Goal: Task Accomplishment & Management: Complete application form

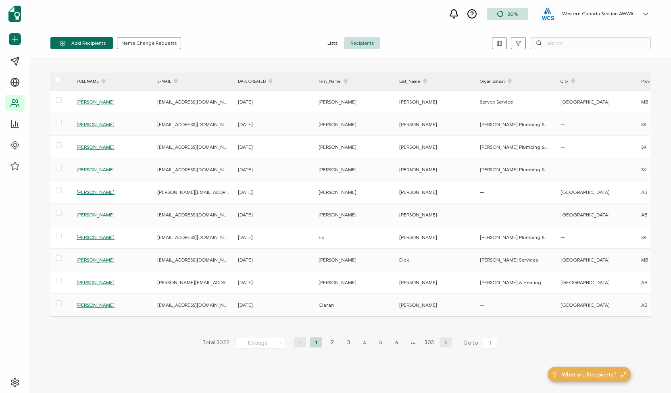
click at [555, 44] on input "text" at bounding box center [590, 43] width 121 height 12
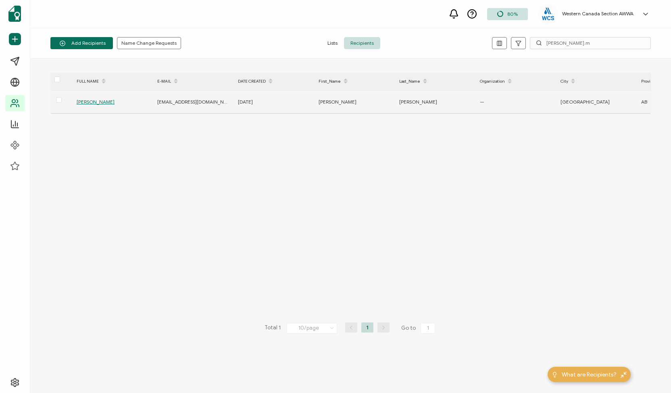
type input "[PERSON_NAME].m"
click at [100, 104] on span "[PERSON_NAME]" at bounding box center [96, 102] width 38 height 6
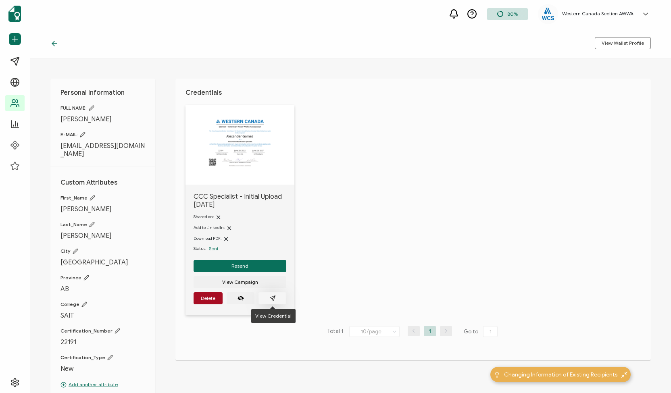
click at [273, 297] on icon "paper plane outline" at bounding box center [272, 298] width 6 height 6
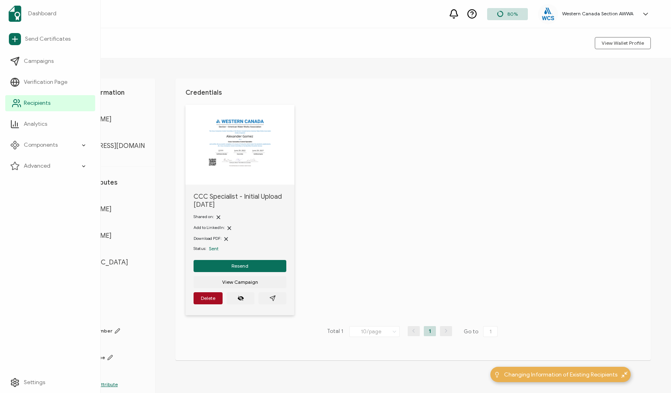
click at [29, 104] on span "Recipients" at bounding box center [37, 103] width 27 height 8
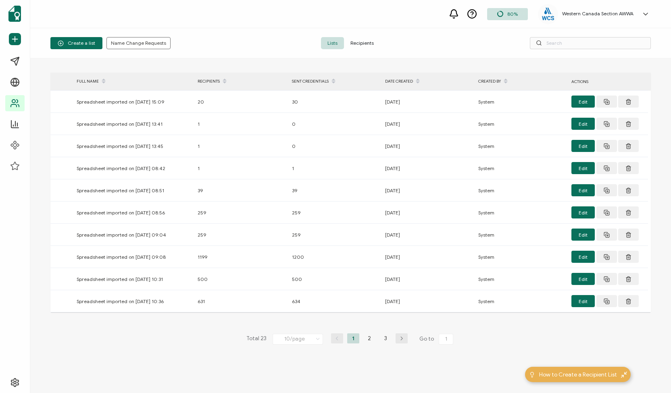
click at [359, 43] on span "Recipients" at bounding box center [362, 43] width 36 height 12
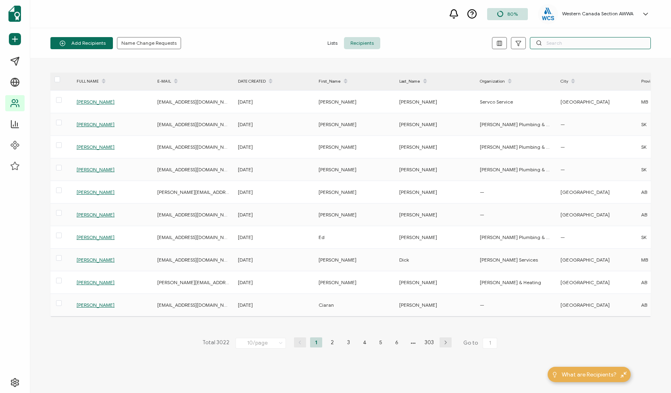
click at [556, 45] on input "text" at bounding box center [590, 43] width 121 height 12
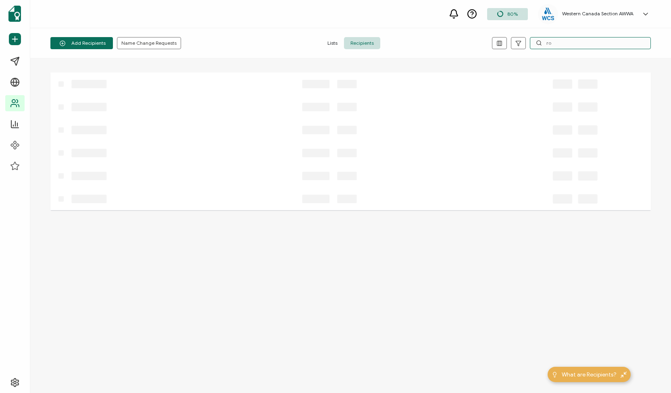
type input "r"
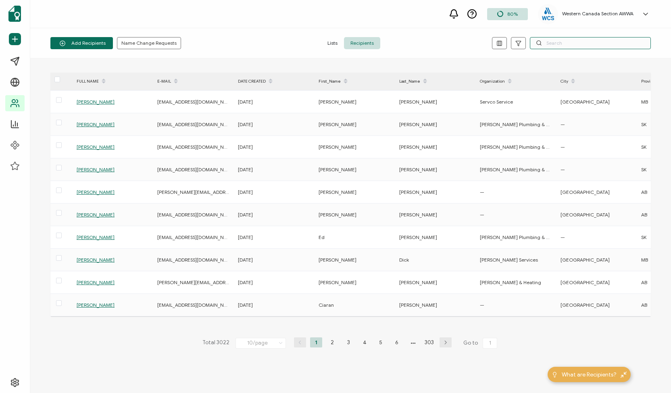
click at [587, 42] on input "text" at bounding box center [590, 43] width 121 height 12
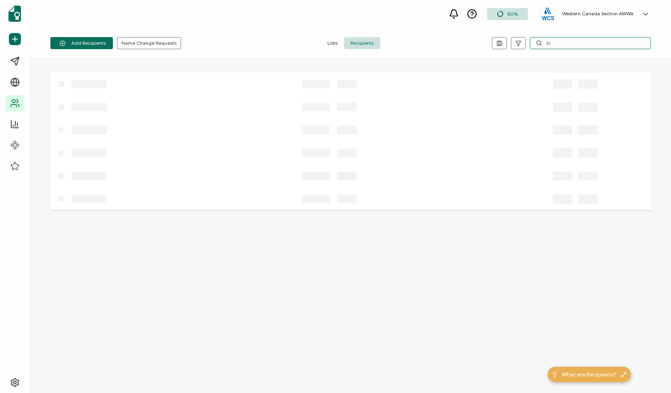
type input "b"
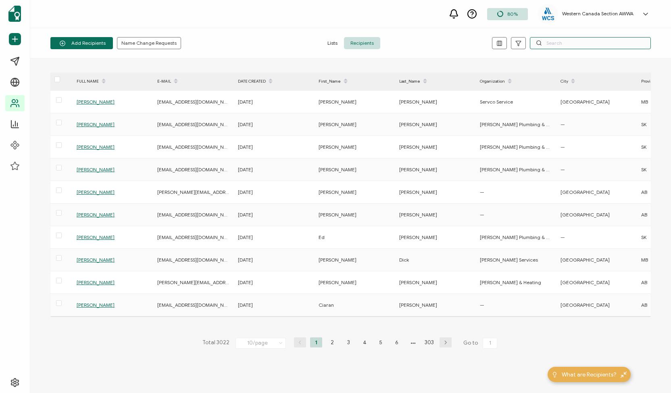
click at [598, 40] on input "text" at bounding box center [590, 43] width 121 height 12
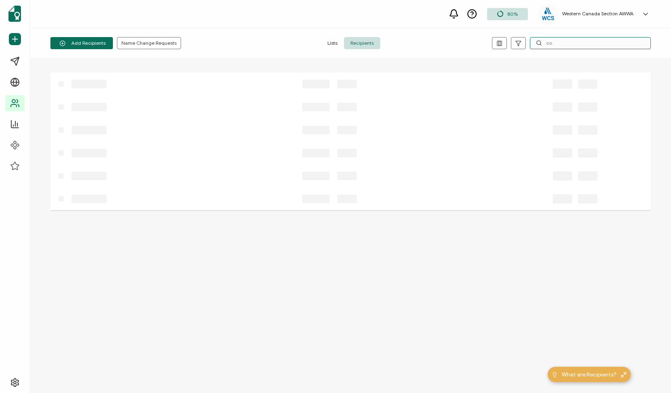
type input "c"
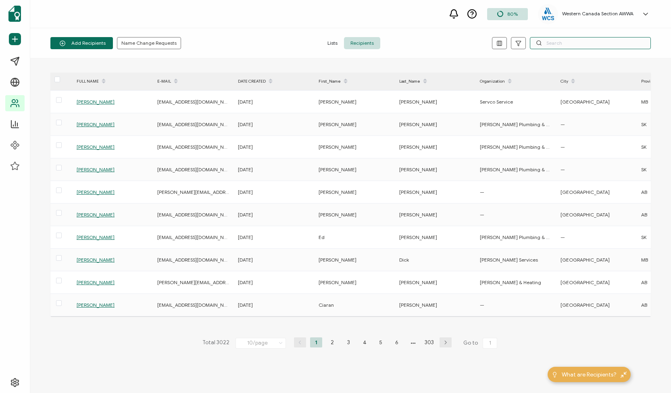
click at [585, 42] on input "text" at bounding box center [590, 43] width 121 height 12
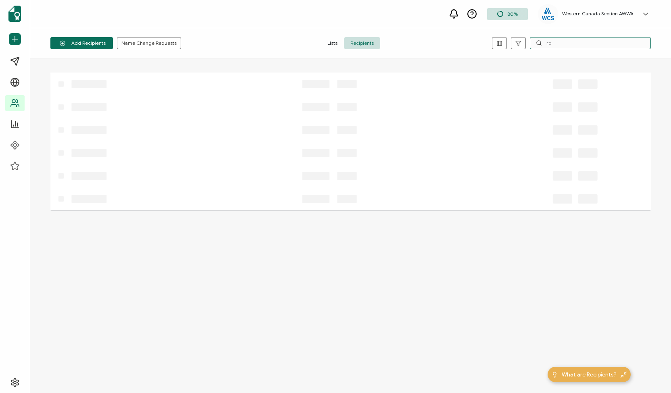
type input "r"
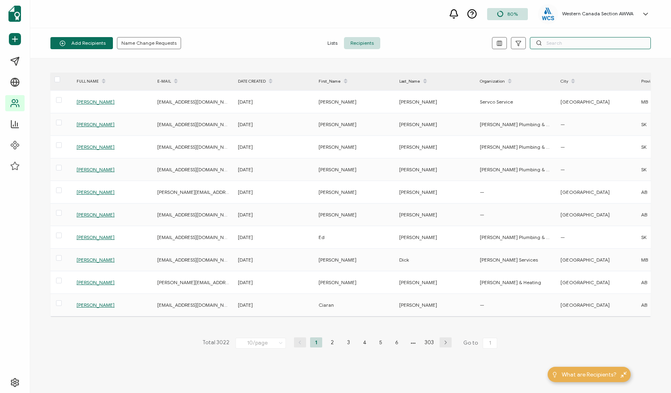
click at [596, 42] on input "text" at bounding box center [590, 43] width 121 height 12
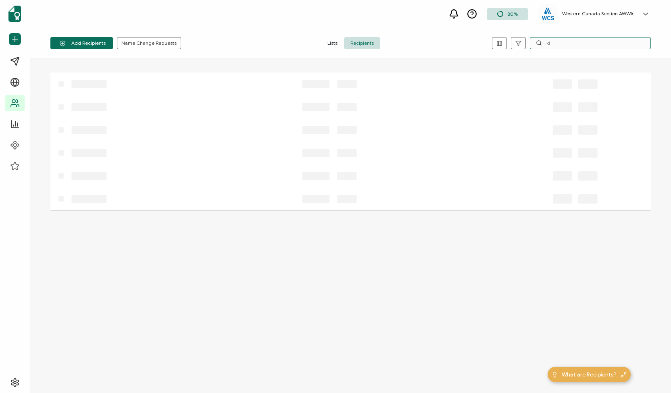
type input "k"
type input "s"
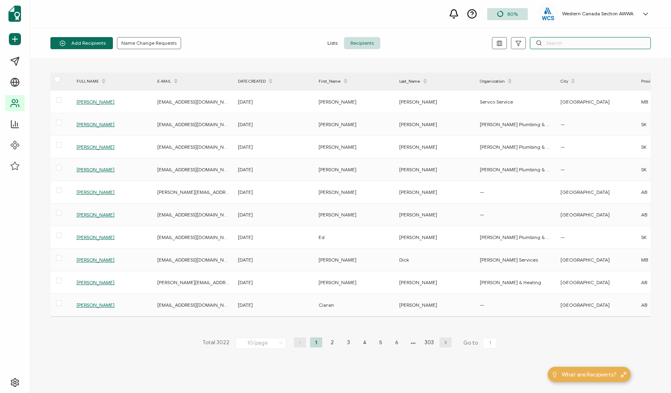
click at [602, 42] on input "text" at bounding box center [590, 43] width 121 height 12
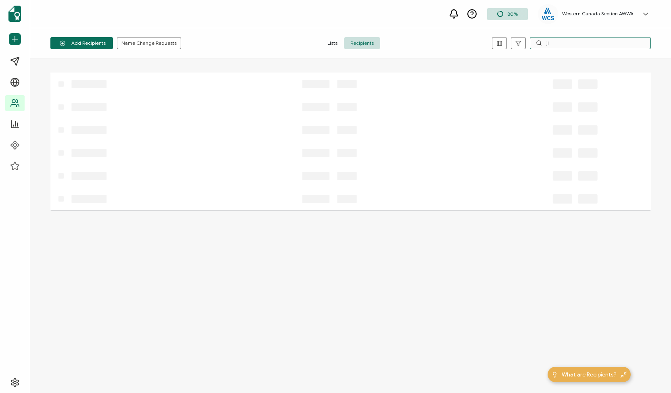
type input "j"
type input "r"
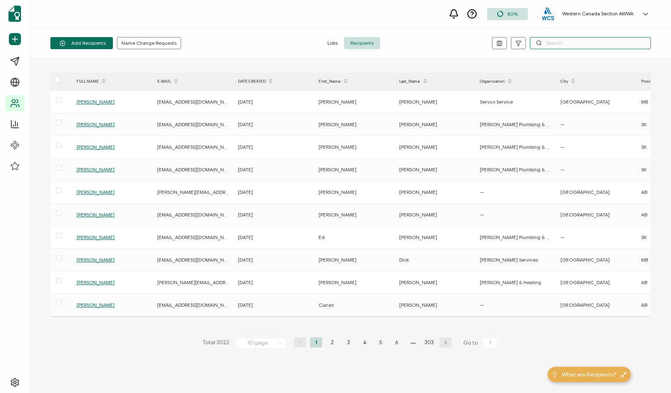
click at [576, 42] on input "text" at bounding box center [590, 43] width 121 height 12
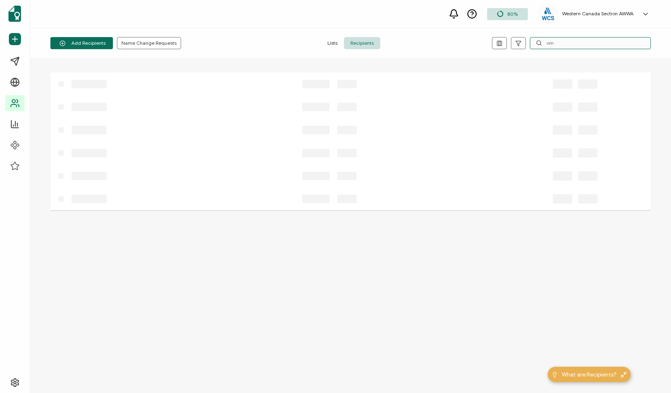
type input "o"
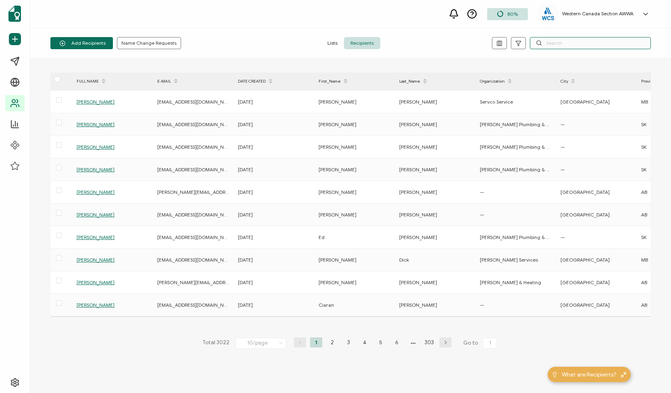
click at [584, 42] on input "text" at bounding box center [590, 43] width 121 height 12
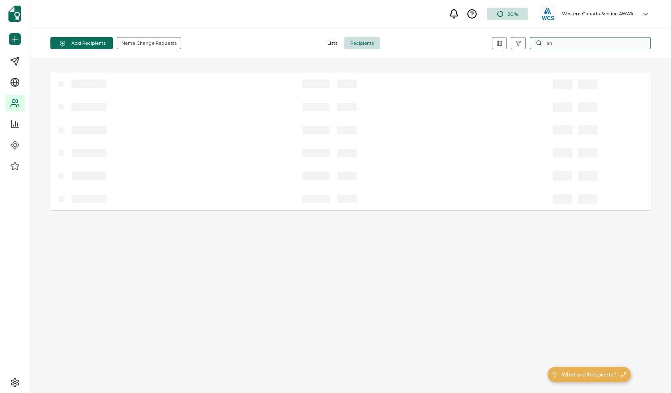
type input "a"
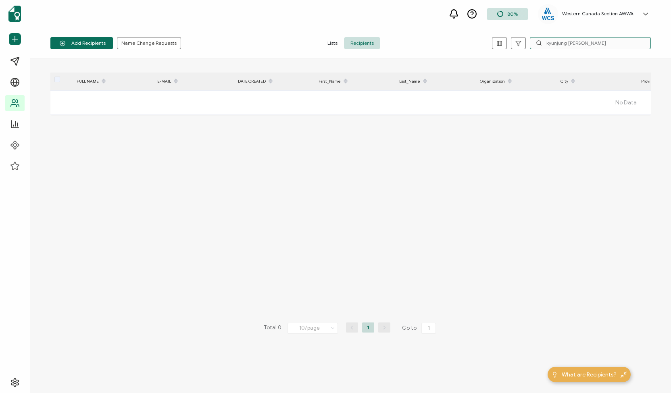
type input "kyunjung [PERSON_NAME]"
drag, startPoint x: 590, startPoint y: 36, endPoint x: 582, endPoint y: 39, distance: 8.5
click at [582, 39] on div "Add Recipients Upload Spreadsheet Add a Single Recipient Name Change Requests L…" at bounding box center [350, 43] width 641 height 30
drag, startPoint x: 581, startPoint y: 40, endPoint x: 511, endPoint y: 44, distance: 70.3
click at [511, 44] on div "kyunjung [PERSON_NAME]" at bounding box center [551, 43] width 200 height 12
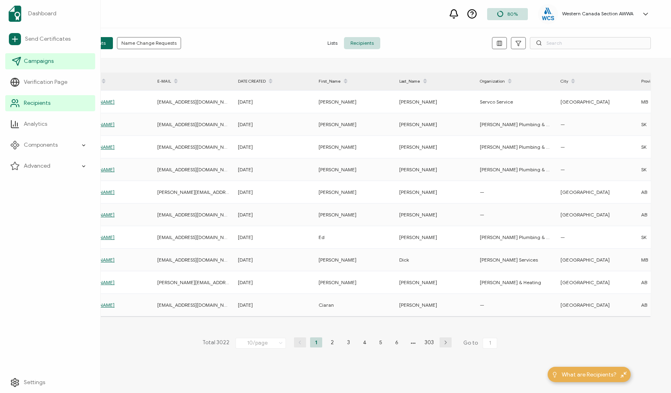
click at [35, 61] on span "Campaigns" at bounding box center [39, 61] width 30 height 8
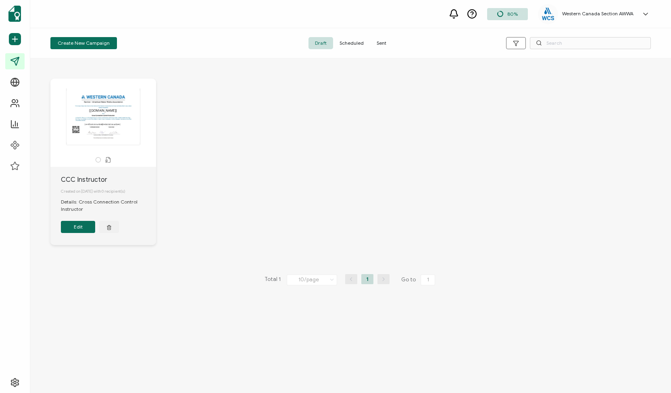
click at [384, 41] on span "Sent" at bounding box center [381, 43] width 23 height 12
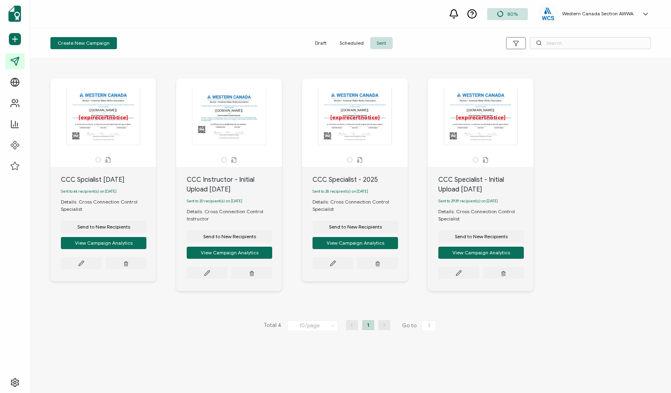
click at [319, 42] on span "Draft" at bounding box center [320, 43] width 25 height 12
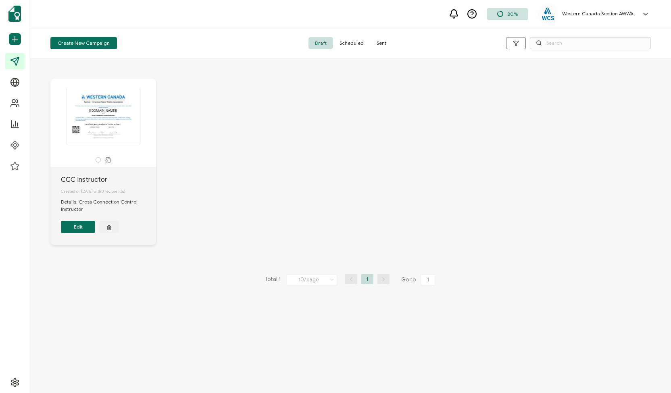
click at [386, 42] on span "Sent" at bounding box center [381, 43] width 23 height 12
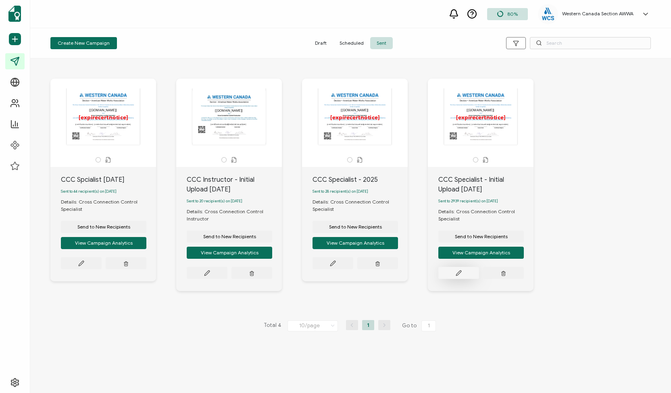
click at [459, 273] on icon at bounding box center [459, 273] width 6 height 6
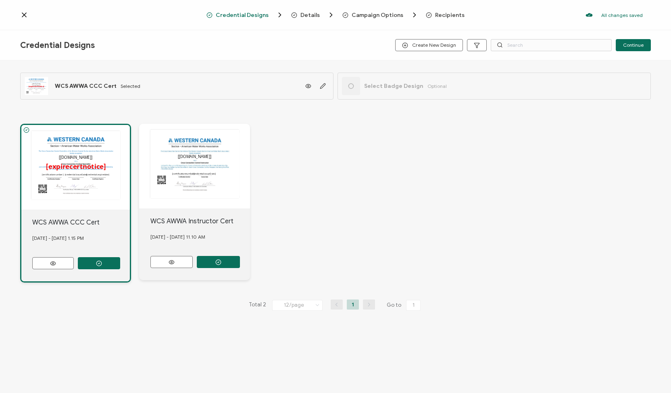
click at [443, 15] on span "Recipients" at bounding box center [449, 15] width 29 height 6
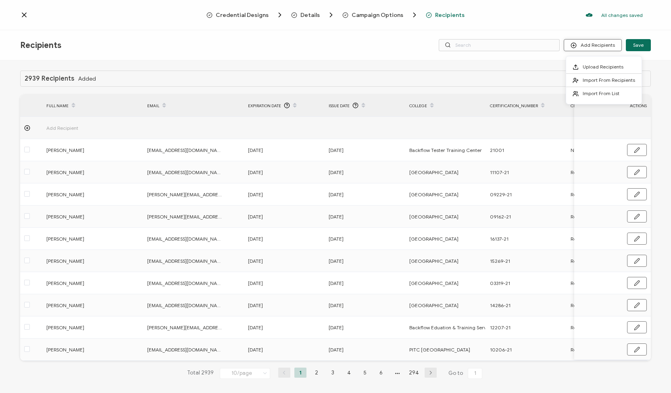
click at [581, 45] on button "Add Recipients" at bounding box center [593, 45] width 58 height 12
click at [586, 65] on span "Upload Recipients" at bounding box center [603, 67] width 41 height 6
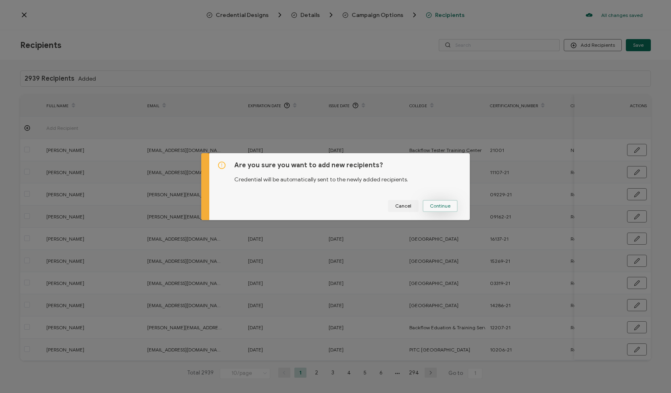
click at [446, 206] on span "Continue" at bounding box center [440, 206] width 21 height 5
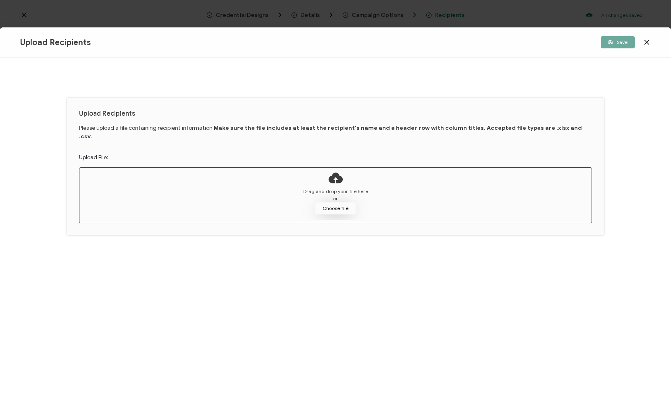
click at [340, 202] on button "Choose file" at bounding box center [335, 208] width 40 height 12
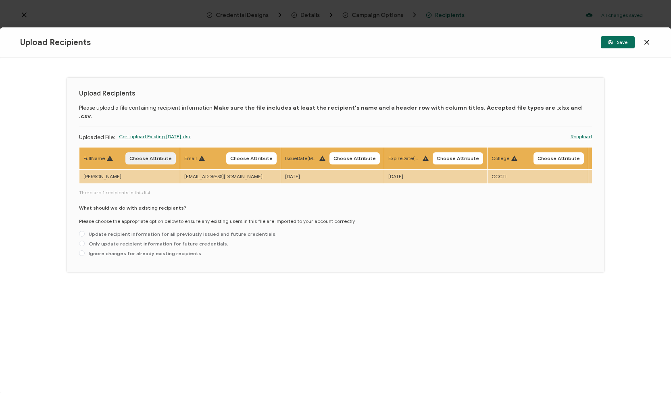
click at [146, 152] on button "Choose Attribute" at bounding box center [150, 158] width 50 height 12
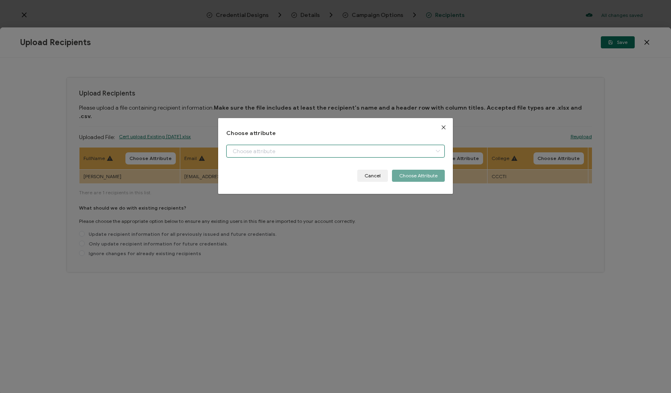
click at [369, 150] on input "dialog" at bounding box center [335, 151] width 219 height 13
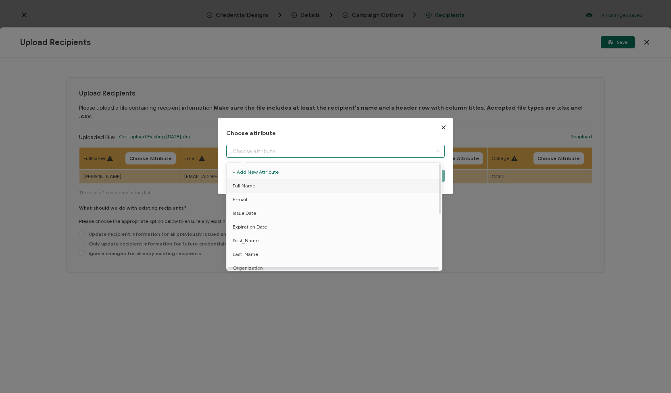
click at [279, 183] on li "Full Name" at bounding box center [336, 186] width 222 height 14
type input "Full Name"
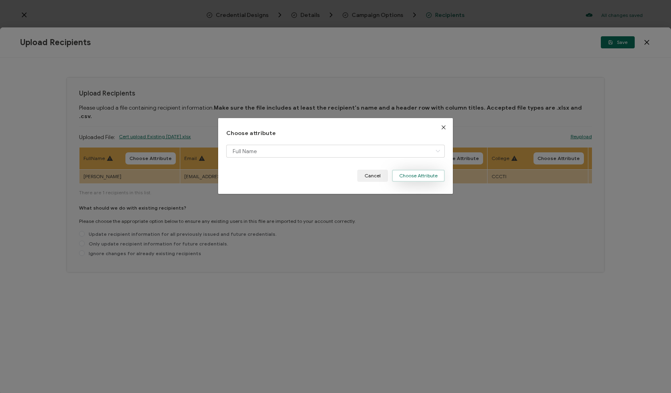
click at [398, 179] on button "Choose Attribute" at bounding box center [418, 176] width 53 height 12
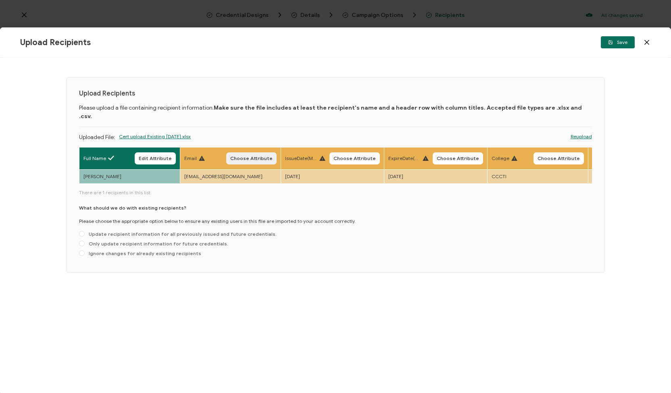
click at [256, 156] on span "Choose Attribute" at bounding box center [251, 158] width 42 height 5
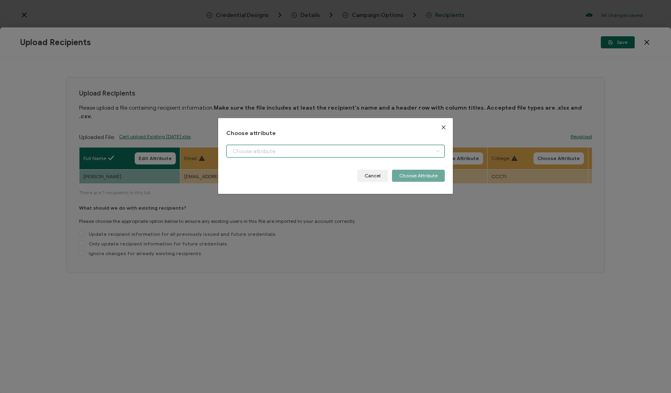
click at [335, 148] on input "dialog" at bounding box center [335, 151] width 219 height 13
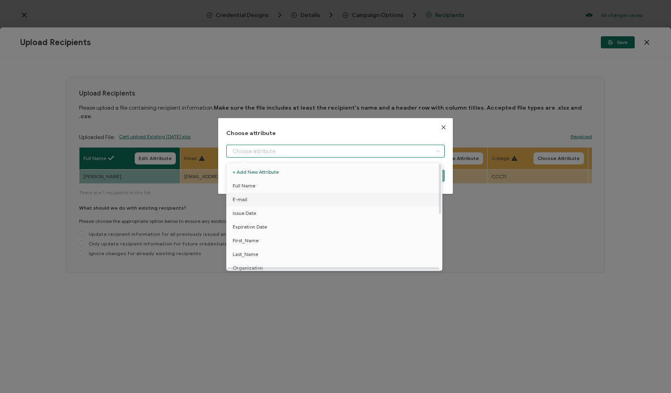
click at [257, 196] on li "E-mail" at bounding box center [336, 200] width 222 height 14
type input "E-mail"
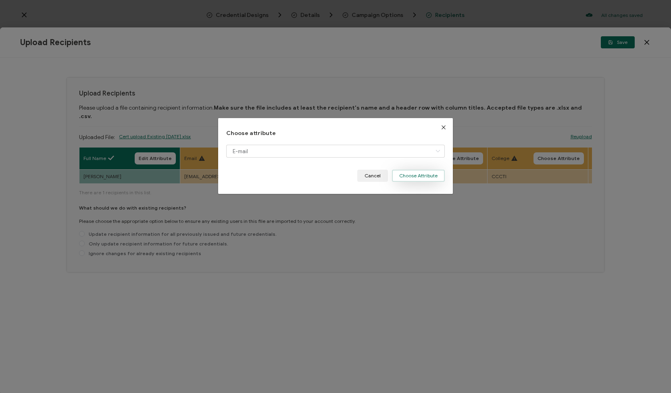
click at [412, 175] on button "Choose Attribute" at bounding box center [418, 176] width 53 height 12
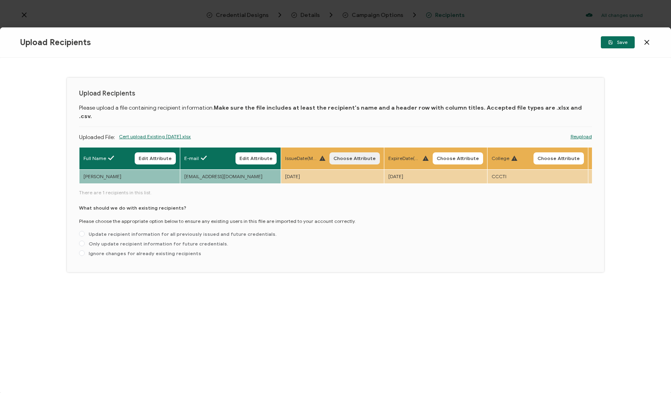
click at [343, 156] on span "Choose Attribute" at bounding box center [354, 158] width 42 height 5
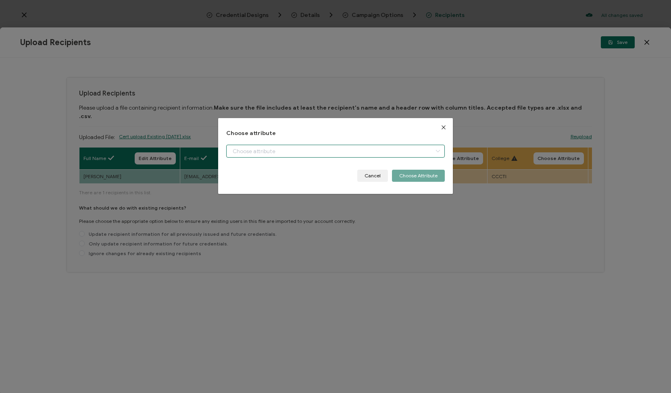
click at [416, 154] on input "dialog" at bounding box center [335, 151] width 219 height 13
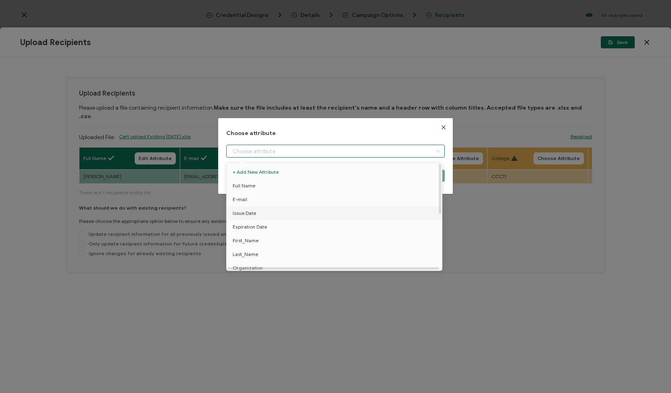
click at [403, 217] on li "Issue Date" at bounding box center [336, 213] width 222 height 14
type input "Issue Date"
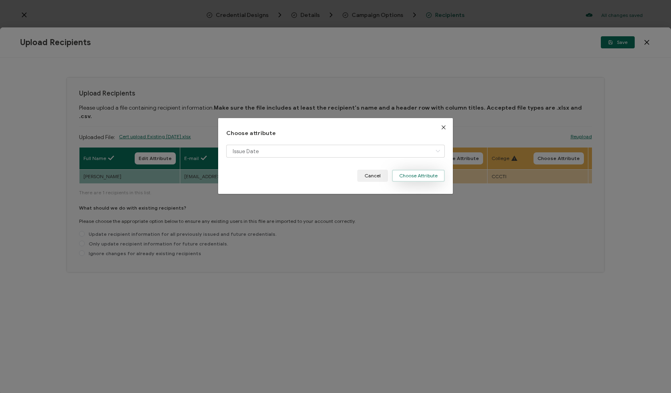
click at [420, 173] on button "Choose Attribute" at bounding box center [418, 176] width 53 height 12
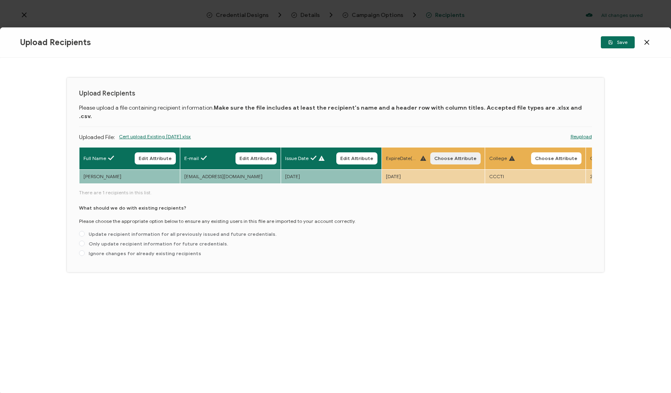
click at [457, 152] on button "Choose Attribute" at bounding box center [455, 158] width 50 height 12
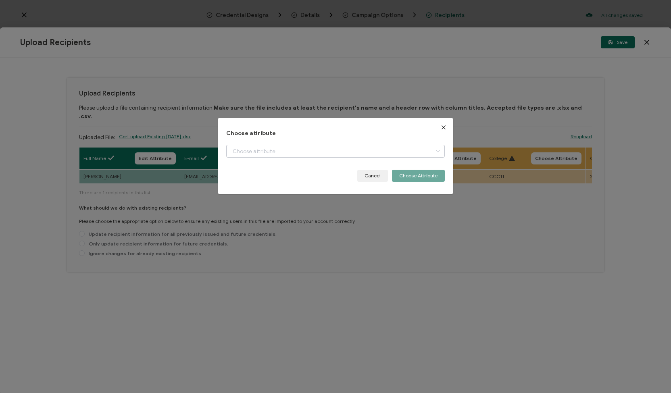
click at [433, 146] on icon "dialog" at bounding box center [438, 151] width 10 height 13
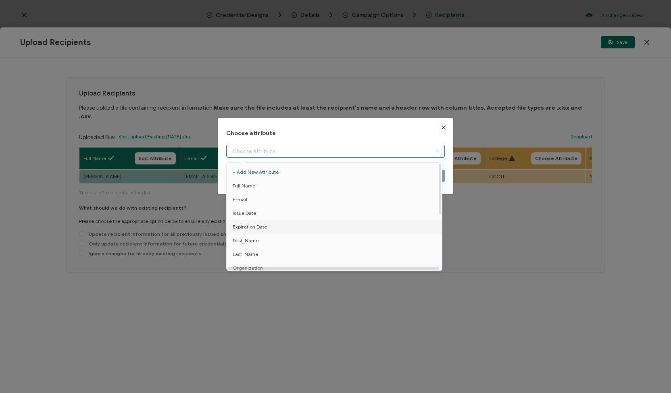
click at [410, 225] on li "Expiration Date" at bounding box center [336, 227] width 222 height 14
type input "Expiration Date"
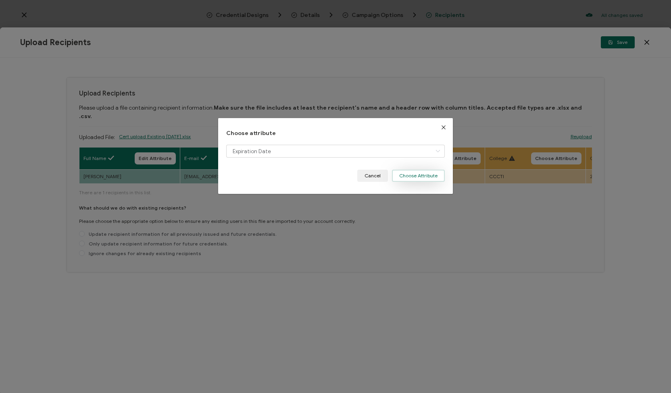
click at [415, 178] on button "Choose Attribute" at bounding box center [418, 176] width 53 height 12
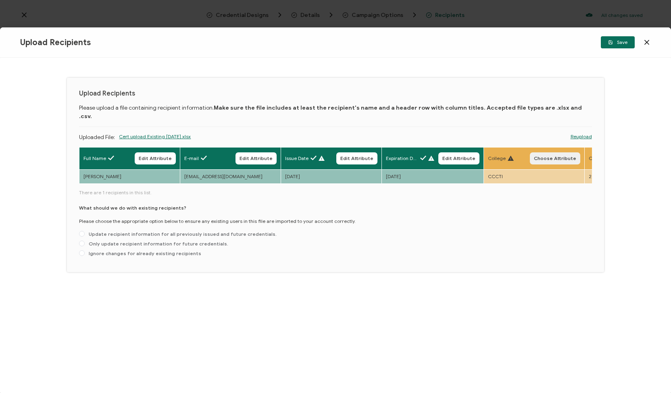
click at [553, 156] on span "Choose Attribute" at bounding box center [555, 158] width 42 height 5
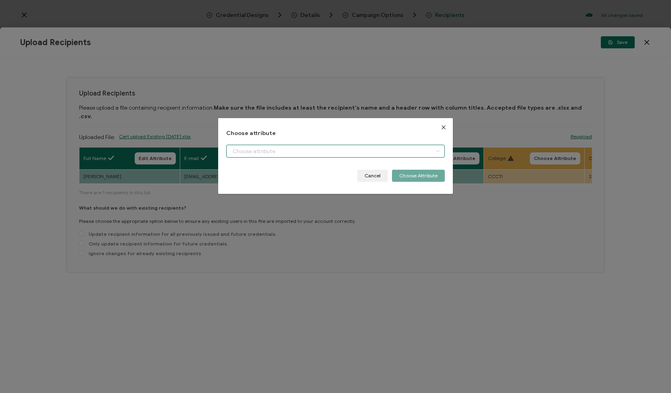
click at [415, 150] on input "dialog" at bounding box center [335, 151] width 219 height 13
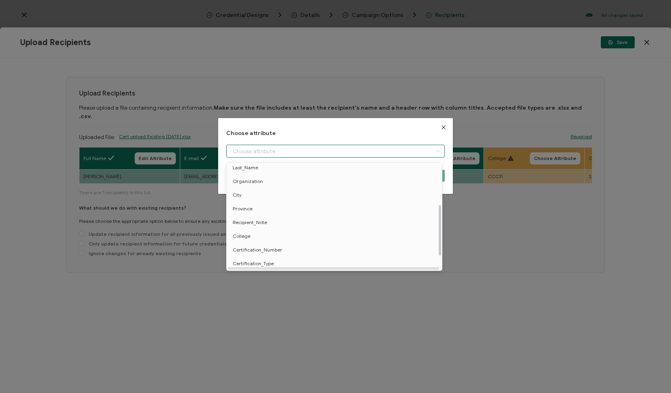
scroll to position [88, 0]
drag, startPoint x: 440, startPoint y: 199, endPoint x: 440, endPoint y: 240, distance: 41.5
click at [440, 240] on div at bounding box center [440, 230] width 2 height 50
click at [281, 234] on li "College" at bounding box center [336, 235] width 222 height 14
type input "College"
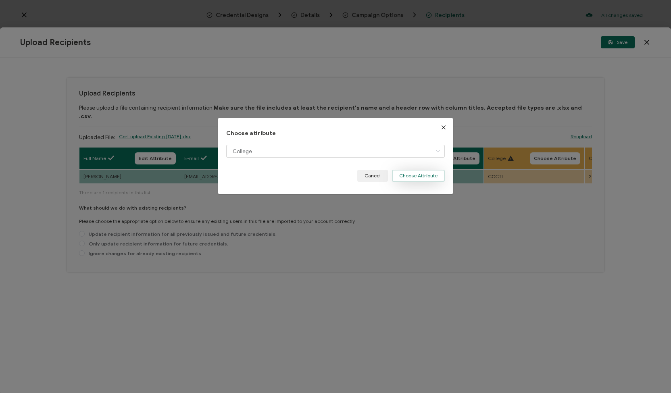
click at [412, 178] on button "Choose Attribute" at bounding box center [418, 176] width 53 height 12
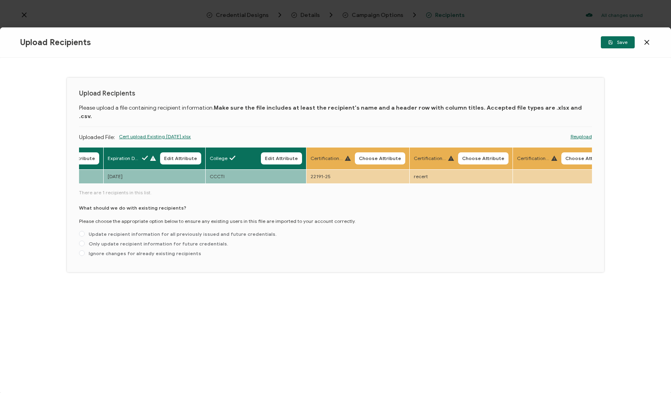
scroll to position [0, 283]
click at [360, 156] on span "Choose Attribute" at bounding box center [375, 158] width 42 height 5
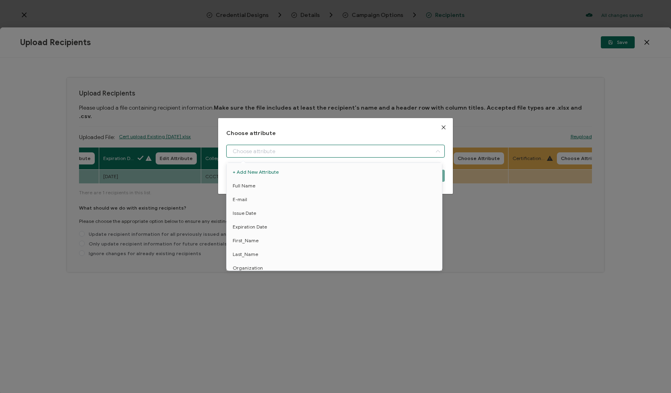
click at [384, 148] on input "dialog" at bounding box center [335, 151] width 219 height 13
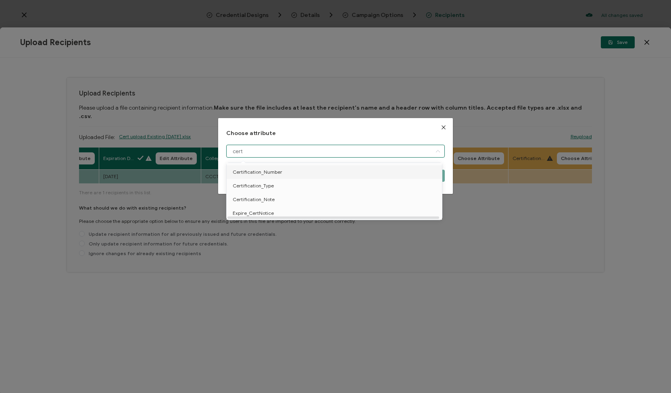
click at [299, 173] on li "Certification_Number" at bounding box center [336, 172] width 222 height 14
type input "Certification_Number"
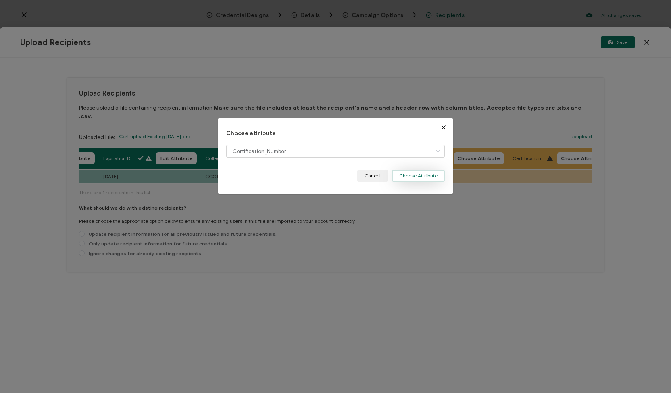
click at [400, 173] on button "Choose Attribute" at bounding box center [418, 176] width 53 height 12
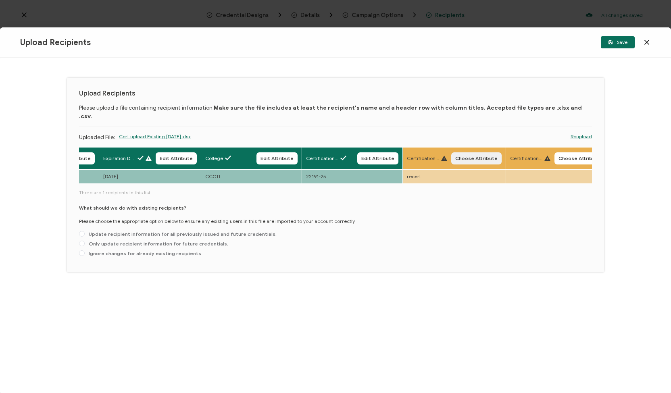
click at [469, 156] on span "Choose Attribute" at bounding box center [476, 158] width 42 height 5
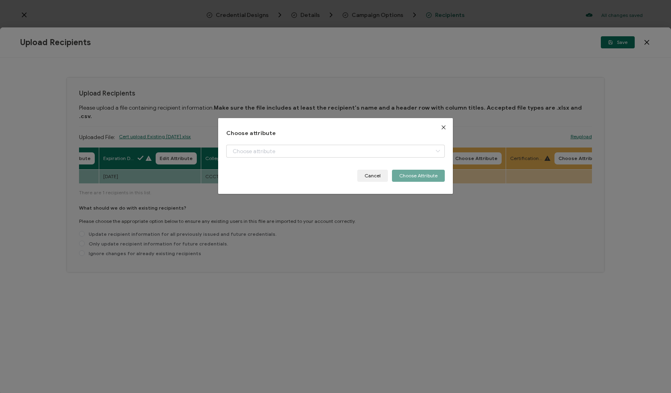
click at [469, 153] on div "Choose attribute Cancel Choose Attribute" at bounding box center [335, 196] width 671 height 393
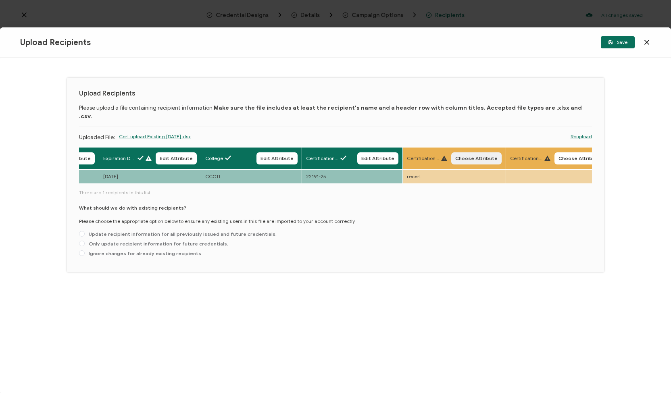
click at [466, 156] on span "Choose Attribute" at bounding box center [476, 158] width 42 height 5
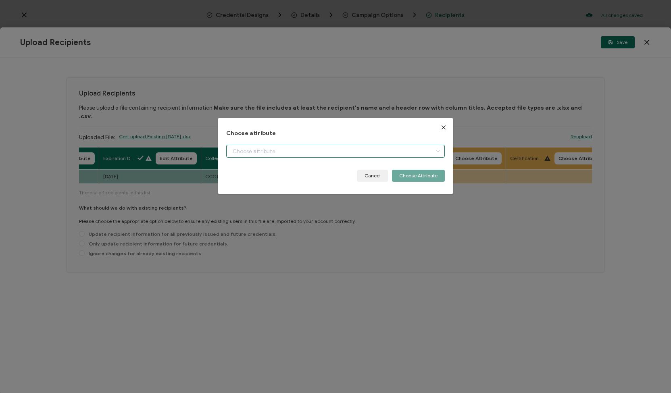
click at [427, 155] on input "dialog" at bounding box center [335, 151] width 219 height 13
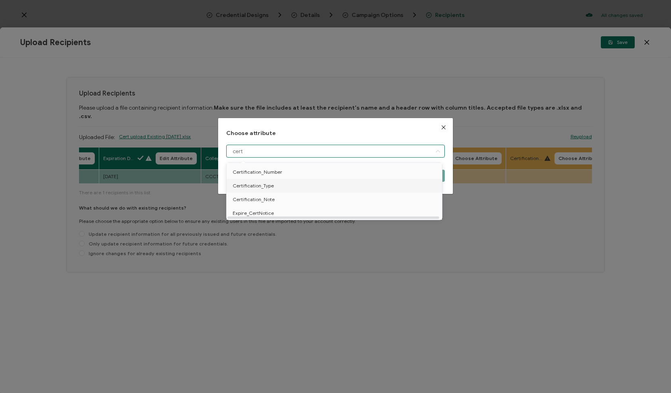
click at [416, 183] on li "Certification_Type" at bounding box center [336, 186] width 222 height 14
type input "Certification_Type"
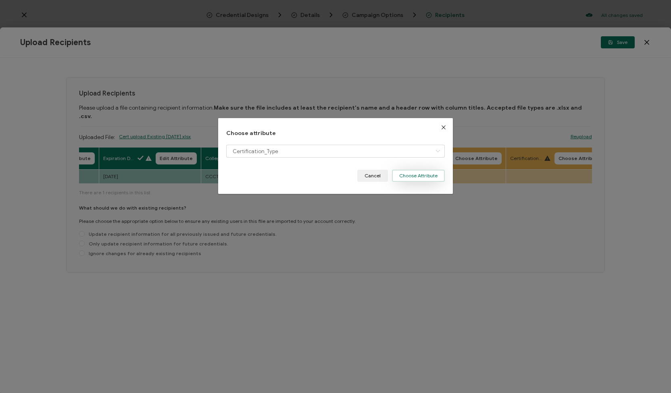
click at [433, 175] on button "Choose Attribute" at bounding box center [418, 176] width 53 height 12
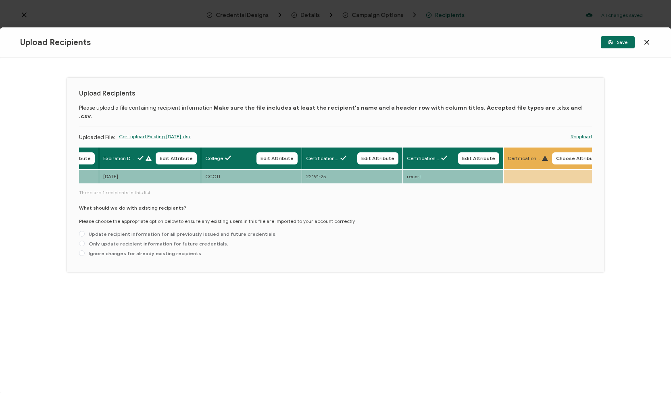
scroll to position [0, 294]
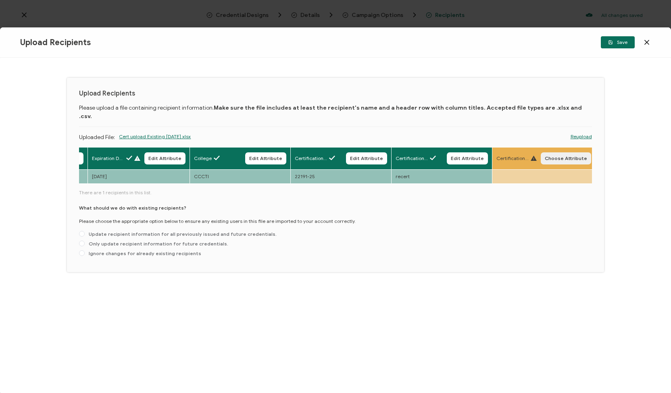
click at [549, 156] on span "Choose Attribute" at bounding box center [566, 158] width 42 height 5
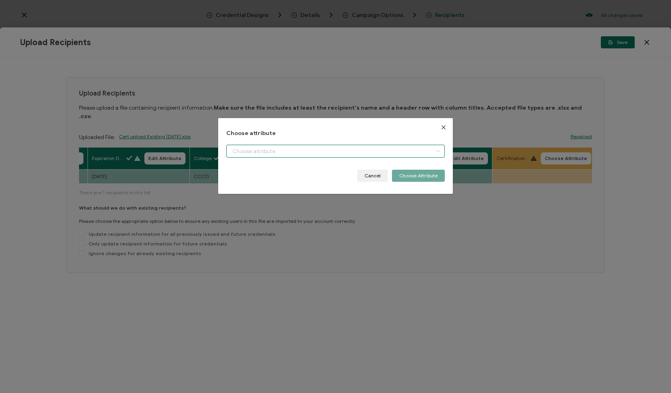
click at [420, 152] on input "dialog" at bounding box center [335, 151] width 219 height 13
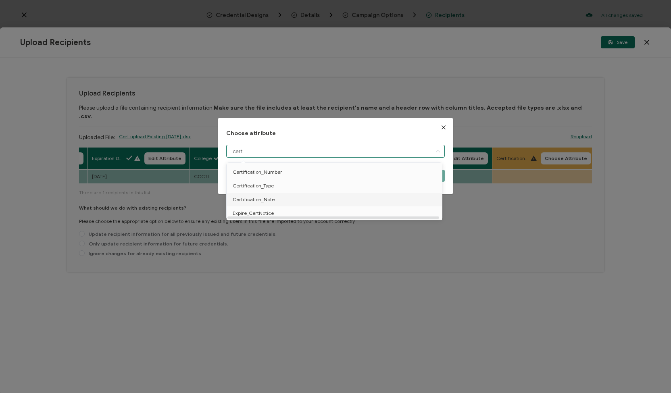
click at [406, 203] on li "Certification_Note" at bounding box center [336, 200] width 222 height 14
type input "Certification_Note"
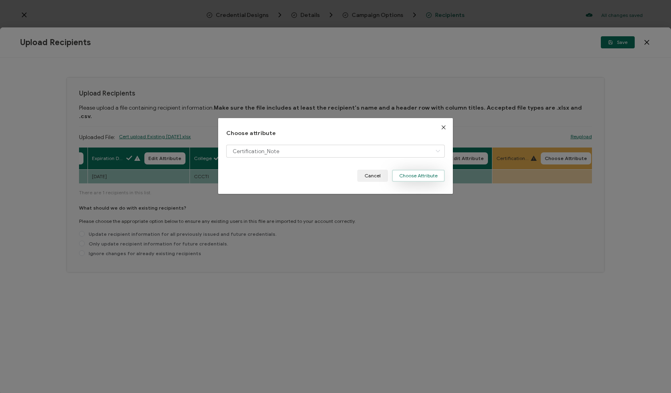
click at [405, 173] on button "Choose Attribute" at bounding box center [418, 176] width 53 height 12
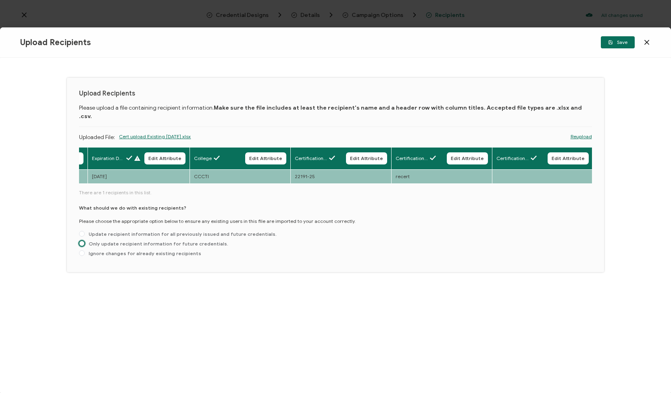
click at [82, 241] on span at bounding box center [82, 244] width 6 height 6
click at [82, 241] on input "Only update recipient information for future credentials." at bounding box center [82, 244] width 6 height 6
radio input "true"
click at [615, 40] on span "Save" at bounding box center [617, 42] width 19 height 5
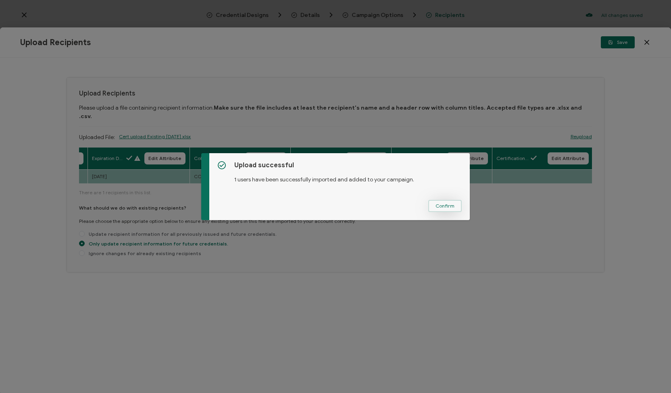
click at [445, 209] on button "Confirm" at bounding box center [444, 206] width 33 height 12
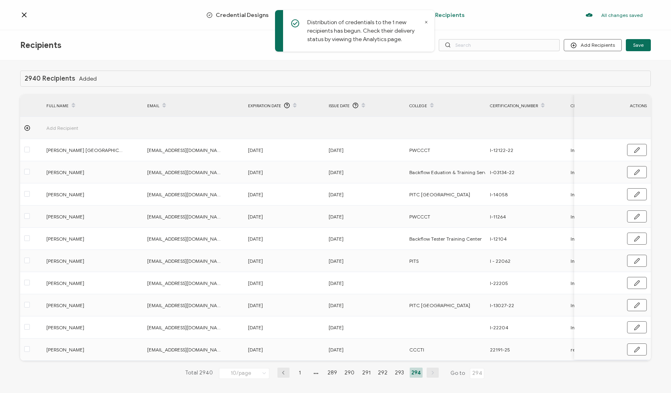
scroll to position [10, 0]
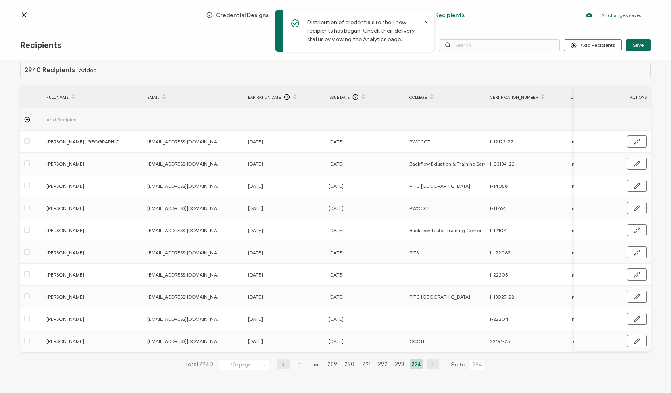
click at [410, 362] on li "294" at bounding box center [416, 364] width 13 height 10
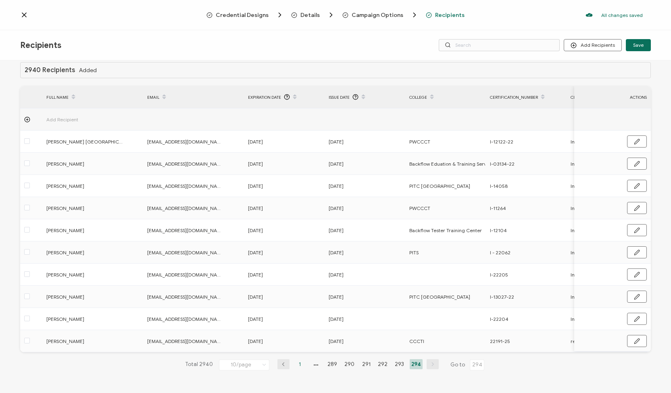
click at [300, 362] on li "1" at bounding box center [300, 364] width 12 height 10
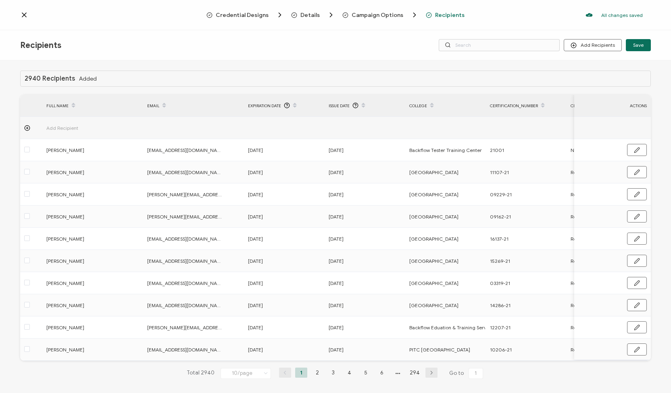
click at [19, 15] on div "Credential Designs Details Campaign Options Recipients All changes saved We sav…" at bounding box center [335, 15] width 671 height 30
click at [24, 14] on icon at bounding box center [24, 15] width 8 height 8
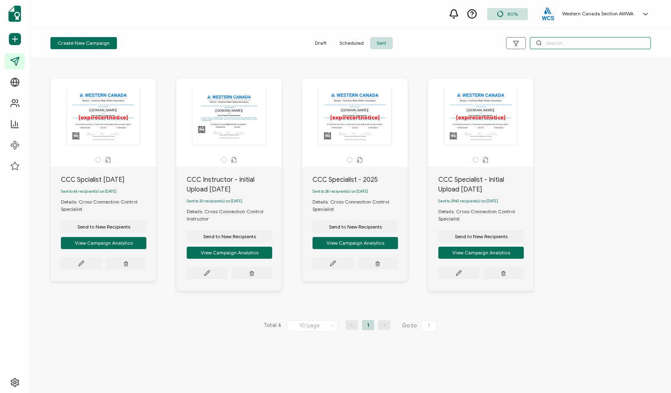
click at [553, 45] on input "text" at bounding box center [590, 43] width 121 height 12
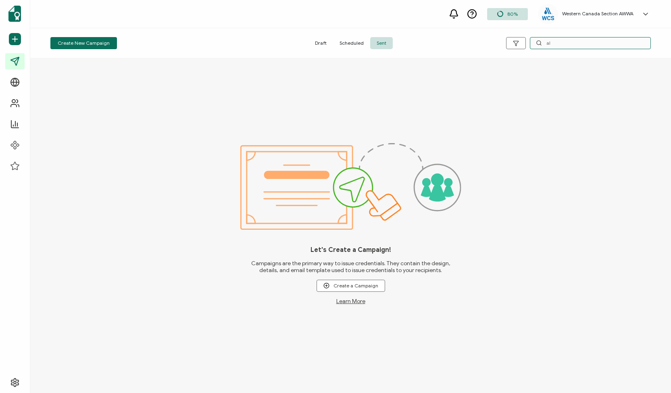
type input "a"
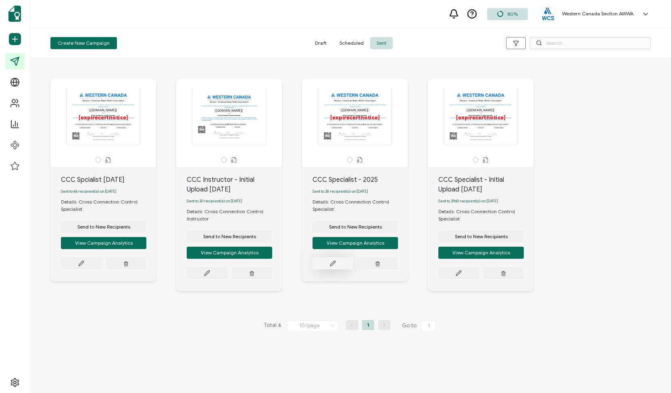
click at [331, 266] on icon at bounding box center [332, 263] width 5 height 5
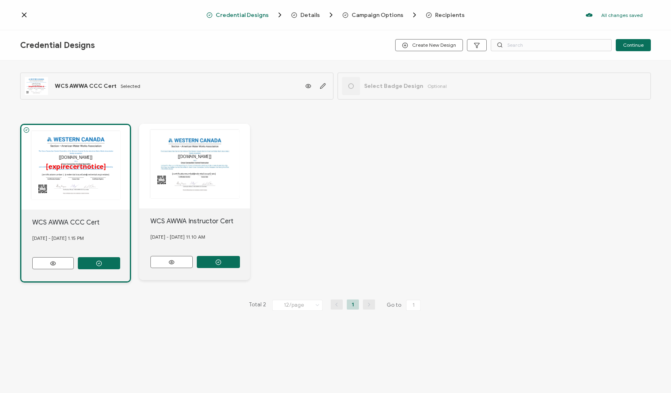
click at [443, 10] on div "Credential Designs Details Campaign Options Recipients All changes saved We sav…" at bounding box center [335, 15] width 671 height 30
click at [443, 12] on span "Recipients" at bounding box center [449, 15] width 29 height 6
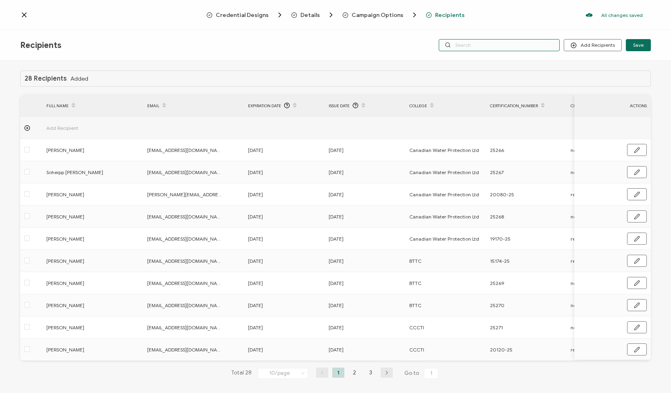
click at [522, 46] on input "text" at bounding box center [499, 45] width 121 height 12
type input "al"
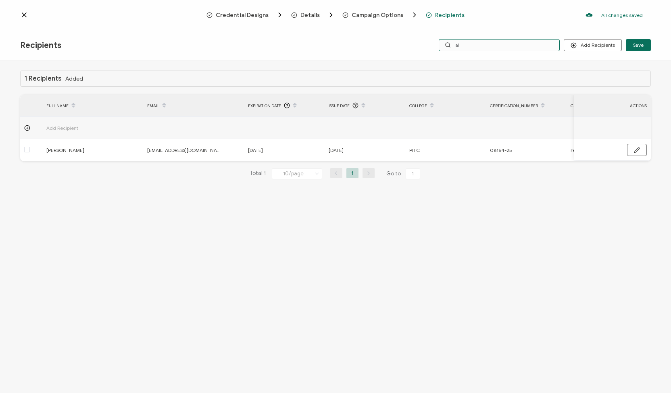
click at [471, 48] on input "al" at bounding box center [499, 45] width 121 height 12
type input "ale"
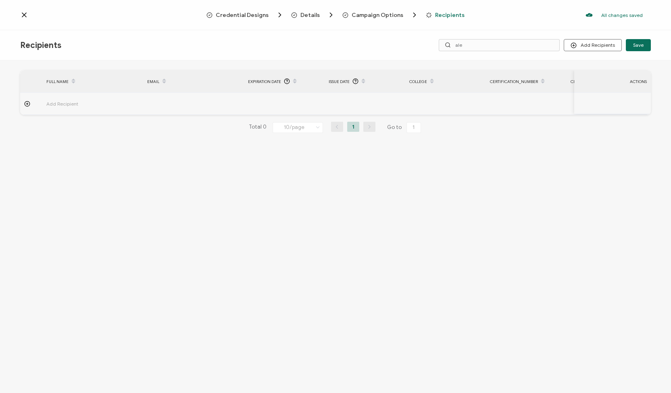
click at [443, 17] on span "Recipients" at bounding box center [449, 15] width 29 height 6
click at [23, 13] on icon at bounding box center [24, 15] width 8 height 8
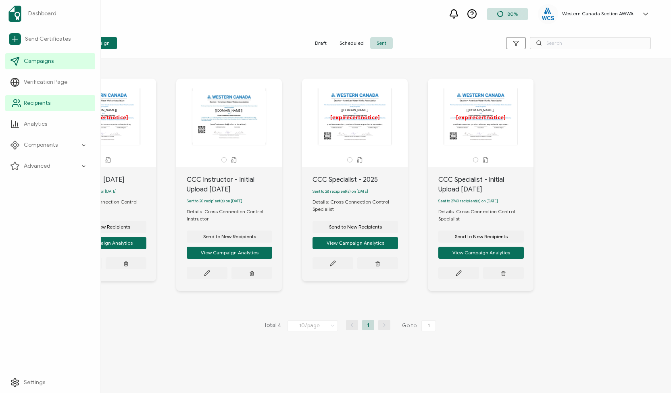
click at [44, 104] on span "Recipients" at bounding box center [37, 103] width 27 height 8
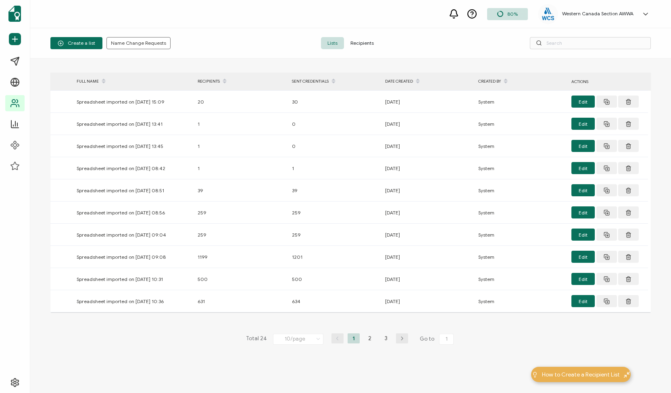
click at [365, 45] on span "Recipients" at bounding box center [362, 43] width 36 height 12
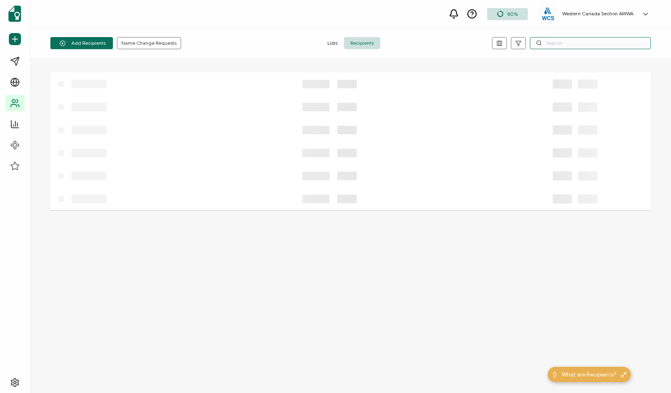
click at [559, 44] on input "text" at bounding box center [590, 43] width 121 height 12
type input "[PERSON_NAME]"
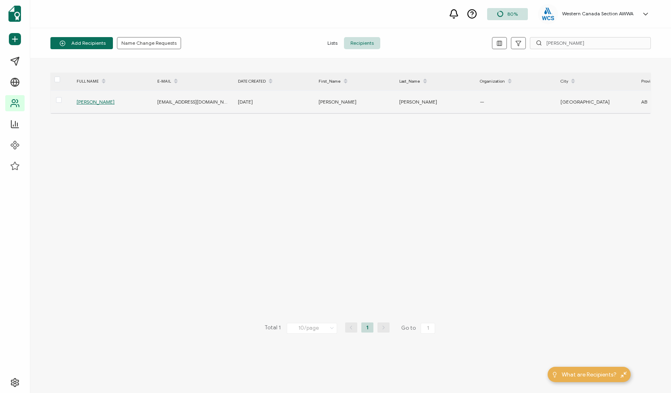
click at [97, 100] on span "[PERSON_NAME]" at bounding box center [96, 102] width 38 height 6
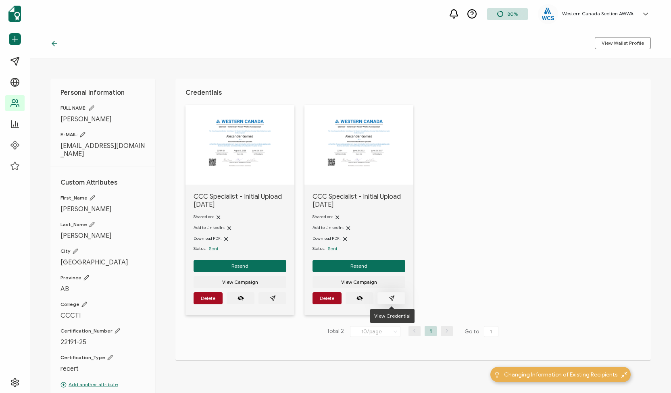
click at [394, 298] on icon "paper plane outline" at bounding box center [391, 298] width 6 height 6
click at [273, 296] on icon "paper plane outline" at bounding box center [272, 298] width 5 height 5
click at [273, 296] on icon "paper plane outline" at bounding box center [272, 298] width 6 height 6
click at [390, 294] on button "button" at bounding box center [391, 298] width 28 height 12
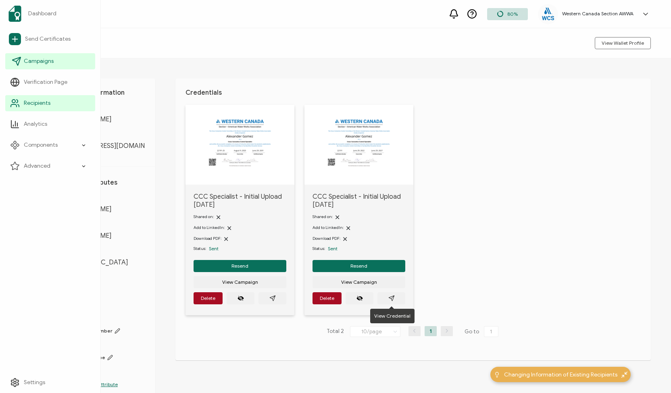
click at [31, 58] on span "Campaigns" at bounding box center [39, 61] width 30 height 8
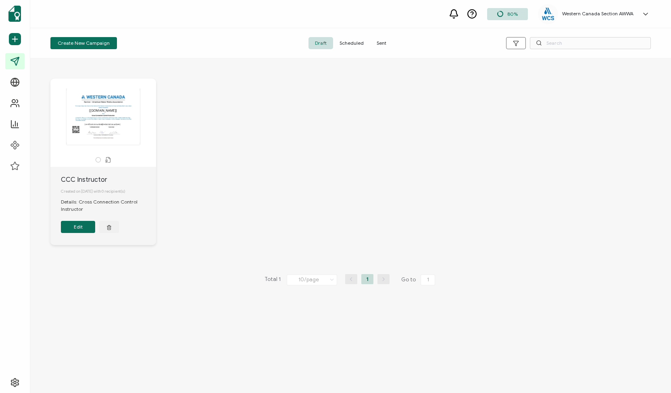
click at [379, 42] on span "Sent" at bounding box center [381, 43] width 23 height 12
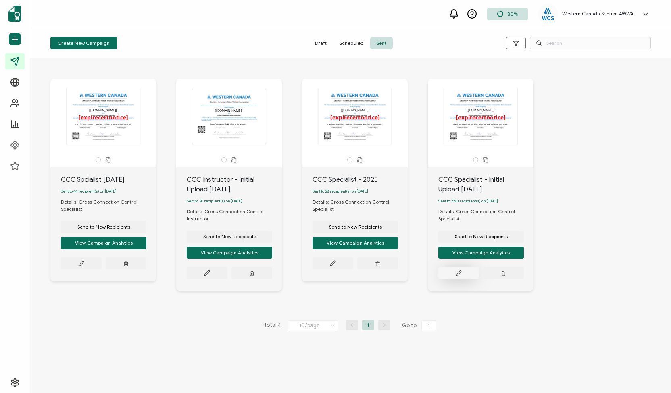
click at [460, 274] on icon at bounding box center [459, 273] width 6 height 6
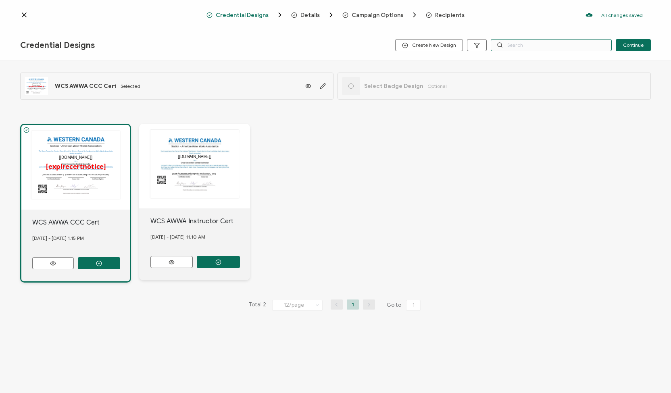
click at [512, 45] on input "text" at bounding box center [551, 45] width 121 height 12
click at [449, 13] on span "Recipients" at bounding box center [449, 15] width 29 height 6
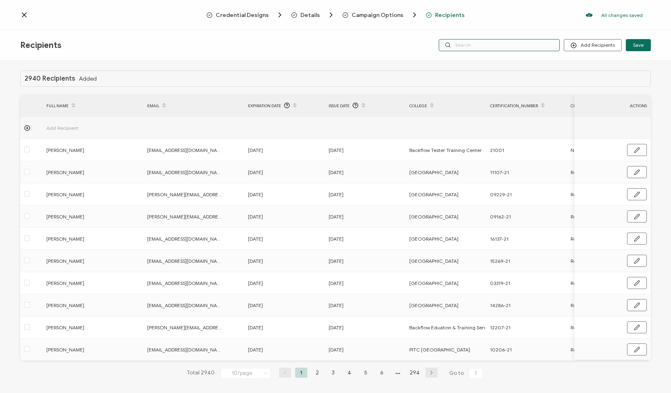
click at [485, 45] on input "text" at bounding box center [499, 45] width 121 height 12
type input "al"
click at [485, 48] on input "al" at bounding box center [499, 45] width 121 height 12
type input "ale"
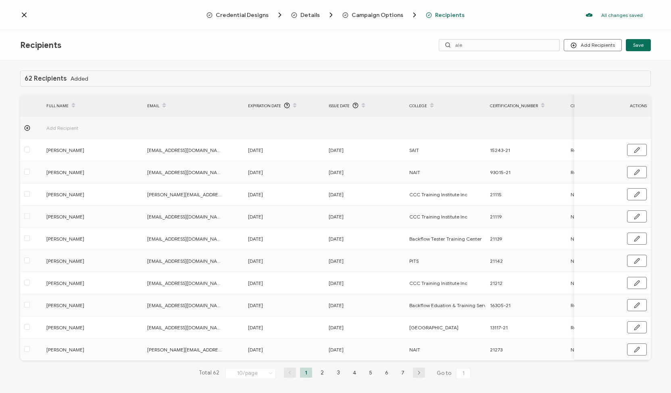
click at [471, 38] on div "Recipients Add Recipients Upload Recipients Import From Recipients Import From …" at bounding box center [335, 45] width 671 height 30
click at [444, 13] on span "Recipients" at bounding box center [449, 15] width 29 height 6
drag, startPoint x: 474, startPoint y: 45, endPoint x: 436, endPoint y: 46, distance: 38.7
click at [436, 46] on div "Recipients Add Recipients Upload Recipients Import From Recipients Import From …" at bounding box center [335, 45] width 671 height 30
type input "a"
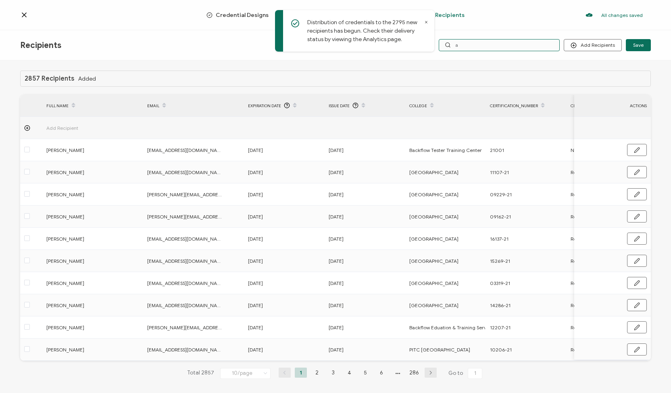
drag, startPoint x: 484, startPoint y: 43, endPoint x: 421, endPoint y: 43, distance: 63.3
click at [421, 43] on div "Distribution of credentials to the 2795 new recipients has begun. Check their d…" at bounding box center [335, 196] width 671 height 393
paste input "[EMAIL_ADDRESS][DOMAIN_NAME]"
type input "[EMAIL_ADDRESS][DOMAIN_NAME]"
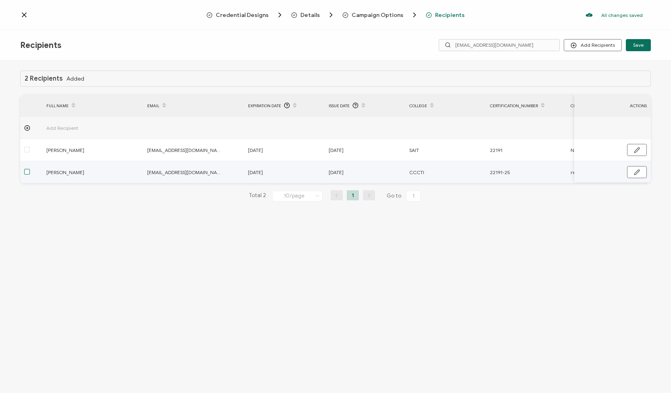
click at [27, 169] on span at bounding box center [27, 172] width 6 height 6
click at [30, 169] on input "checkbox" at bounding box center [30, 169] width 0 height 0
click at [635, 170] on icon "button" at bounding box center [637, 172] width 6 height 6
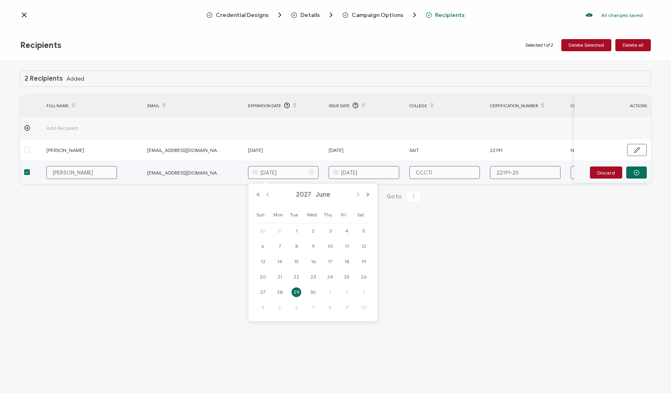
drag, startPoint x: 292, startPoint y: 171, endPoint x: 288, endPoint y: 171, distance: 4.5
click at [288, 171] on input "[DATE]" at bounding box center [283, 172] width 71 height 13
type input "[DATE]"
click at [634, 168] on button "button" at bounding box center [636, 173] width 21 height 12
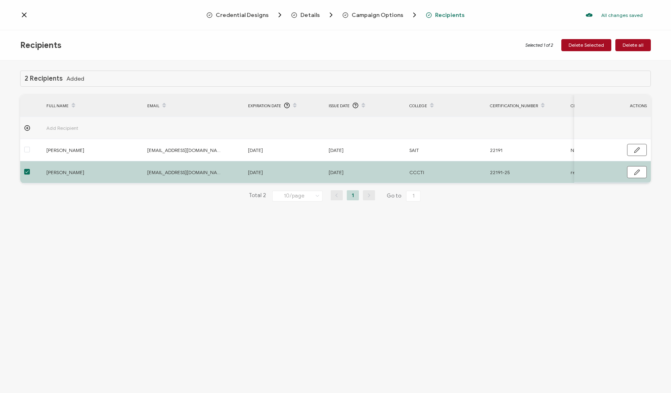
click at [25, 15] on icon at bounding box center [24, 15] width 4 height 4
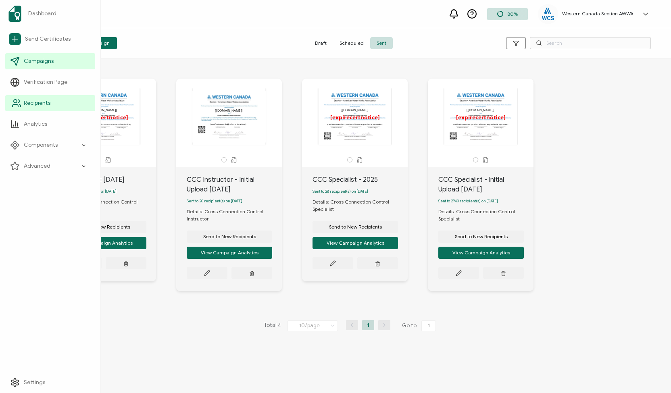
click at [16, 105] on icon at bounding box center [17, 103] width 10 height 10
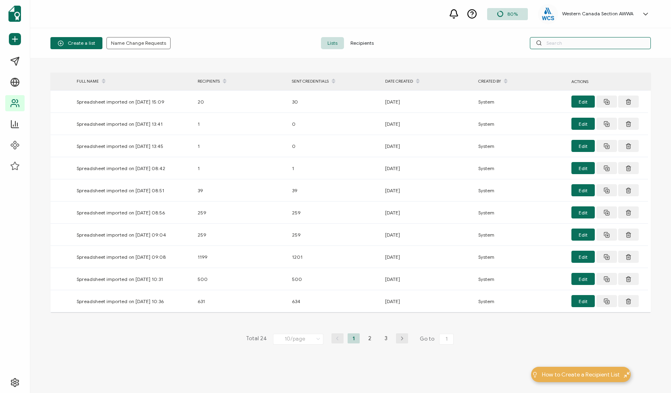
click at [569, 39] on input "text" at bounding box center [590, 43] width 121 height 12
paste input "[EMAIL_ADDRESS][DOMAIN_NAME]"
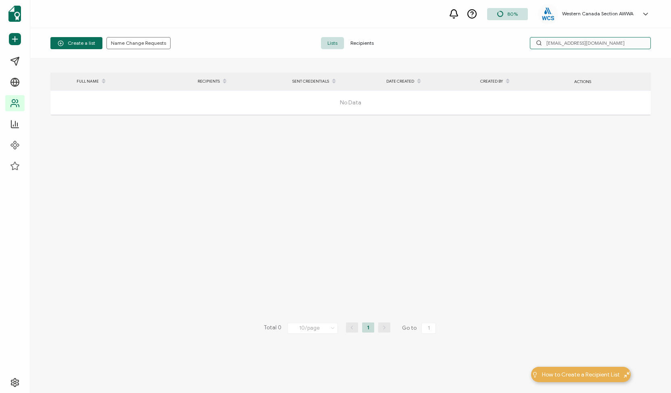
type input "[EMAIL_ADDRESS][DOMAIN_NAME]"
click at [363, 39] on span "Recipients" at bounding box center [362, 43] width 36 height 12
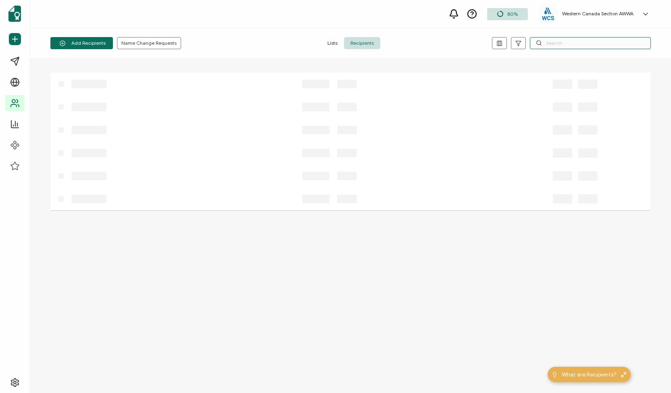
click at [561, 43] on input "text" at bounding box center [590, 43] width 121 height 12
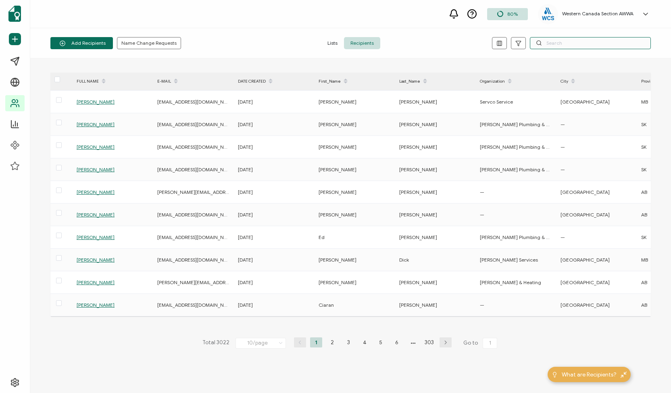
paste input "[EMAIL_ADDRESS][DOMAIN_NAME]"
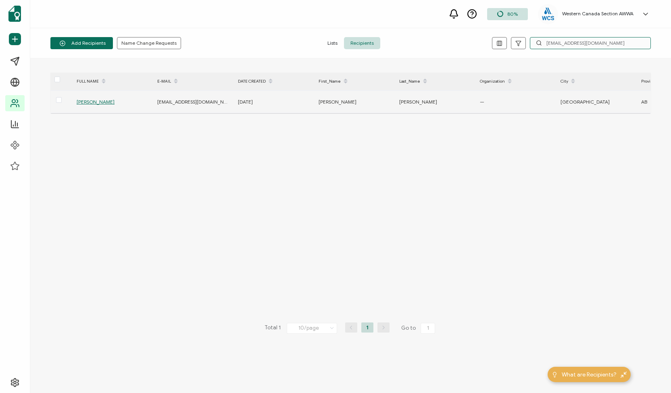
type input "[EMAIL_ADDRESS][DOMAIN_NAME]"
click at [85, 100] on span "[PERSON_NAME]" at bounding box center [96, 102] width 38 height 6
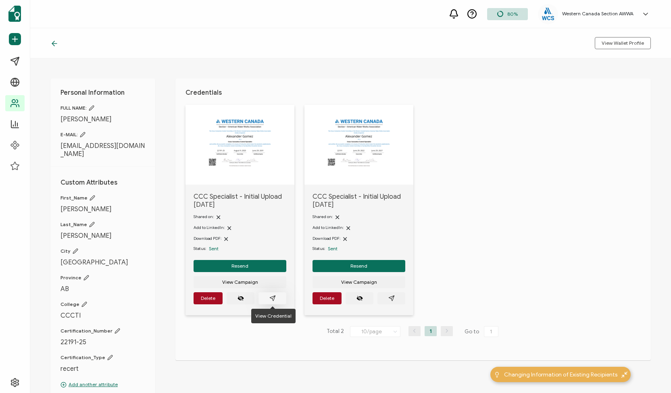
click at [271, 296] on icon "paper plane outline" at bounding box center [272, 298] width 6 height 6
click at [249, 265] on button "Resend" at bounding box center [240, 266] width 93 height 12
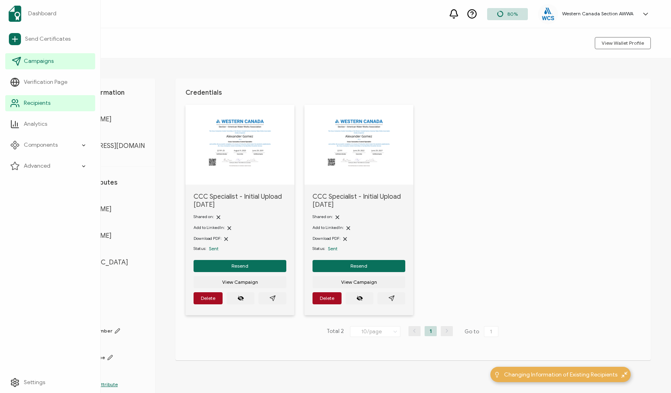
click at [35, 60] on span "Campaigns" at bounding box center [39, 61] width 30 height 8
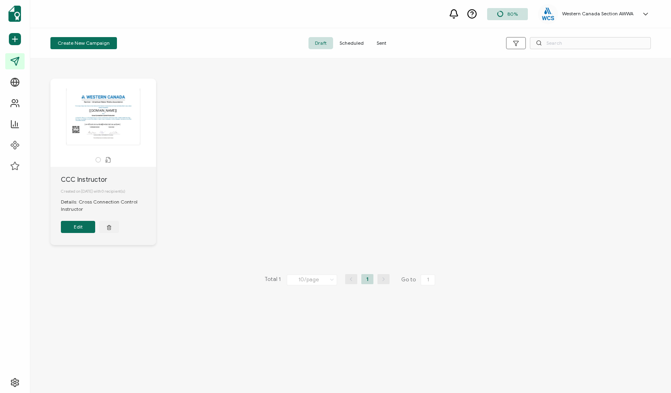
click at [378, 41] on span "Sent" at bounding box center [381, 43] width 23 height 12
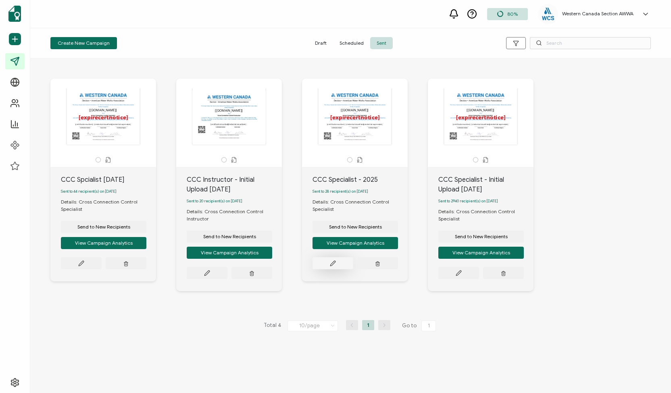
click at [335, 263] on icon at bounding box center [333, 263] width 6 height 6
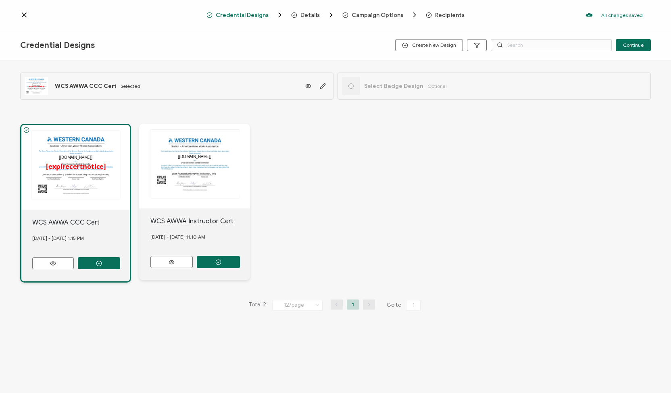
click at [442, 13] on span "Recipients" at bounding box center [449, 15] width 29 height 6
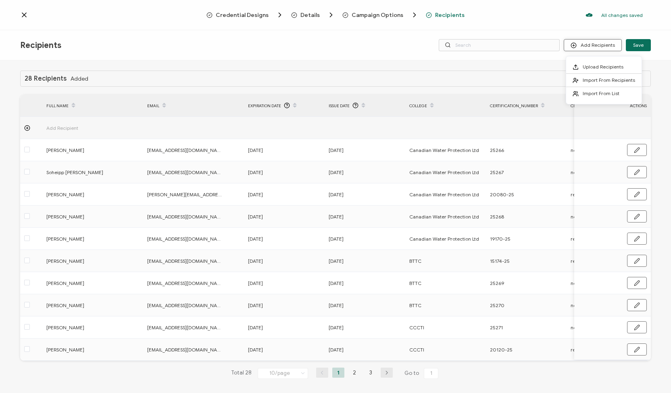
click at [594, 43] on button "Add Recipients" at bounding box center [593, 45] width 58 height 12
click at [592, 66] on span "Upload Recipients" at bounding box center [603, 67] width 41 height 6
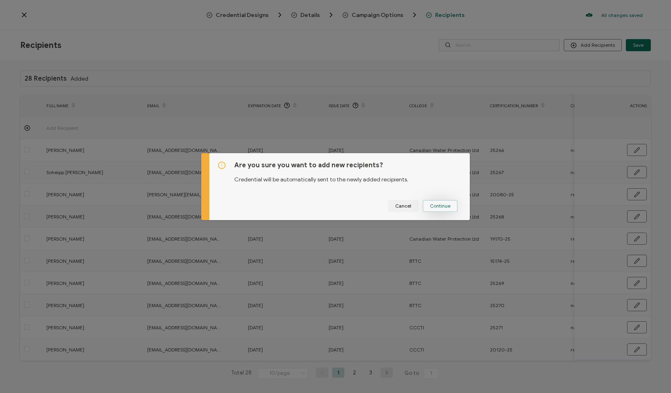
click at [440, 204] on span "Continue" at bounding box center [440, 206] width 21 height 5
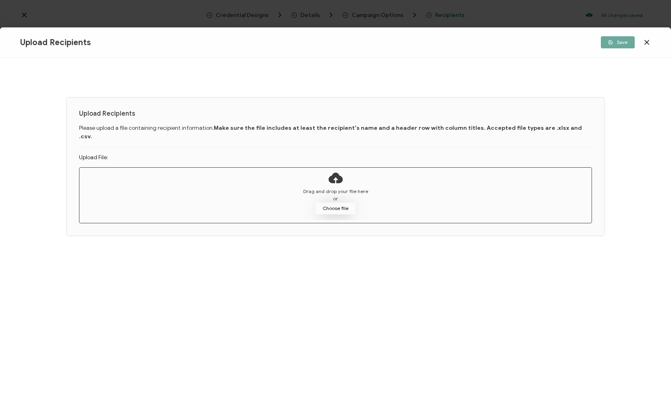
click at [342, 202] on button "Choose file" at bounding box center [335, 208] width 40 height 12
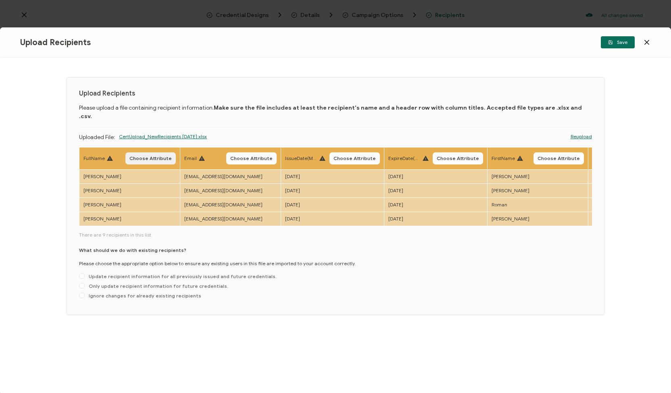
click at [140, 156] on span "Choose Attribute" at bounding box center [150, 158] width 42 height 5
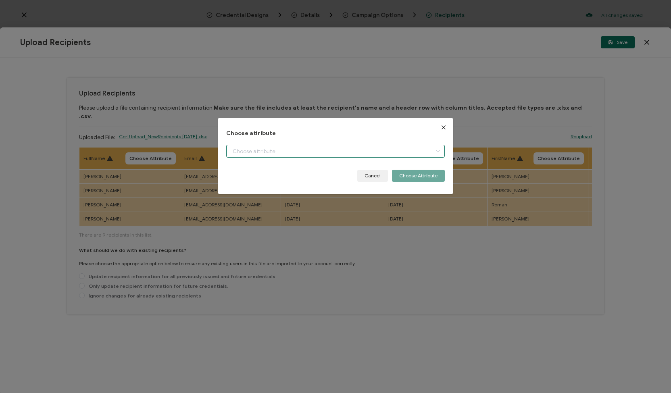
click at [258, 149] on input "dialog" at bounding box center [335, 151] width 219 height 13
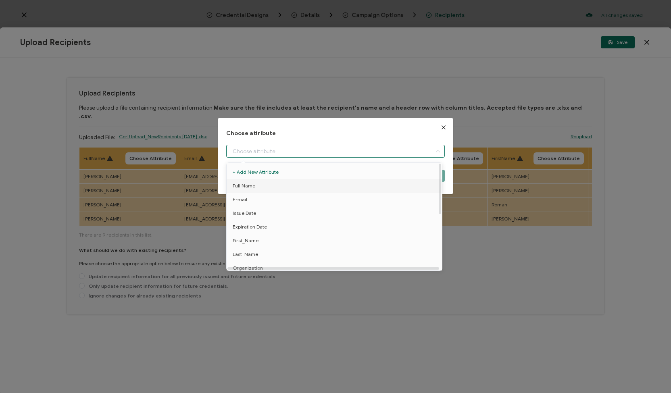
click at [251, 185] on span "Full Name" at bounding box center [244, 186] width 23 height 14
type input "Full Name"
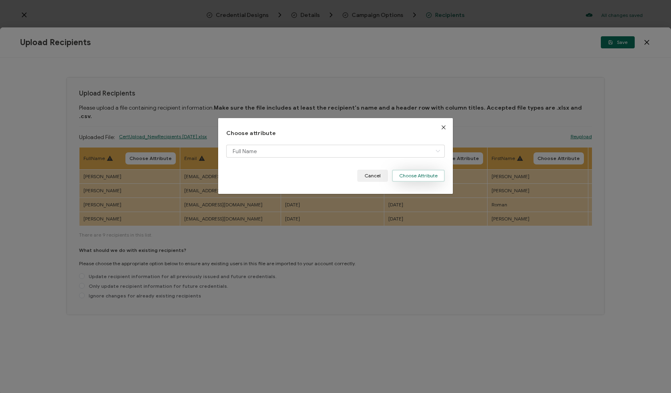
click at [405, 177] on button "Choose Attribute" at bounding box center [418, 176] width 53 height 12
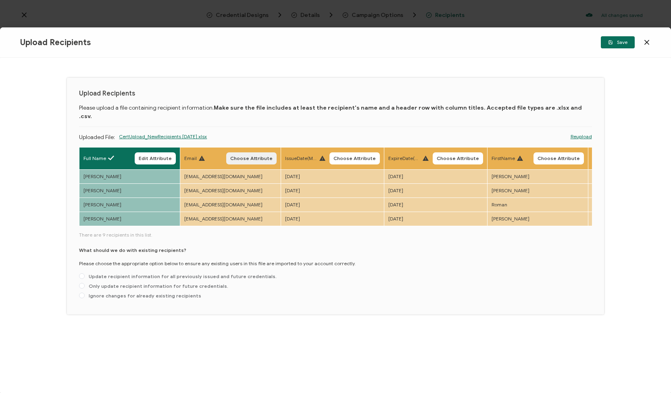
click at [253, 156] on span "Choose Attribute" at bounding box center [251, 158] width 42 height 5
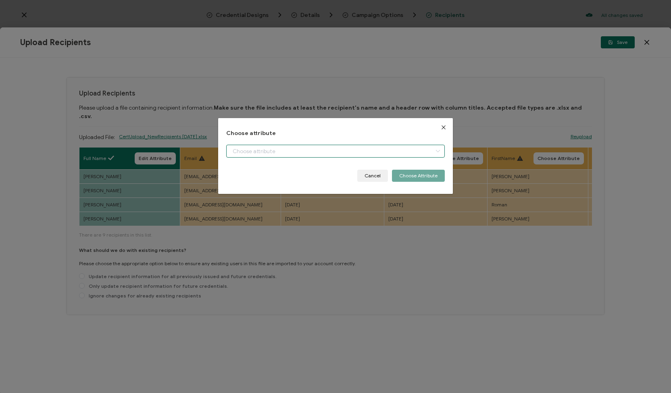
click at [251, 148] on input "dialog" at bounding box center [335, 151] width 219 height 13
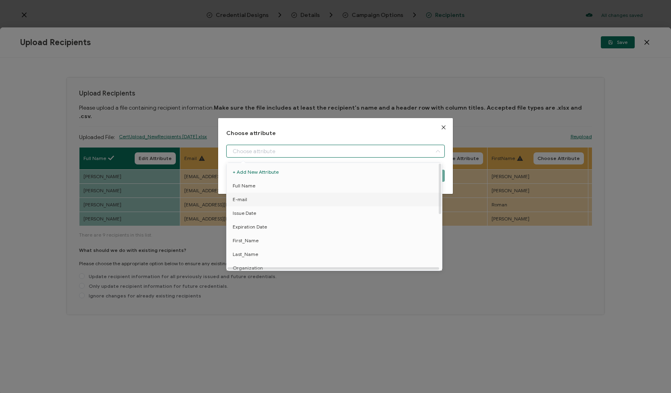
click at [261, 199] on li "E-mail" at bounding box center [336, 200] width 222 height 14
type input "E-mail"
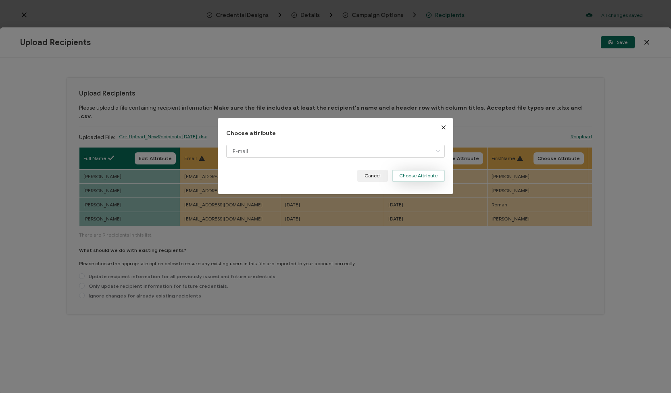
click at [415, 177] on button "Choose Attribute" at bounding box center [418, 176] width 53 height 12
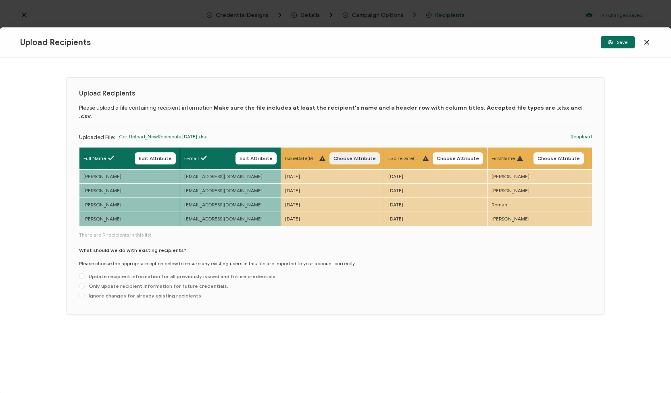
click at [349, 156] on span "Choose Attribute" at bounding box center [354, 158] width 42 height 5
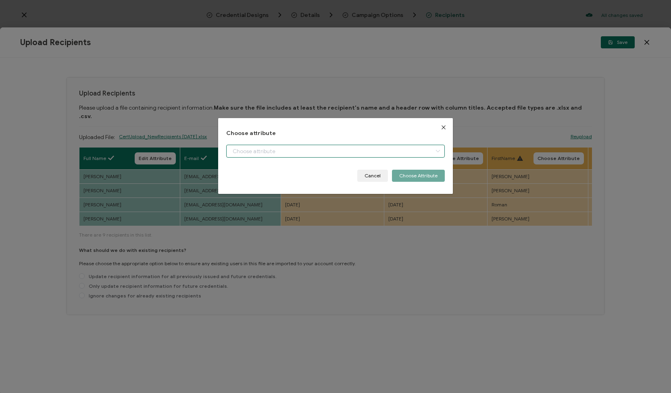
click at [347, 152] on input "dialog" at bounding box center [335, 151] width 219 height 13
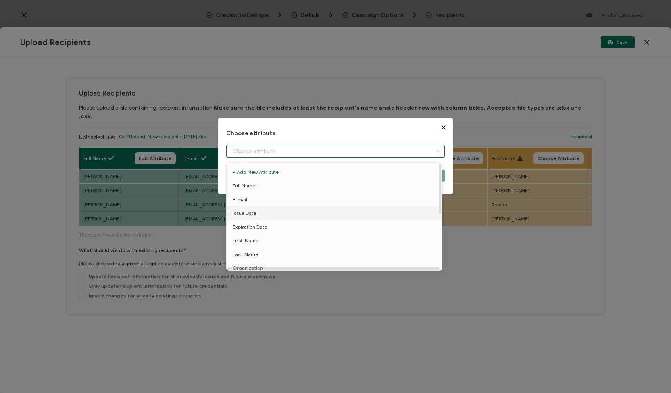
click at [293, 214] on li "Issue Date" at bounding box center [336, 213] width 222 height 14
type input "Issue Date"
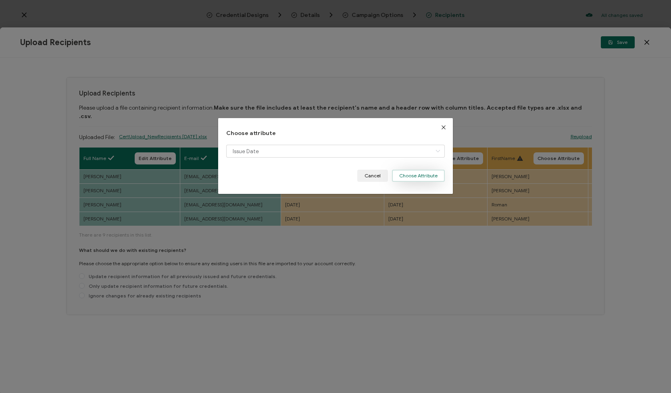
click at [417, 178] on button "Choose Attribute" at bounding box center [418, 176] width 53 height 12
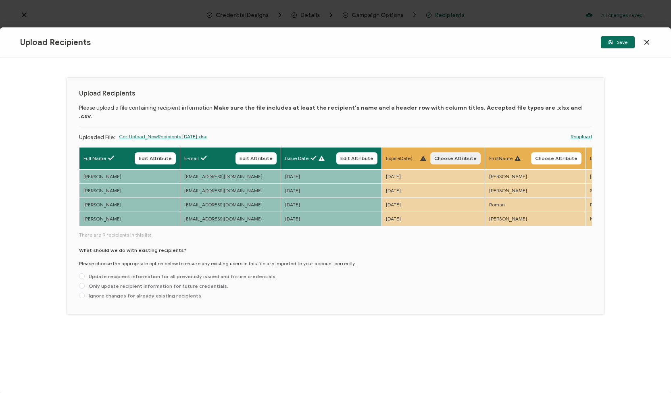
click at [435, 152] on button "Choose Attribute" at bounding box center [455, 158] width 50 height 12
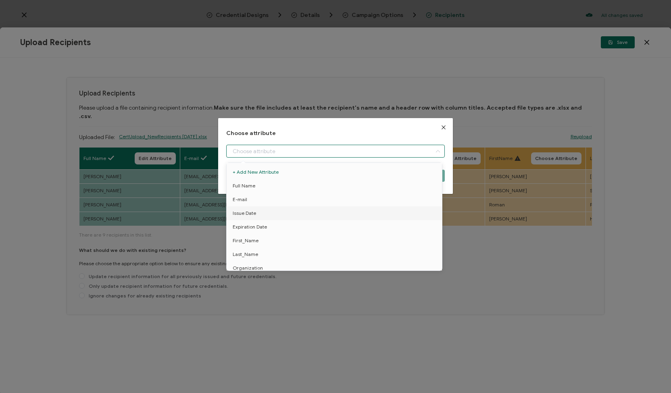
click at [346, 149] on input "dialog" at bounding box center [335, 151] width 219 height 13
click at [313, 227] on li "Expiration Date" at bounding box center [336, 227] width 222 height 14
type input "Expiration Date"
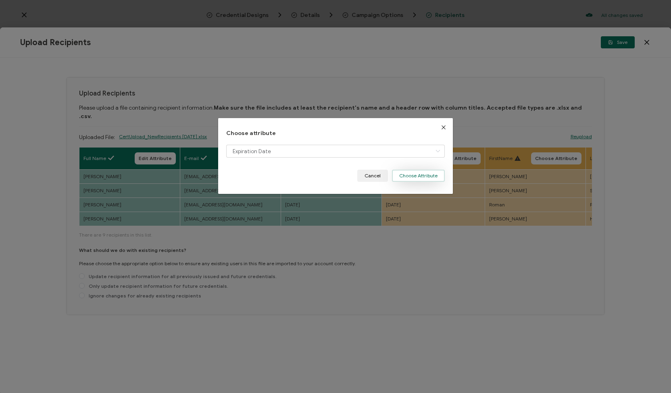
click at [420, 175] on button "Choose Attribute" at bounding box center [418, 176] width 53 height 12
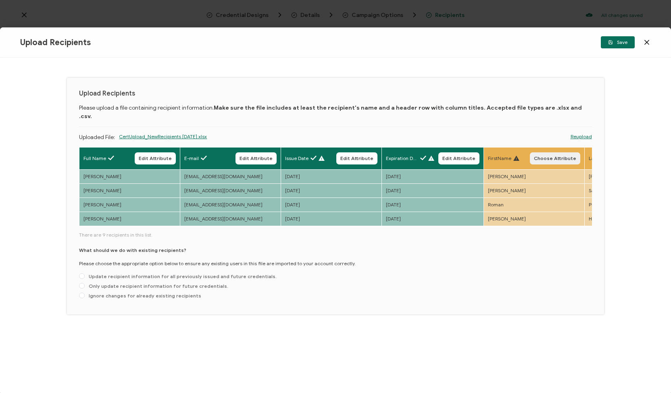
click at [552, 156] on span "Choose Attribute" at bounding box center [555, 158] width 42 height 5
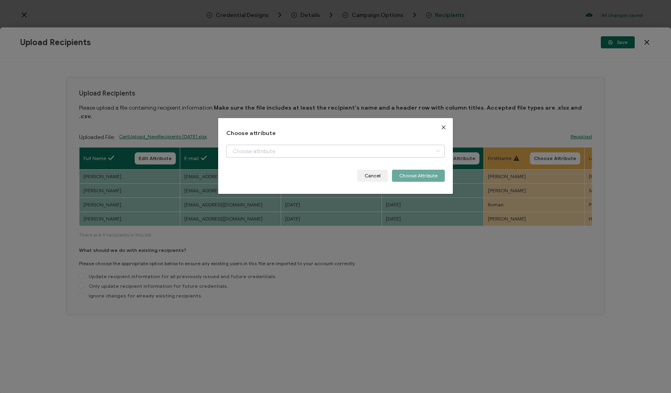
click at [433, 148] on icon "dialog" at bounding box center [438, 151] width 10 height 13
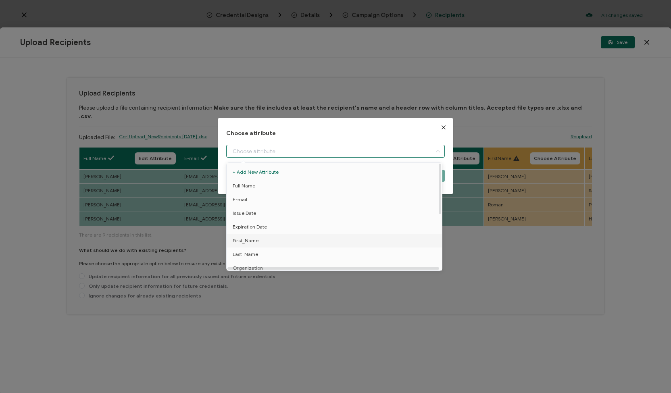
click at [315, 238] on li "First_Name" at bounding box center [336, 241] width 222 height 14
type input "First_Name"
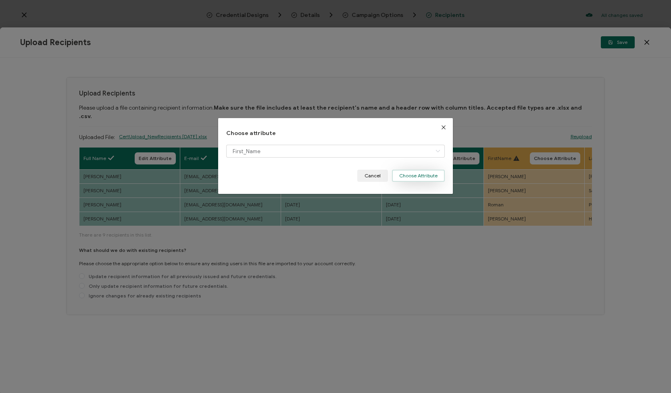
click at [422, 177] on button "Choose Attribute" at bounding box center [418, 176] width 53 height 12
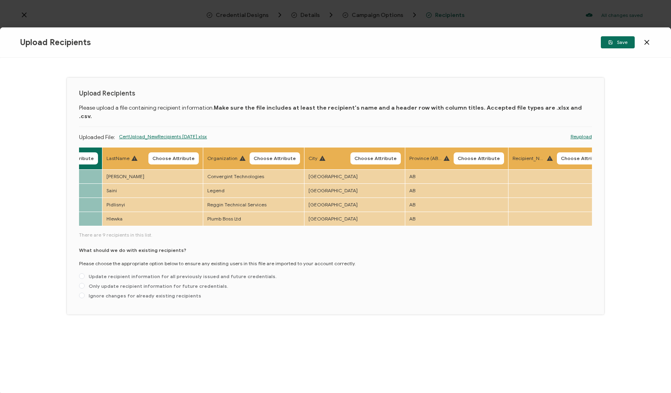
scroll to position [0, 477]
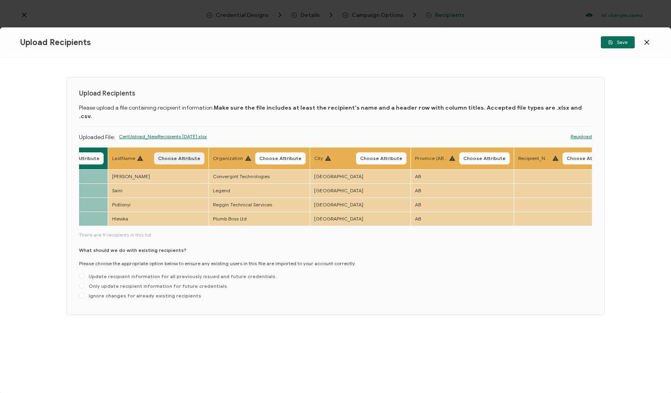
click at [173, 156] on span "Choose Attribute" at bounding box center [179, 158] width 42 height 5
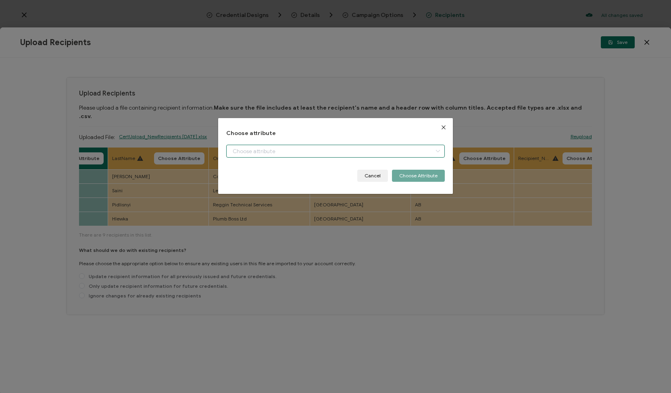
click at [367, 150] on input "dialog" at bounding box center [335, 151] width 219 height 13
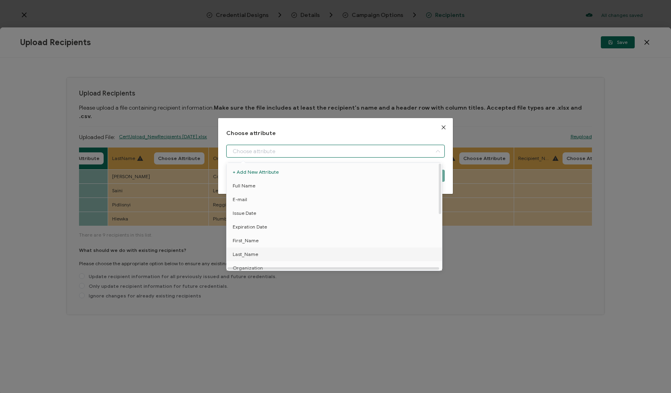
click at [319, 252] on li "Last_Name" at bounding box center [336, 255] width 222 height 14
type input "Last_Name"
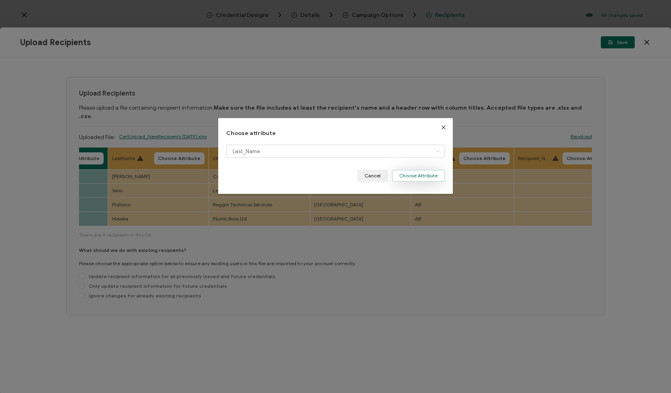
click at [393, 176] on button "Choose Attribute" at bounding box center [418, 176] width 53 height 12
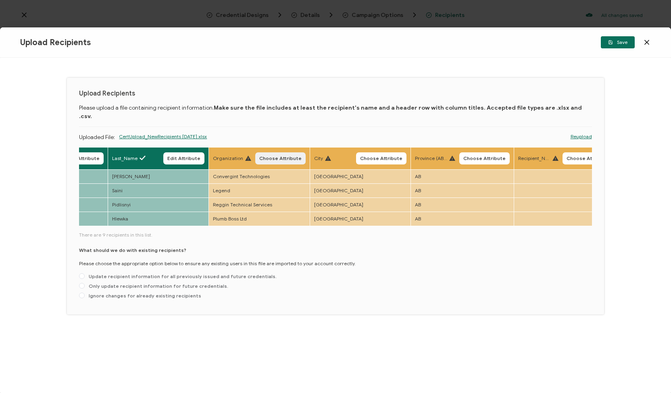
click at [281, 152] on button "Choose Attribute" at bounding box center [280, 158] width 50 height 12
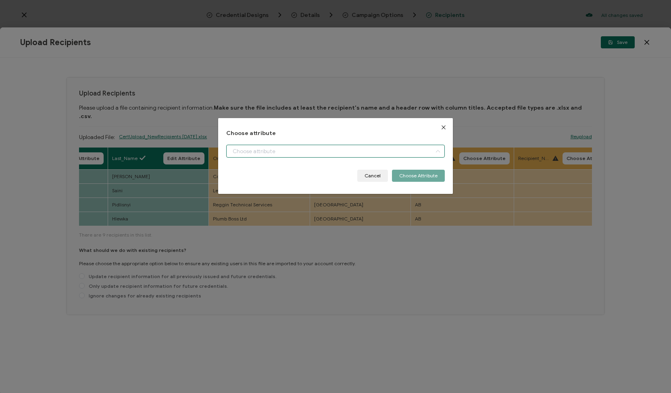
click at [279, 146] on input "dialog" at bounding box center [335, 151] width 219 height 13
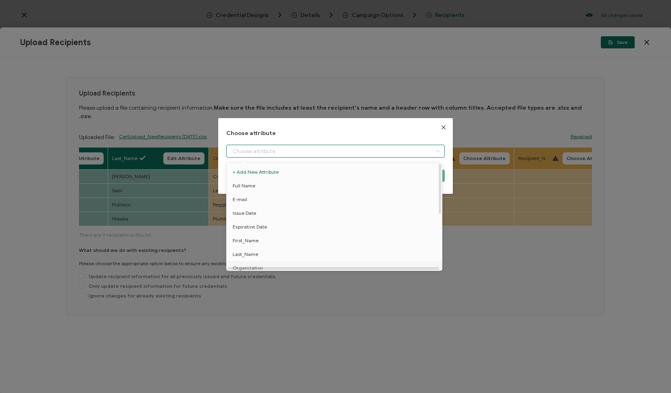
click at [249, 265] on span "Organization" at bounding box center [248, 268] width 30 height 14
type input "Organization"
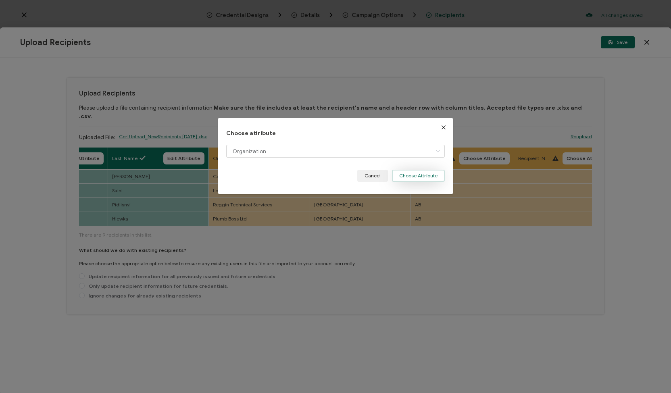
click at [409, 172] on button "Choose Attribute" at bounding box center [418, 176] width 53 height 12
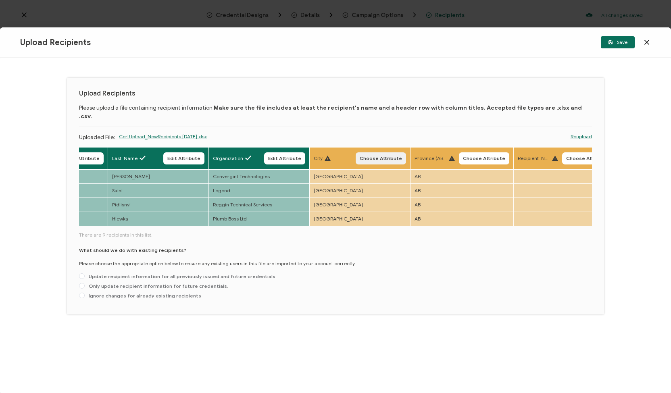
click at [391, 156] on span "Choose Attribute" at bounding box center [381, 158] width 42 height 5
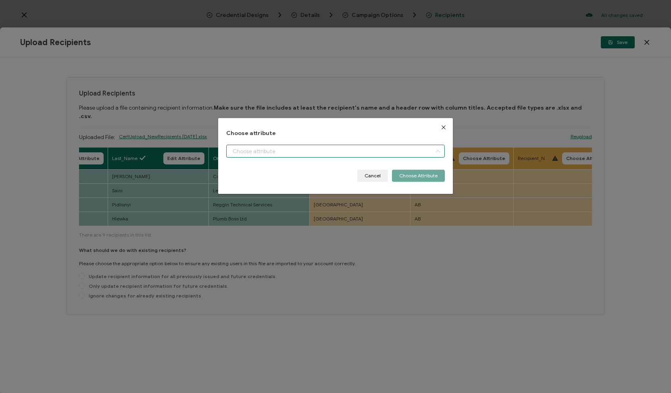
click at [344, 152] on input "dialog" at bounding box center [335, 151] width 219 height 13
click at [306, 178] on li "City" at bounding box center [336, 172] width 222 height 14
type input "City"
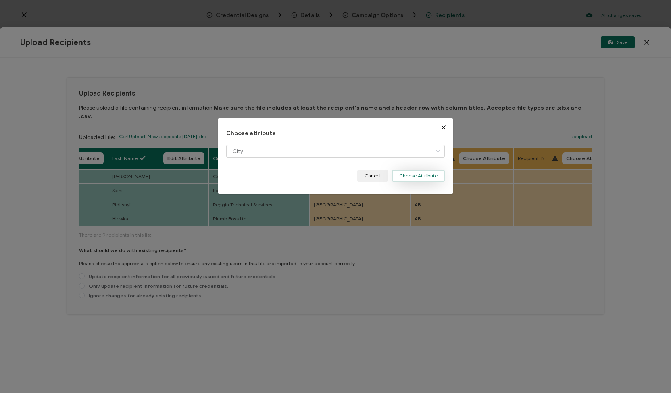
click at [400, 175] on button "Choose Attribute" at bounding box center [418, 176] width 53 height 12
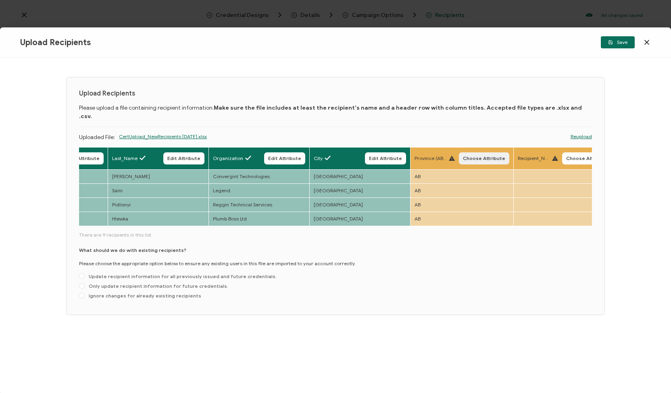
click at [464, 156] on span "Choose Attribute" at bounding box center [484, 158] width 42 height 5
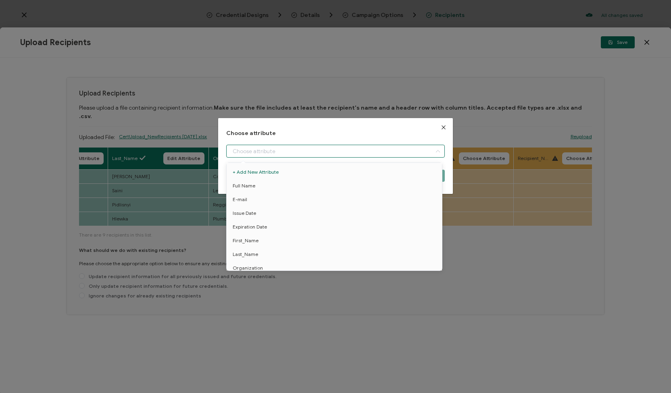
click at [406, 154] on input "dialog" at bounding box center [335, 151] width 219 height 13
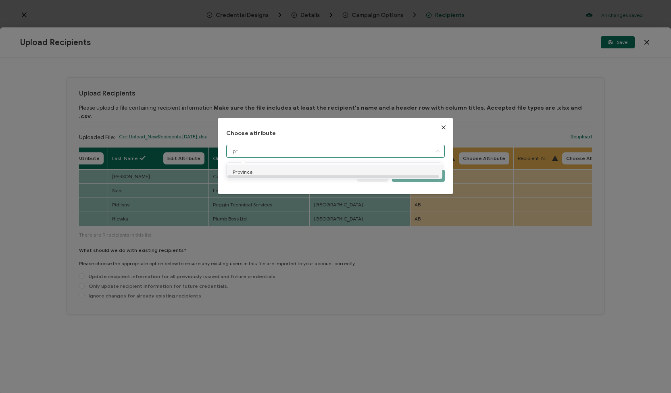
click at [394, 173] on li "Province" at bounding box center [336, 172] width 222 height 14
type input "Province"
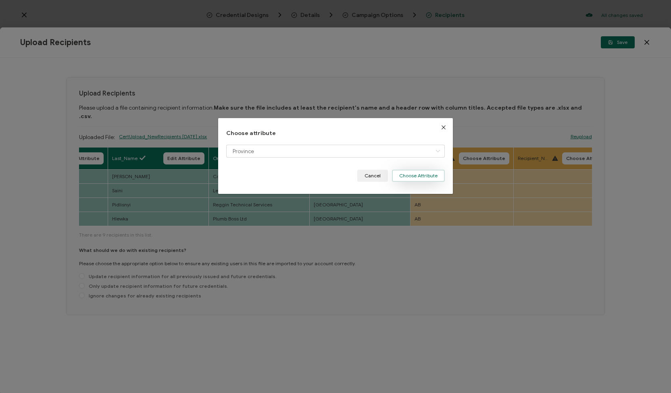
click at [426, 175] on button "Choose Attribute" at bounding box center [418, 176] width 53 height 12
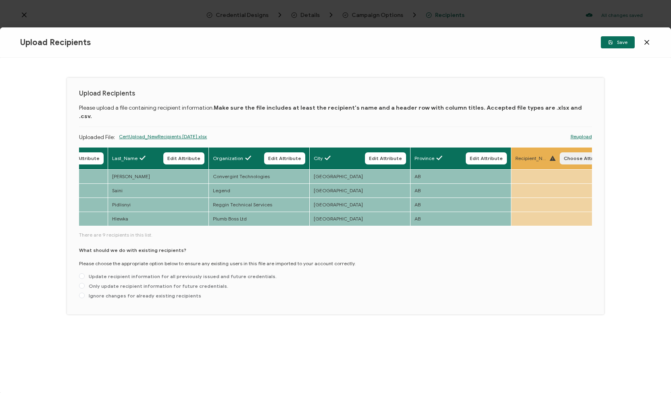
click at [567, 156] on span "Choose Attribute" at bounding box center [585, 158] width 42 height 5
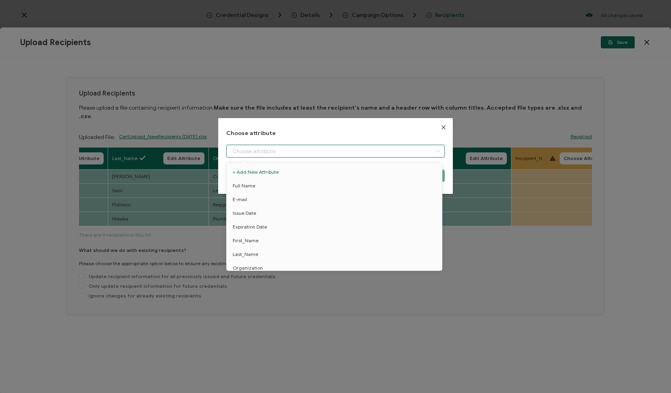
click at [376, 153] on input "dialog" at bounding box center [335, 151] width 219 height 13
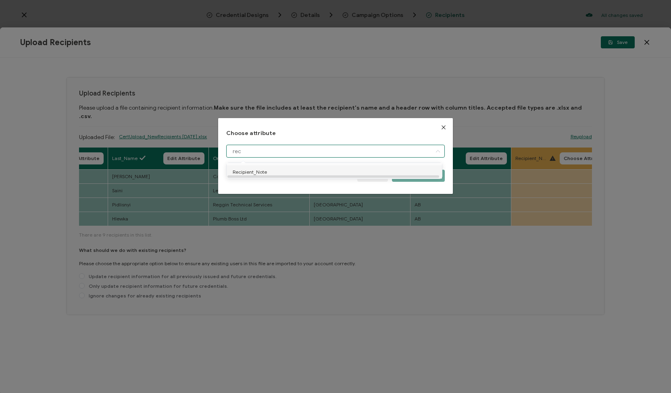
click at [369, 176] on li "Recipient_Note" at bounding box center [336, 172] width 222 height 14
type input "Recipient_Note"
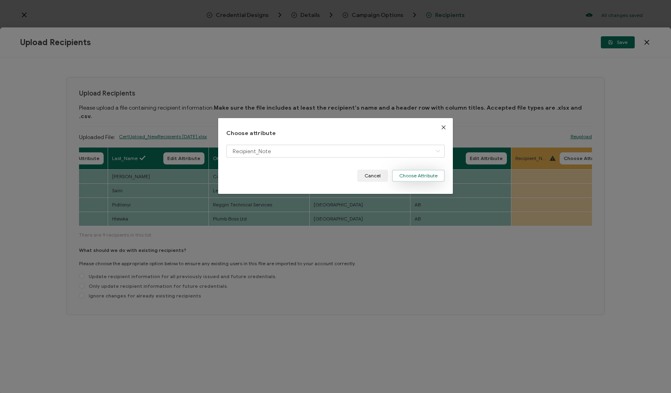
click at [413, 177] on button "Choose Attribute" at bounding box center [418, 176] width 53 height 12
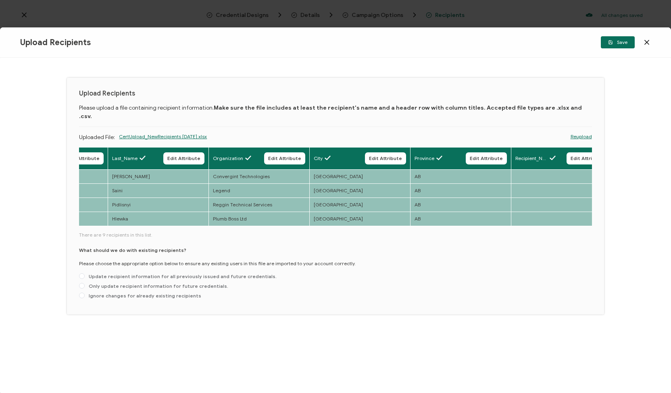
drag, startPoint x: 356, startPoint y: 221, endPoint x: 527, endPoint y: 211, distance: 170.8
click at [527, 211] on div "Full Name Edit Attribute E-mail Edit Attribute Issue Date Edit Attribute Expira…" at bounding box center [335, 187] width 513 height 80
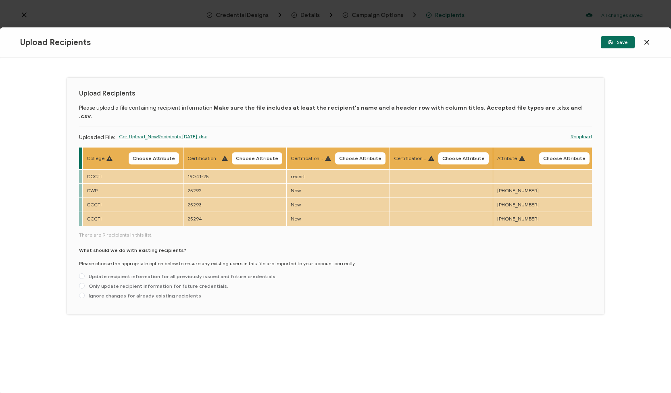
scroll to position [0, 1019]
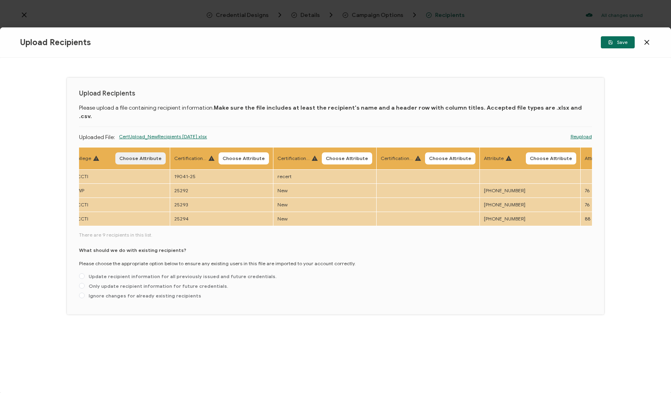
click at [132, 152] on button "Choose Attribute" at bounding box center [140, 158] width 50 height 12
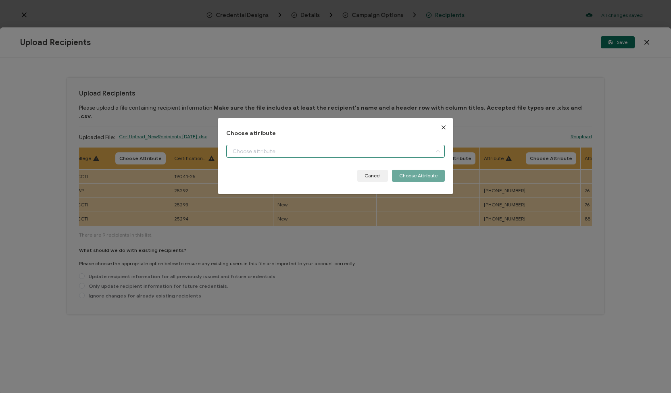
click at [246, 146] on input "dialog" at bounding box center [335, 151] width 219 height 13
click at [247, 169] on span "College" at bounding box center [242, 172] width 18 height 14
type input "College"
click at [432, 173] on button "Choose Attribute" at bounding box center [418, 176] width 53 height 12
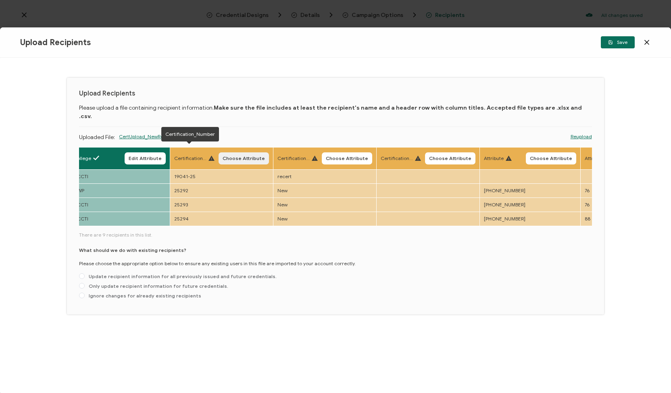
click at [234, 156] on span "Choose Attribute" at bounding box center [244, 158] width 42 height 5
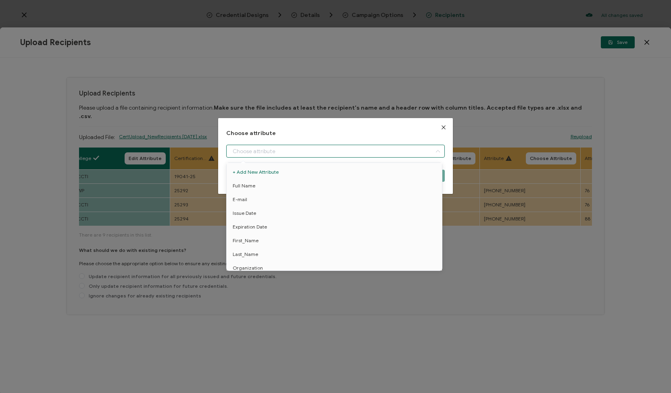
click at [234, 148] on input "dialog" at bounding box center [335, 151] width 219 height 13
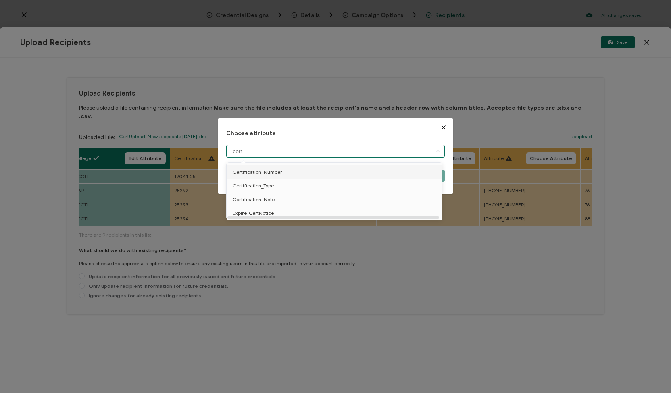
click at [250, 170] on span "Certification_Number" at bounding box center [258, 172] width 50 height 14
type input "Certification_Number"
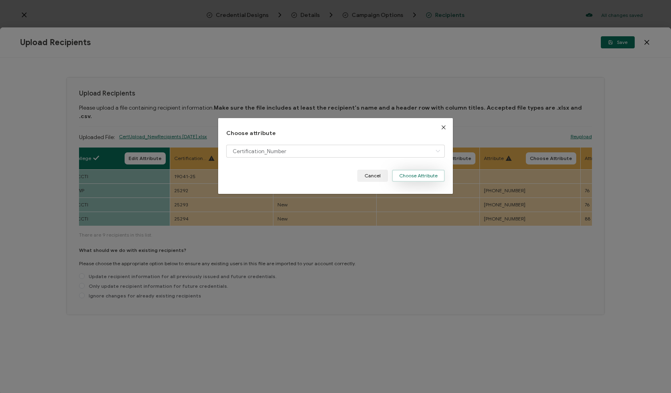
click at [429, 178] on button "Choose Attribute" at bounding box center [418, 176] width 53 height 12
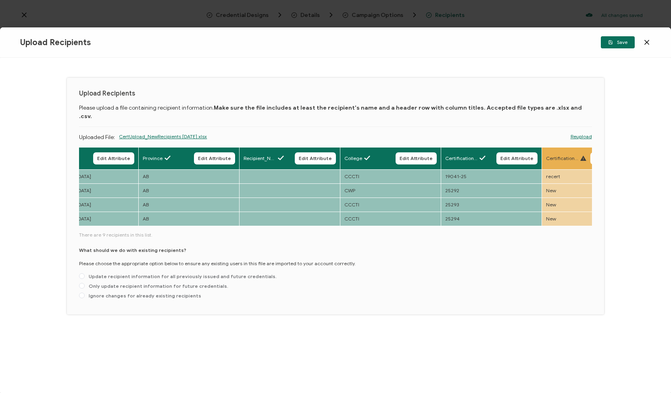
scroll to position [0, 0]
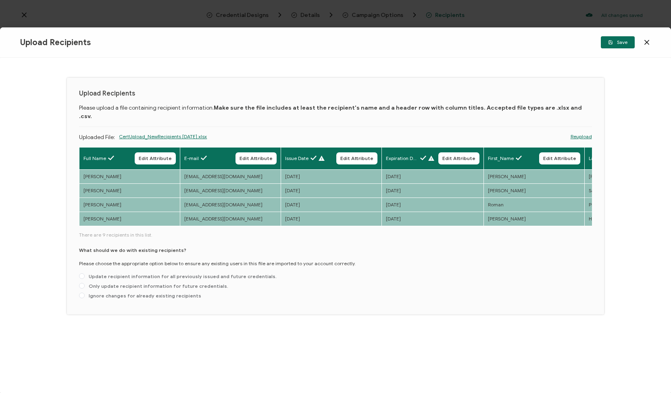
click at [575, 133] on link "Reupload" at bounding box center [581, 136] width 21 height 7
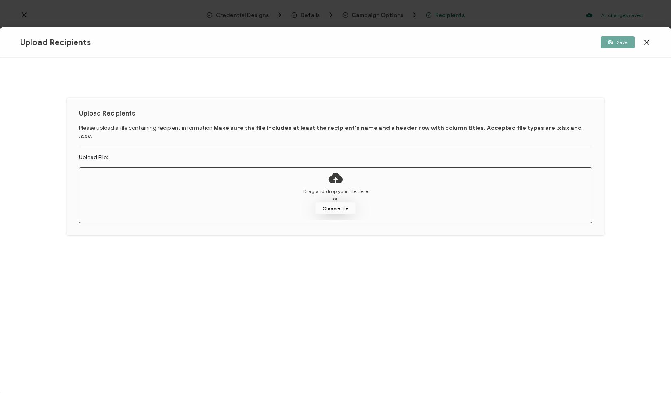
click at [338, 202] on button "Choose file" at bounding box center [335, 208] width 40 height 12
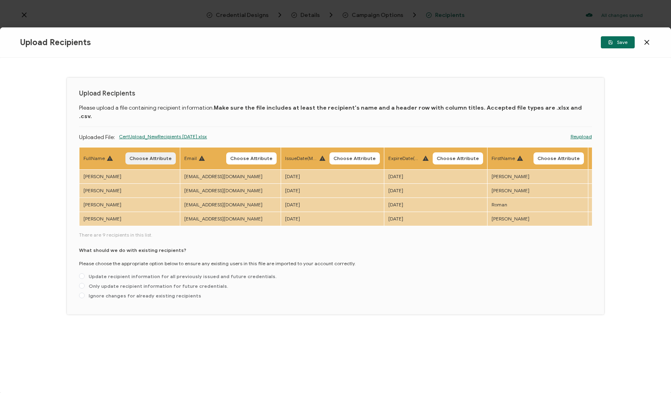
click at [150, 156] on span "Choose Attribute" at bounding box center [150, 158] width 42 height 5
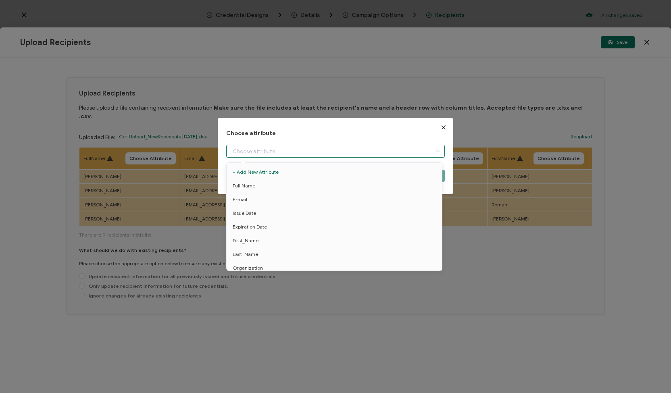
click at [258, 152] on input "dialog" at bounding box center [335, 151] width 219 height 13
click at [248, 185] on span "Full Name" at bounding box center [244, 186] width 23 height 14
type input "Full Name"
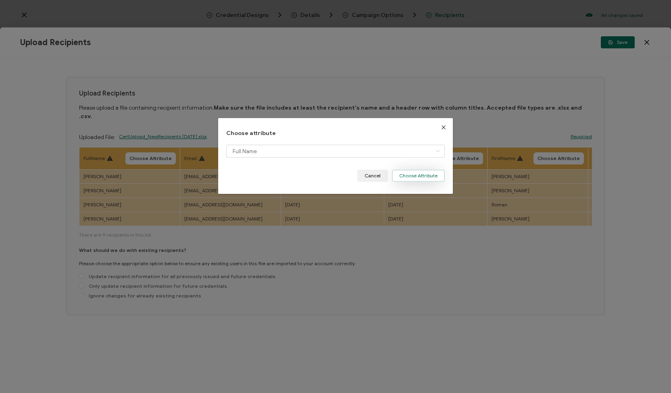
click at [409, 175] on button "Choose Attribute" at bounding box center [418, 176] width 53 height 12
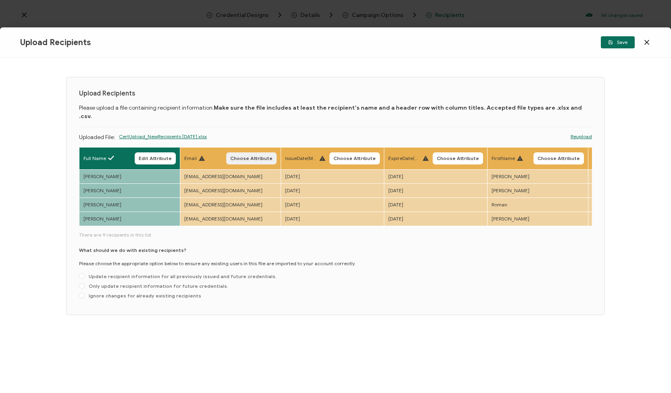
click at [261, 156] on span "Choose Attribute" at bounding box center [251, 158] width 42 height 5
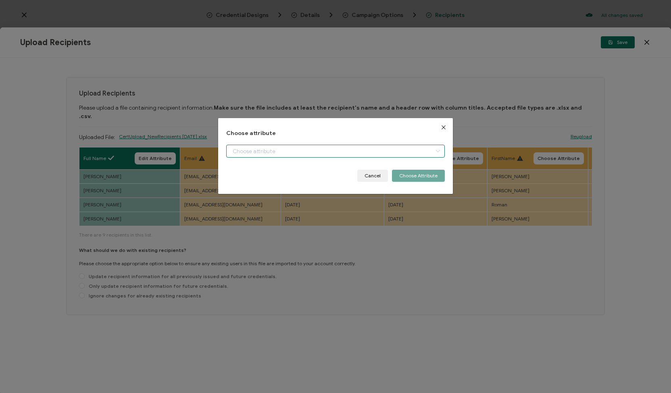
click at [246, 149] on input "dialog" at bounding box center [335, 151] width 219 height 13
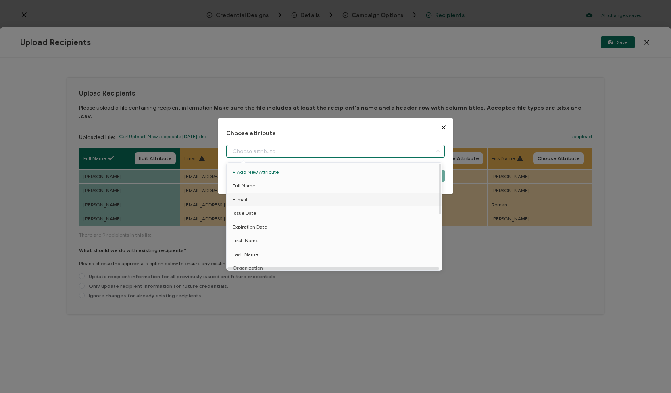
click at [241, 197] on span "E-mail" at bounding box center [240, 200] width 15 height 14
type input "E-mail"
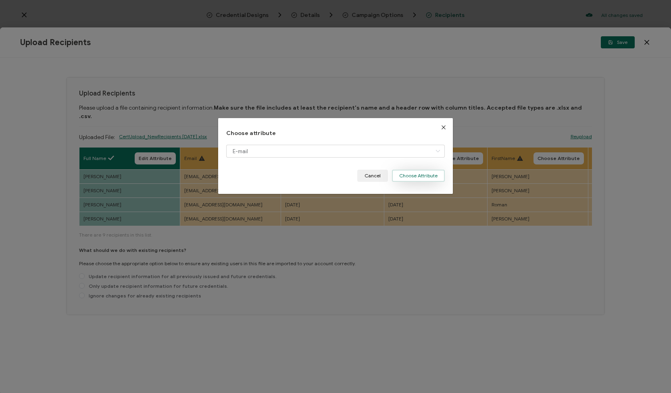
click at [405, 177] on button "Choose Attribute" at bounding box center [418, 176] width 53 height 12
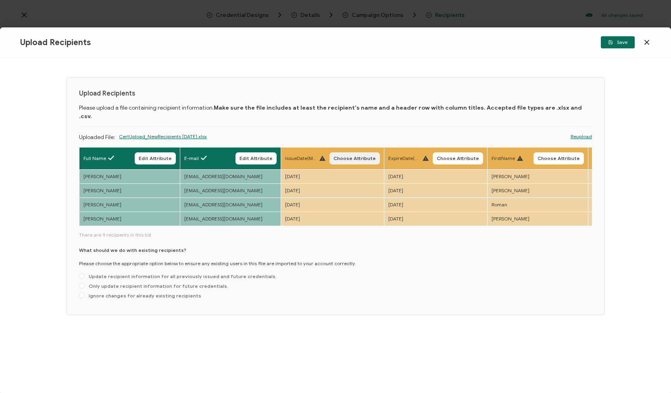
click at [336, 156] on span "Choose Attribute" at bounding box center [354, 158] width 42 height 5
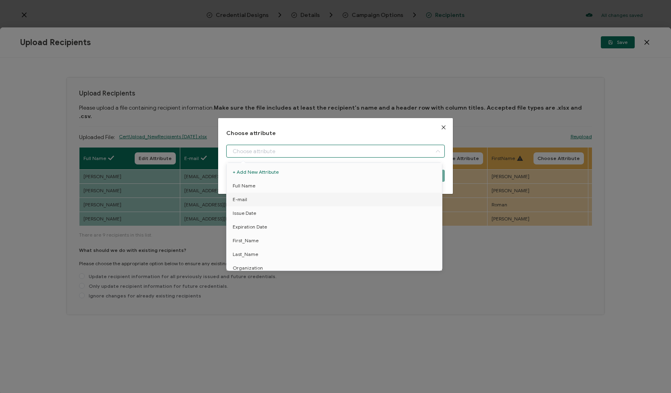
click at [286, 148] on input "dialog" at bounding box center [335, 151] width 219 height 13
click at [255, 212] on span "Issue Date" at bounding box center [244, 213] width 23 height 14
type input "Issue Date"
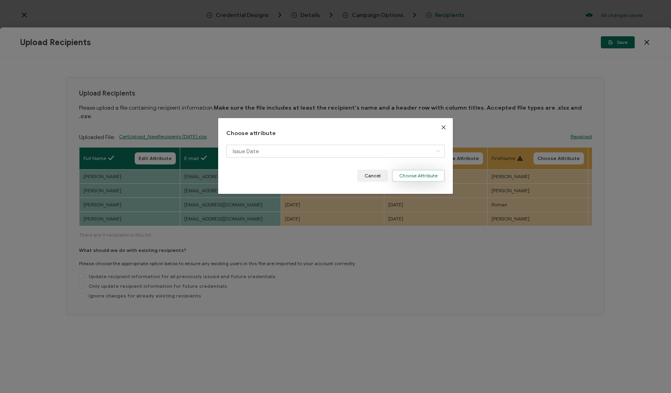
click at [397, 180] on button "Choose Attribute" at bounding box center [418, 176] width 53 height 12
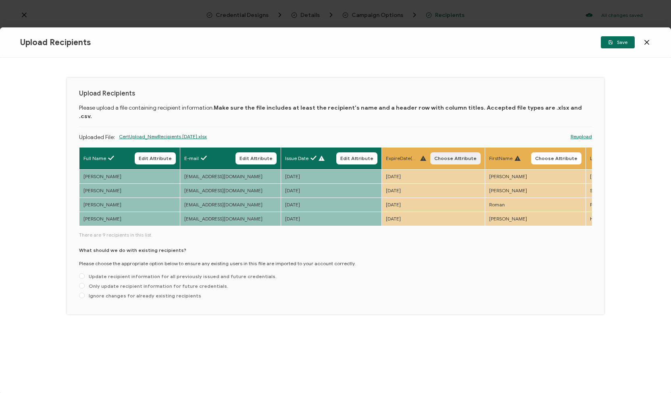
click at [442, 156] on span "Choose Attribute" at bounding box center [455, 158] width 42 height 5
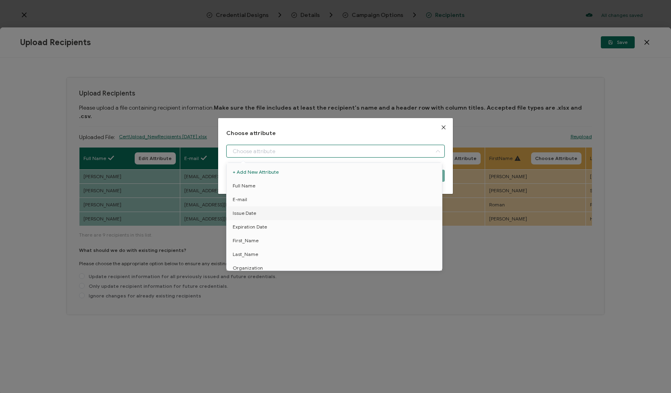
click at [360, 156] on input "dialog" at bounding box center [335, 151] width 219 height 13
click at [327, 227] on li "Expiration Date" at bounding box center [336, 227] width 222 height 14
type input "Expiration Date"
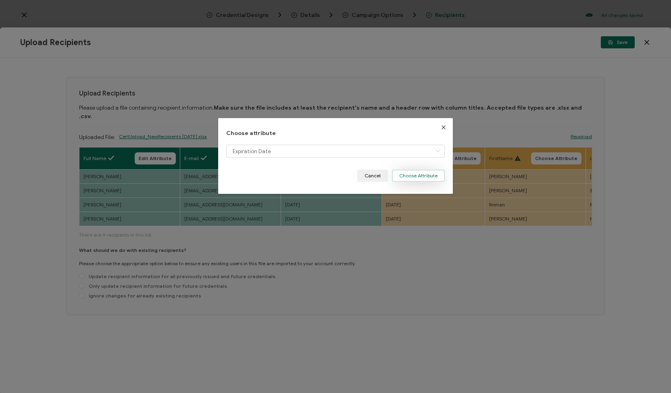
click at [414, 175] on button "Choose Attribute" at bounding box center [418, 176] width 53 height 12
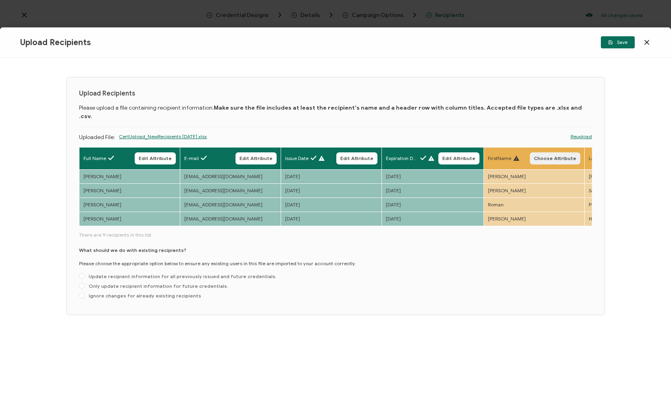
click at [558, 152] on button "Choose Attribute" at bounding box center [555, 158] width 50 height 12
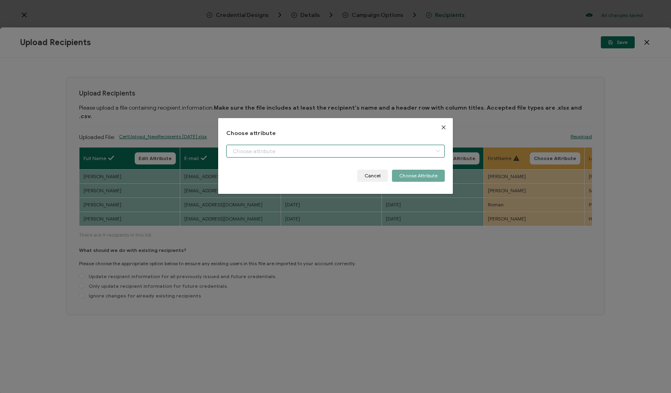
click at [415, 150] on input "dialog" at bounding box center [335, 151] width 219 height 13
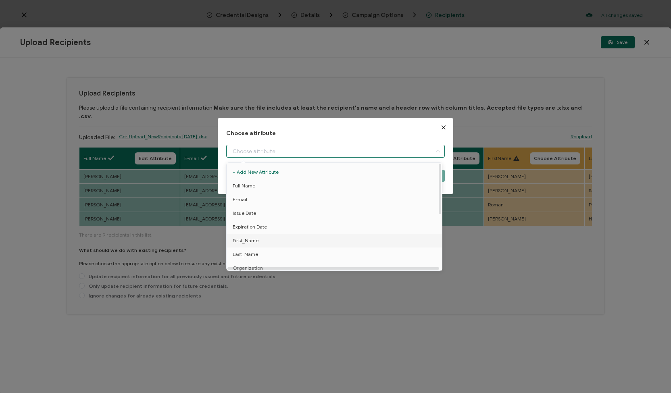
click at [398, 240] on li "First_Name" at bounding box center [336, 241] width 222 height 14
type input "First_Name"
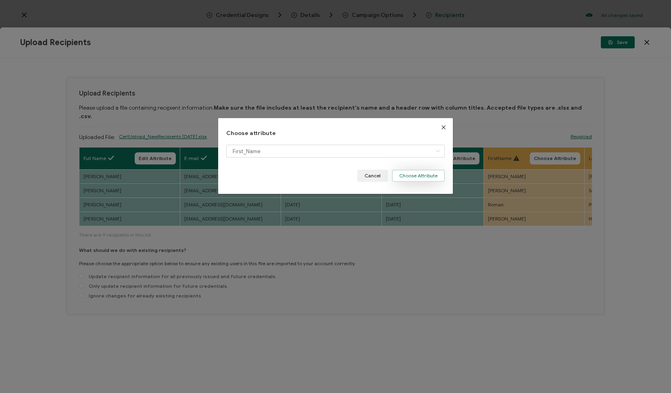
click at [427, 178] on button "Choose Attribute" at bounding box center [418, 176] width 53 height 12
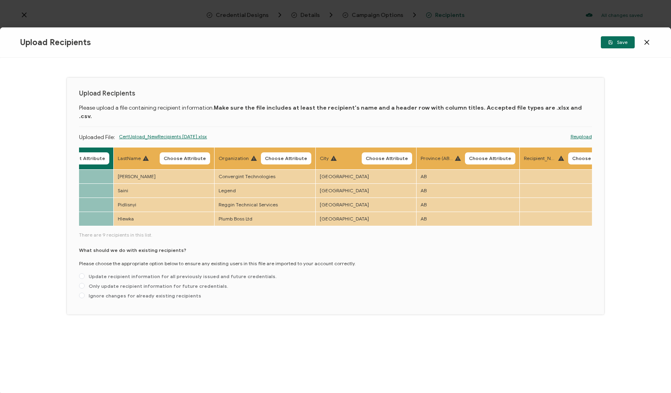
scroll to position [0, 472]
click at [186, 148] on th "LastName Choose Attribute" at bounding box center [163, 159] width 101 height 22
click at [187, 156] on span "Choose Attribute" at bounding box center [184, 158] width 42 height 5
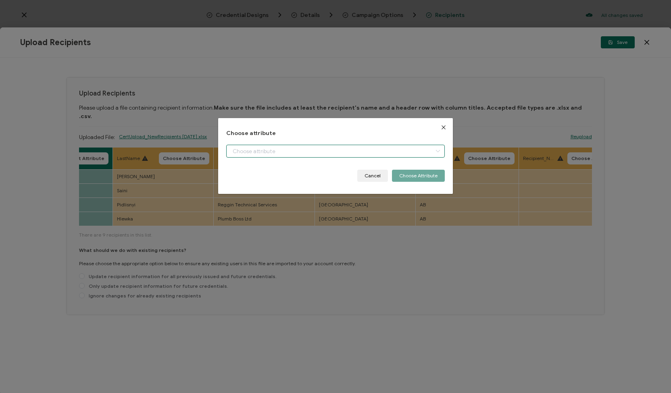
click at [241, 150] on input "dialog" at bounding box center [335, 151] width 219 height 13
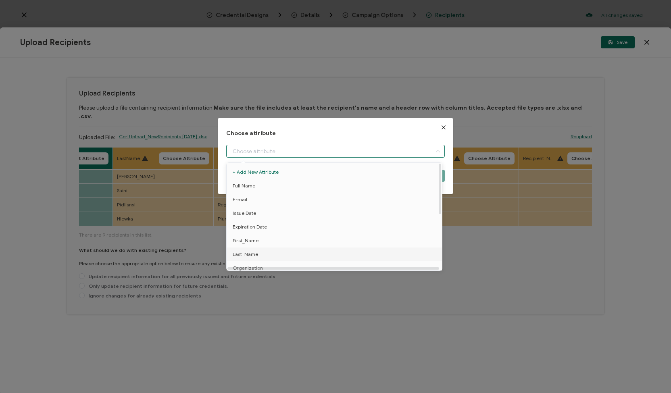
click at [252, 251] on span "Last_Name" at bounding box center [245, 255] width 25 height 14
type input "Last_Name"
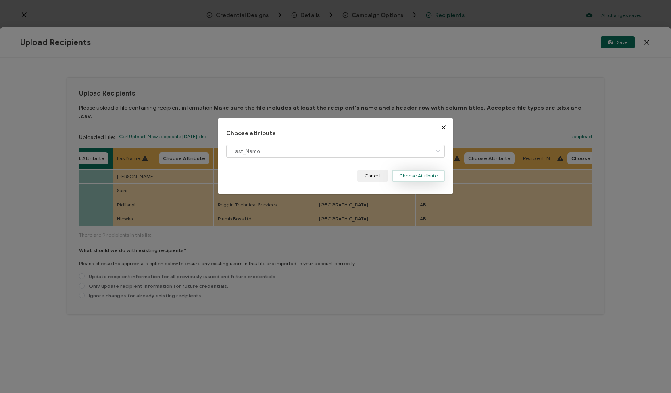
click at [411, 175] on button "Choose Attribute" at bounding box center [418, 176] width 53 height 12
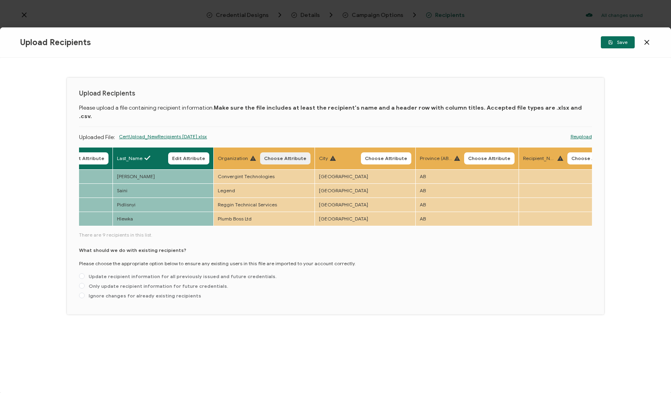
click at [275, 152] on button "Choose Attribute" at bounding box center [285, 158] width 50 height 12
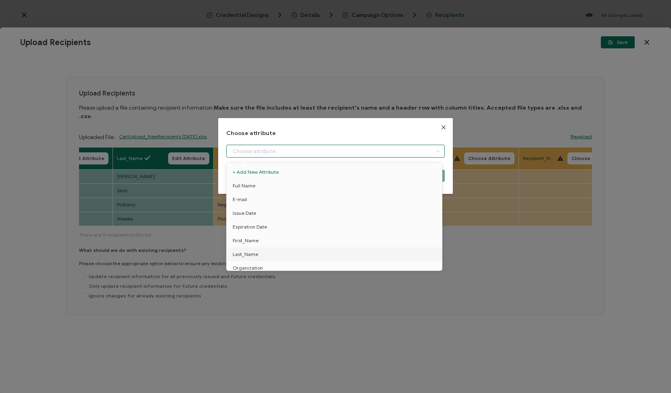
click at [273, 145] on input "dialog" at bounding box center [335, 151] width 219 height 13
click at [256, 267] on div at bounding box center [333, 268] width 212 height 2
click at [244, 265] on span "Organization" at bounding box center [248, 268] width 30 height 14
type input "Organization"
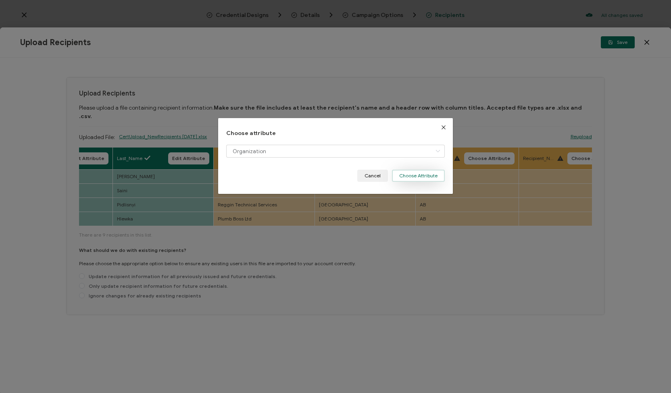
click at [396, 175] on button "Choose Attribute" at bounding box center [418, 176] width 53 height 12
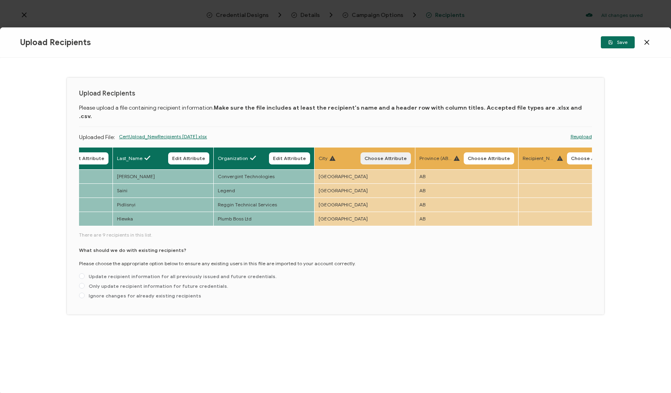
click at [387, 156] on span "Choose Attribute" at bounding box center [386, 158] width 42 height 5
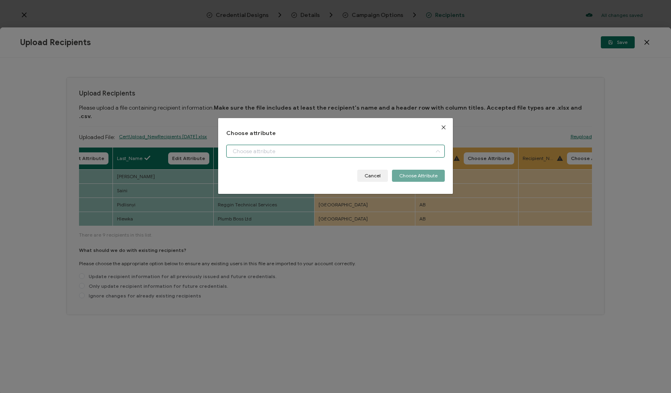
click at [362, 155] on input "dialog" at bounding box center [335, 151] width 219 height 13
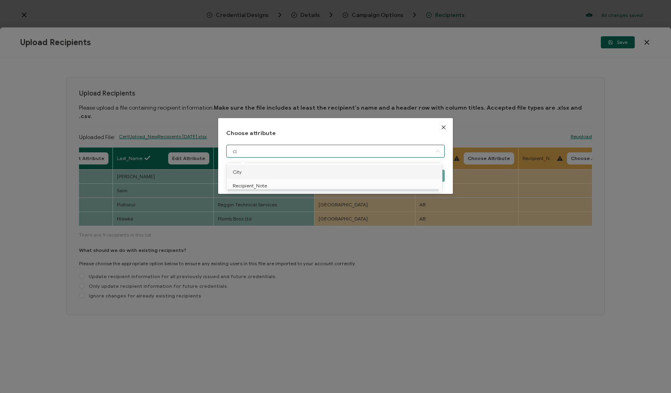
click at [251, 170] on li "City" at bounding box center [336, 172] width 222 height 14
type input "City"
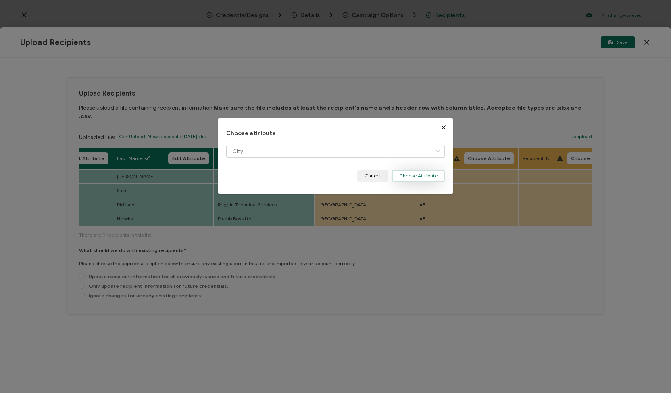
click at [418, 174] on button "Choose Attribute" at bounding box center [418, 176] width 53 height 12
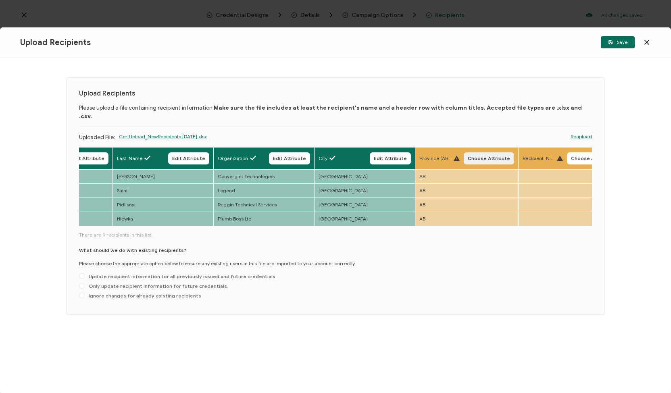
click at [467, 152] on button "Choose Attribute" at bounding box center [489, 158] width 50 height 12
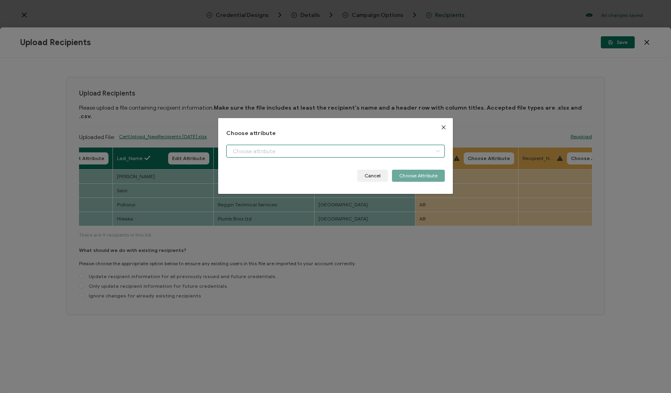
click at [394, 148] on input "dialog" at bounding box center [335, 151] width 219 height 13
click at [322, 173] on li "Province" at bounding box center [336, 172] width 222 height 14
type input "Province"
click at [406, 179] on button "Choose Attribute" at bounding box center [418, 176] width 53 height 12
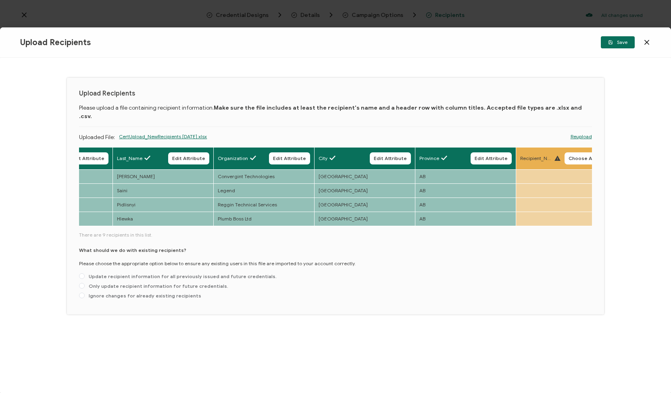
drag, startPoint x: 352, startPoint y: 218, endPoint x: 413, endPoint y: 219, distance: 61.7
click at [413, 219] on div "Full Name Edit Attribute E-mail Edit Attribute Issue Date Edit Attribute Expira…" at bounding box center [335, 187] width 513 height 80
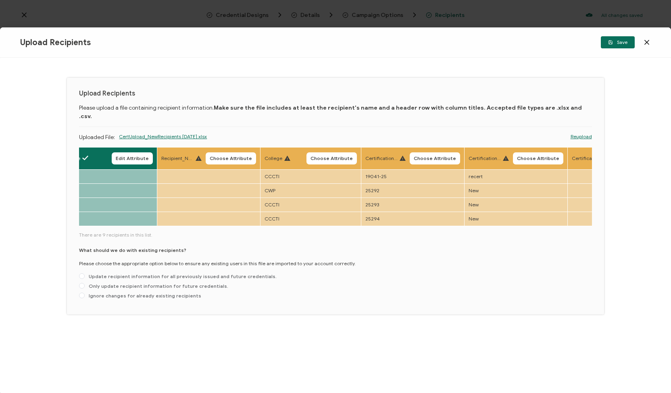
scroll to position [0, 848]
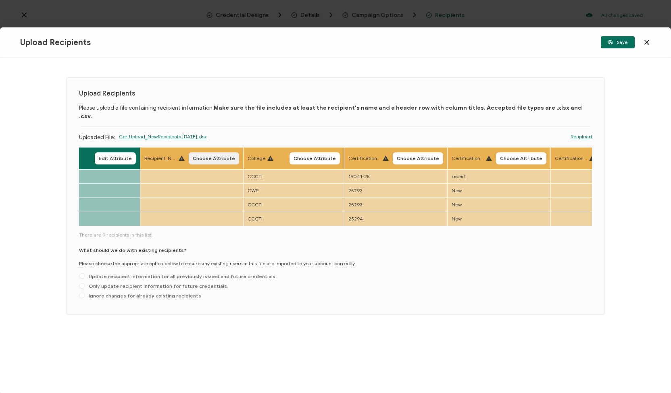
click at [208, 156] on span "Choose Attribute" at bounding box center [214, 158] width 42 height 5
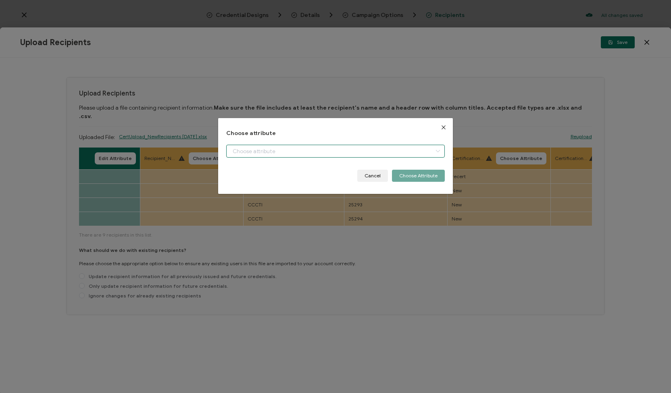
click at [241, 152] on input "dialog" at bounding box center [335, 151] width 219 height 13
click at [248, 171] on span "Recipient_Note" at bounding box center [250, 172] width 34 height 14
type input "Recipient_Note"
click at [426, 173] on button "Choose Attribute" at bounding box center [418, 176] width 53 height 12
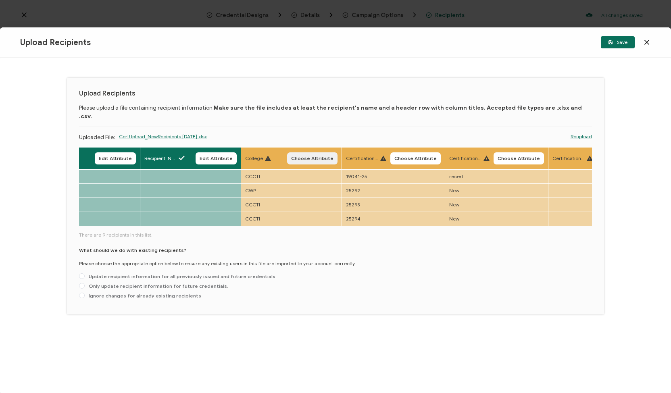
click at [306, 152] on button "Choose Attribute" at bounding box center [312, 158] width 50 height 12
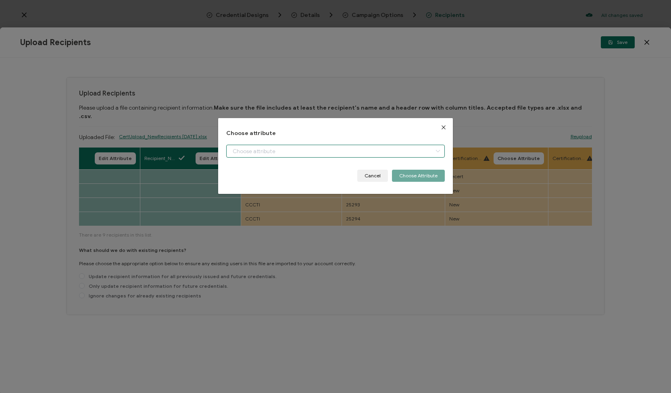
click at [234, 148] on input "dialog" at bounding box center [335, 151] width 219 height 13
click at [240, 168] on span "College" at bounding box center [242, 172] width 18 height 14
type input "College"
click at [419, 175] on button "Choose Attribute" at bounding box center [418, 176] width 53 height 12
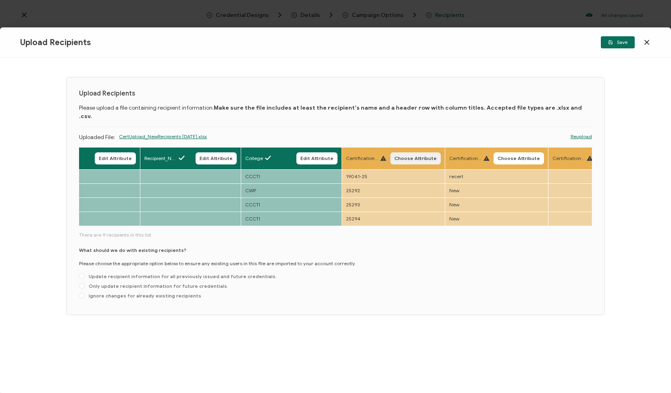
click at [402, 156] on span "Choose Attribute" at bounding box center [415, 158] width 42 height 5
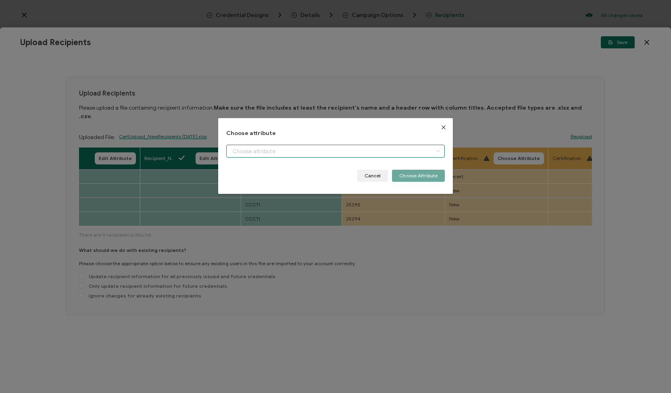
click at [333, 148] on input "dialog" at bounding box center [335, 151] width 219 height 13
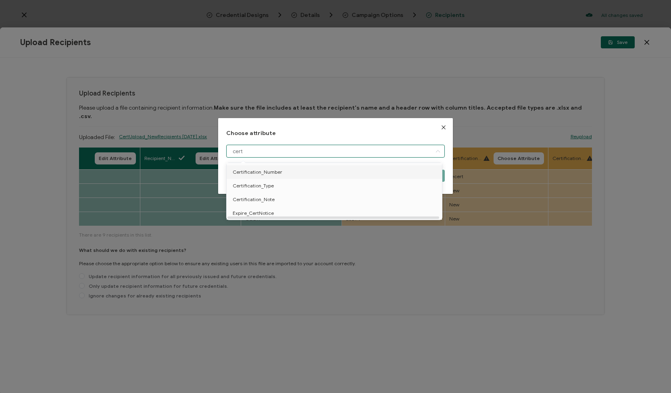
click at [311, 171] on li "Certification_Number" at bounding box center [336, 172] width 222 height 14
type input "Certification_Number"
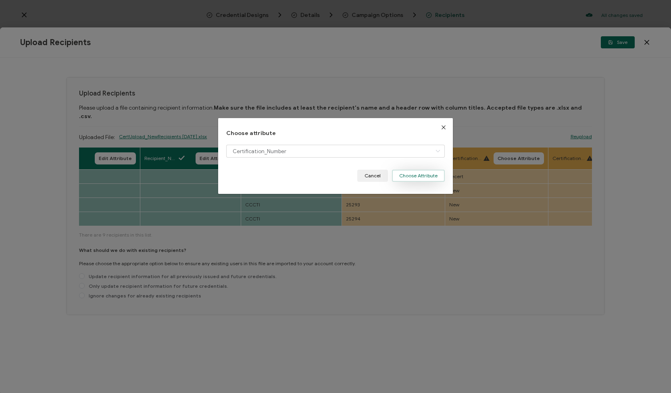
click at [413, 174] on button "Choose Attribute" at bounding box center [418, 176] width 53 height 12
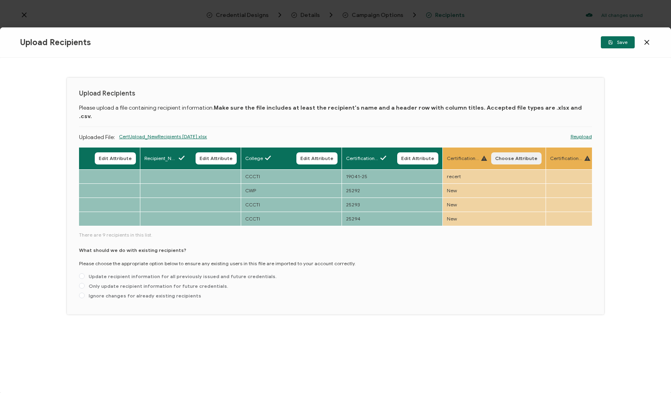
click at [504, 156] on span "Choose Attribute" at bounding box center [516, 158] width 42 height 5
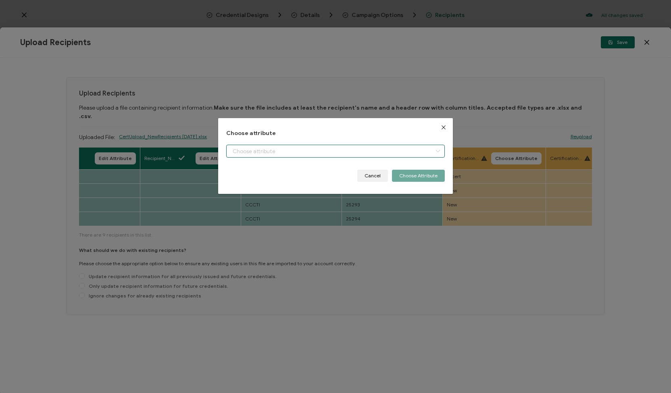
click at [331, 152] on input "dialog" at bounding box center [335, 151] width 219 height 13
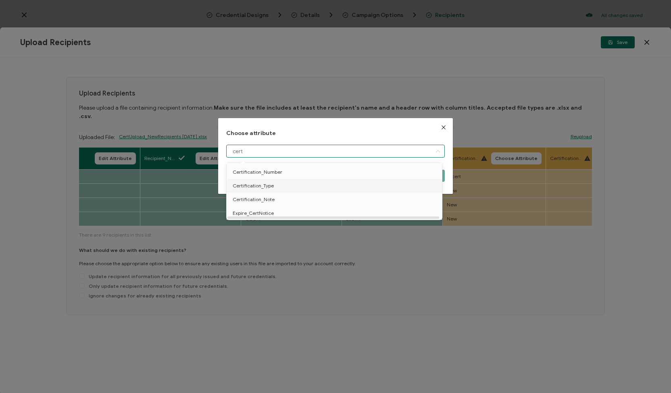
click at [319, 187] on li "Certification_Type" at bounding box center [336, 186] width 222 height 14
type input "Certification_Type"
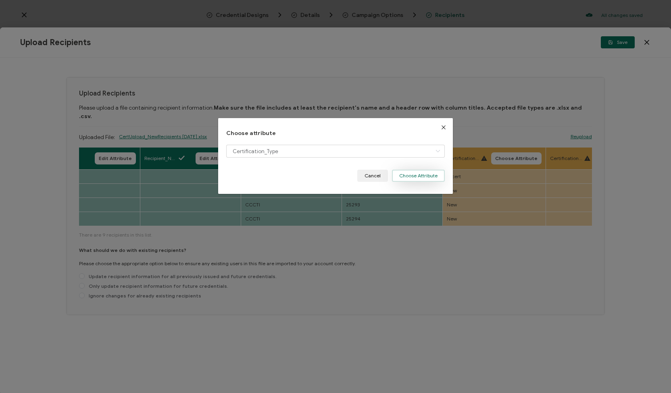
click at [420, 178] on button "Choose Attribute" at bounding box center [418, 176] width 53 height 12
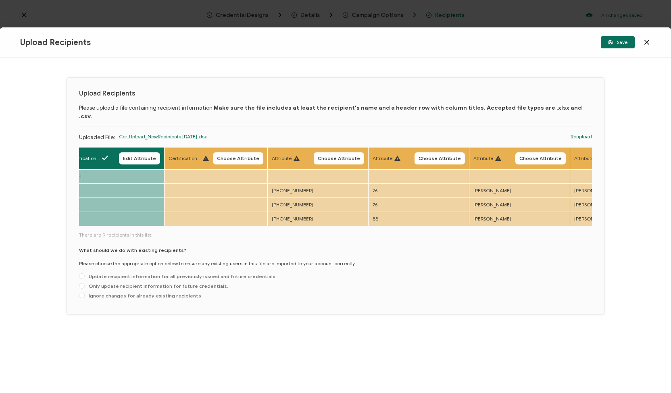
scroll to position [0, 1231]
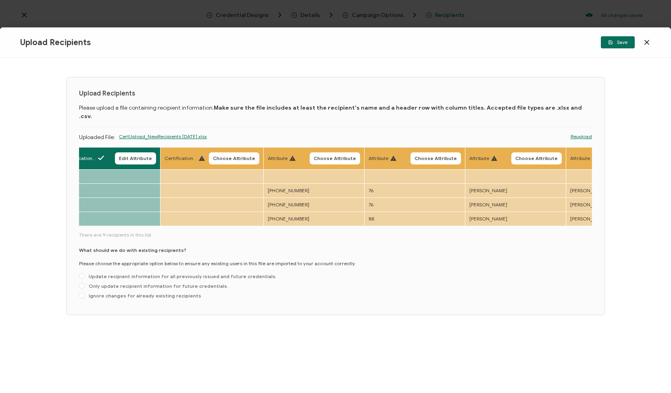
click at [585, 133] on link "Reupload" at bounding box center [581, 136] width 21 height 7
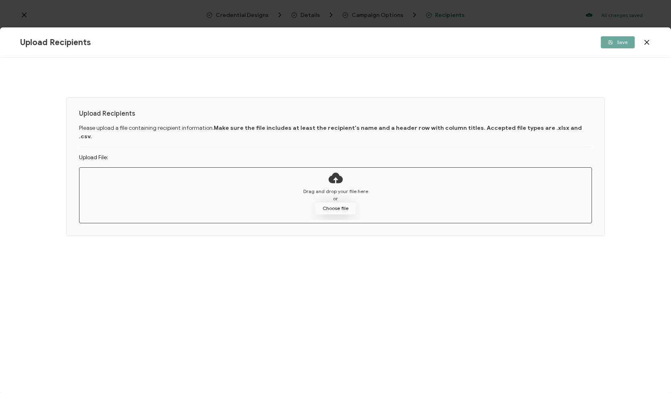
click at [333, 202] on button "Choose file" at bounding box center [335, 208] width 40 height 12
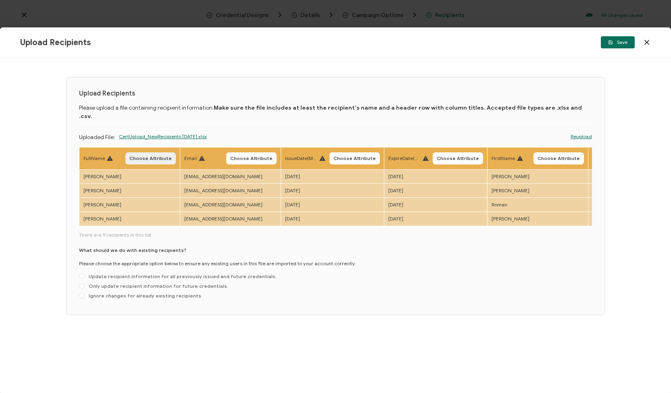
click at [152, 156] on span "Choose Attribute" at bounding box center [150, 158] width 42 height 5
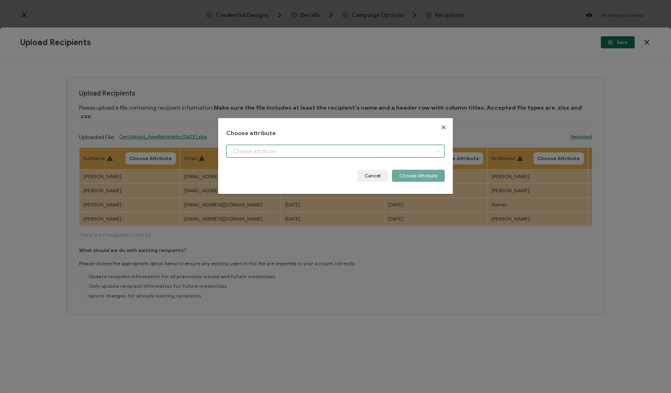
click at [288, 149] on input "dialog" at bounding box center [335, 151] width 219 height 13
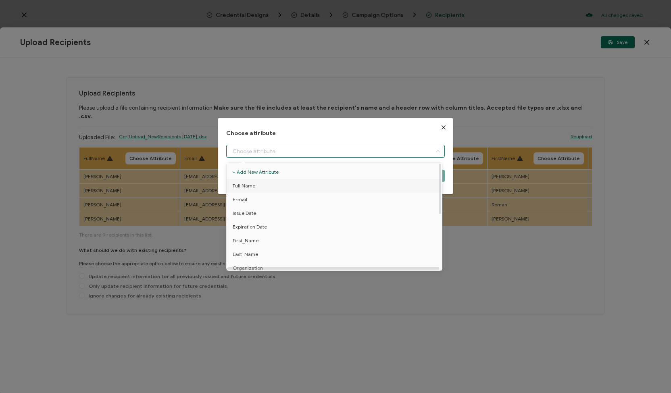
click at [245, 183] on span "Full Name" at bounding box center [244, 186] width 23 height 14
type input "Full Name"
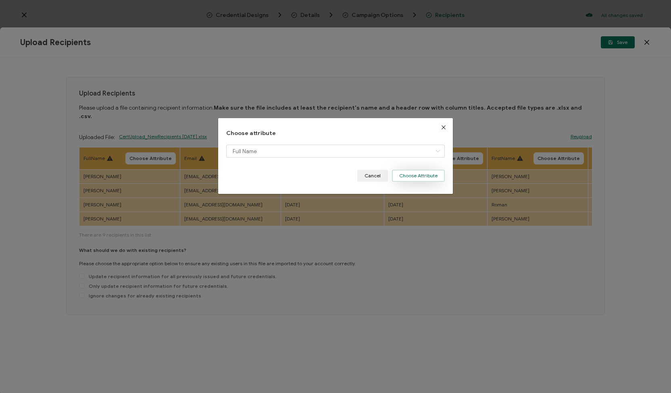
click at [415, 178] on button "Choose Attribute" at bounding box center [418, 176] width 53 height 12
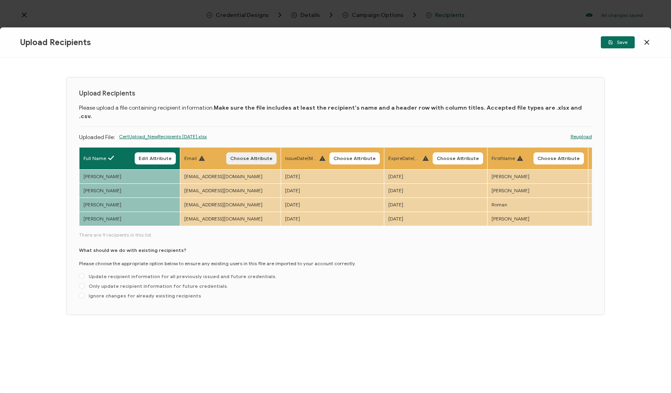
click at [260, 156] on span "Choose Attribute" at bounding box center [251, 158] width 42 height 5
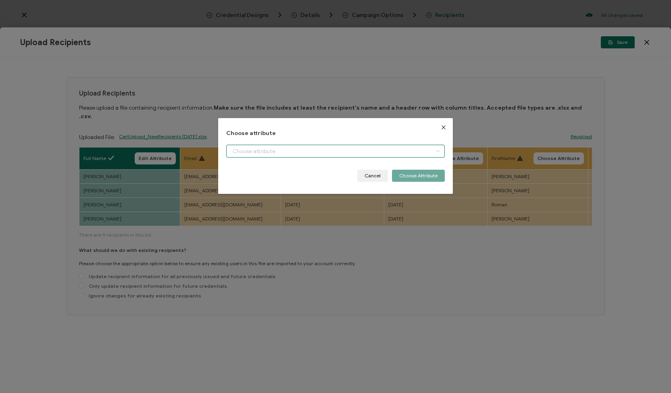
click at [250, 148] on input "dialog" at bounding box center [335, 151] width 219 height 13
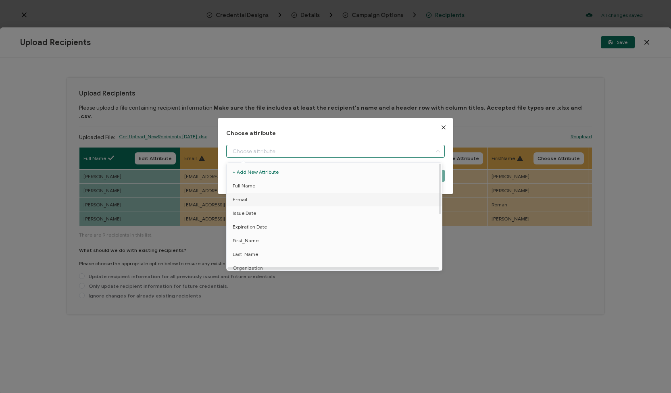
click at [245, 198] on span "E-mail" at bounding box center [240, 200] width 15 height 14
type input "E-mail"
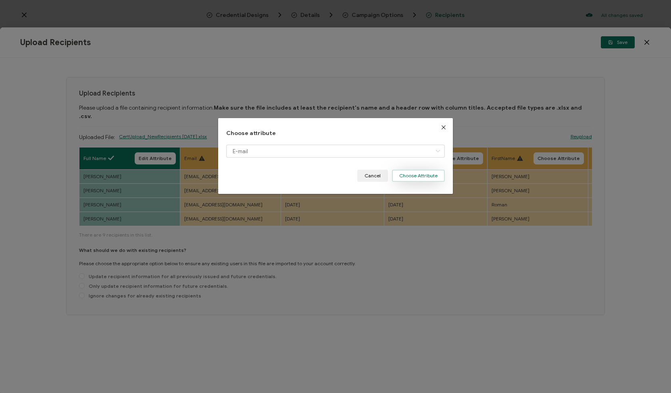
click at [401, 178] on button "Choose Attribute" at bounding box center [418, 176] width 53 height 12
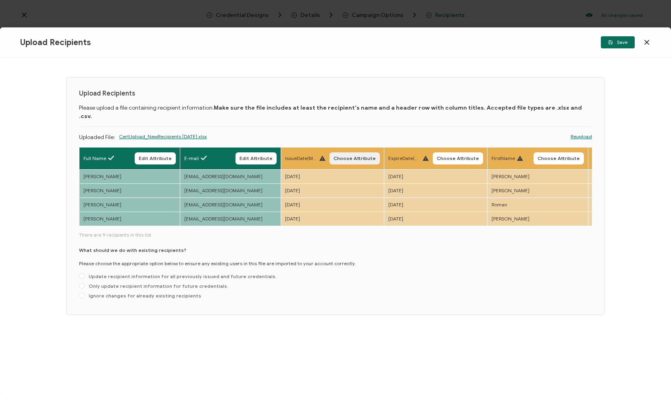
click at [348, 156] on span "Choose Attribute" at bounding box center [354, 158] width 42 height 5
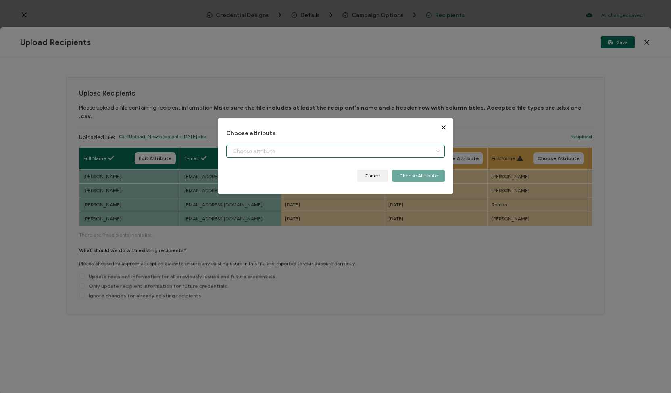
click at [315, 149] on input "dialog" at bounding box center [335, 151] width 219 height 13
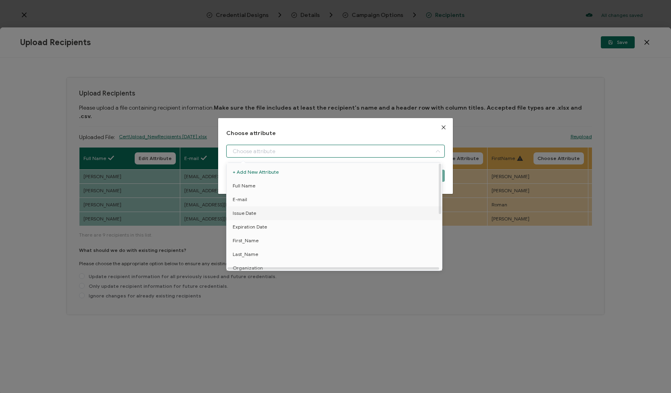
click at [292, 211] on li "Issue Date" at bounding box center [336, 213] width 222 height 14
type input "Issue Date"
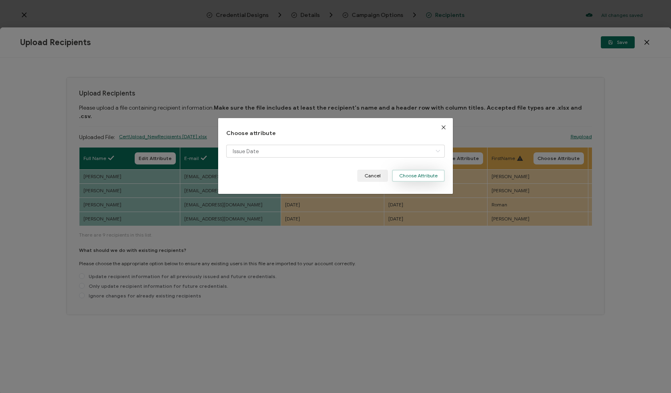
click at [398, 177] on button "Choose Attribute" at bounding box center [418, 176] width 53 height 12
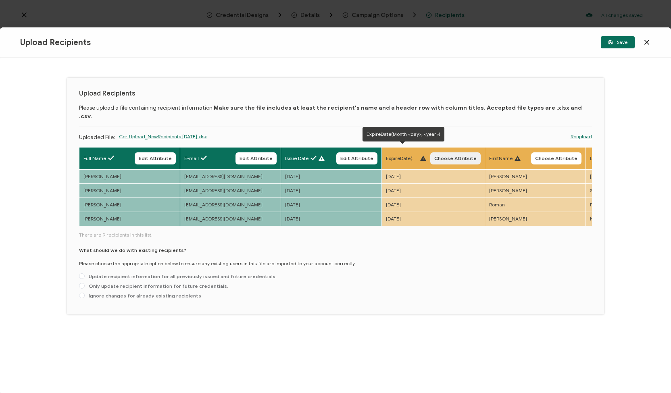
click at [440, 153] on button "Choose Attribute" at bounding box center [455, 158] width 50 height 12
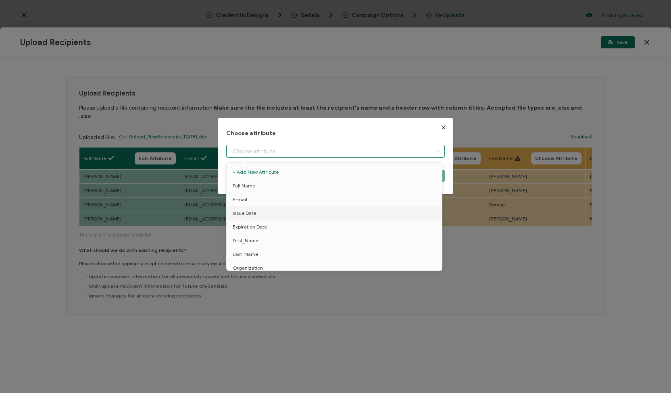
click at [413, 148] on input "dialog" at bounding box center [335, 151] width 219 height 13
click at [375, 234] on li "First_Name" at bounding box center [336, 241] width 222 height 14
type input "First_Name"
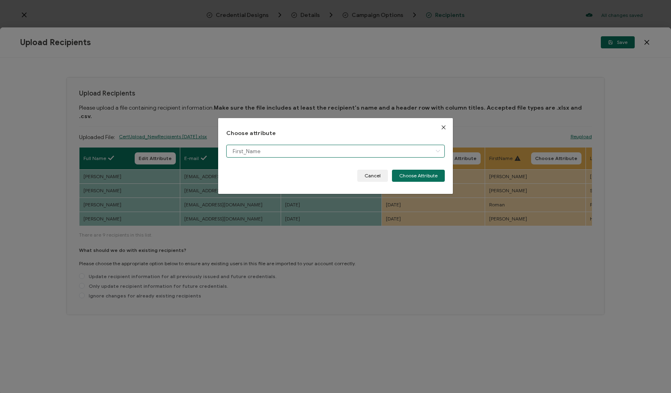
click at [401, 153] on input "First_Name" at bounding box center [335, 151] width 219 height 13
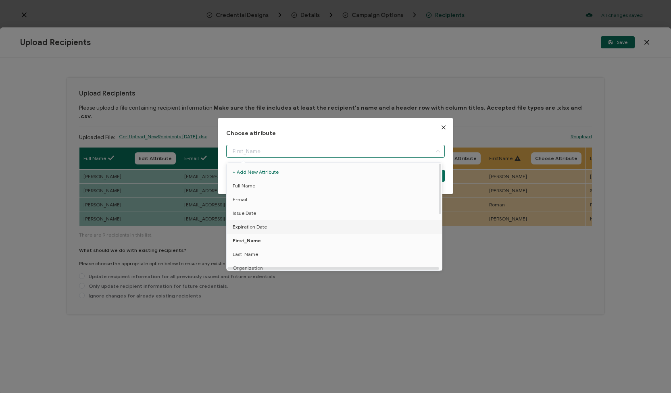
click at [383, 227] on li "Expiration Date" at bounding box center [336, 227] width 222 height 14
type input "Expiration Date"
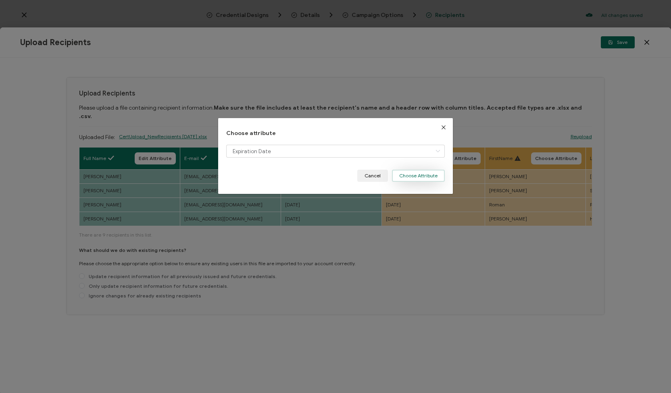
click at [418, 176] on button "Choose Attribute" at bounding box center [418, 176] width 53 height 12
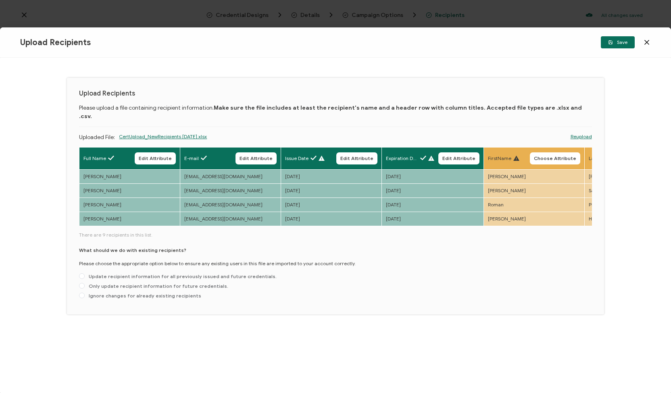
drag, startPoint x: 481, startPoint y: 217, endPoint x: 514, endPoint y: 216, distance: 32.7
drag, startPoint x: 186, startPoint y: 218, endPoint x: 315, endPoint y: 225, distance: 128.4
click at [315, 225] on div "Full Name Edit Attribute E-mail Edit Attribute Issue Date Edit Attribute Expira…" at bounding box center [335, 224] width 513 height 155
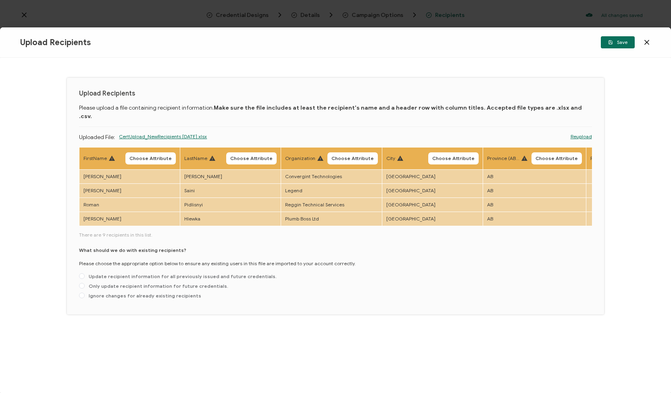
scroll to position [0, 408]
click at [136, 152] on button "Choose Attribute" at bounding box center [147, 158] width 50 height 12
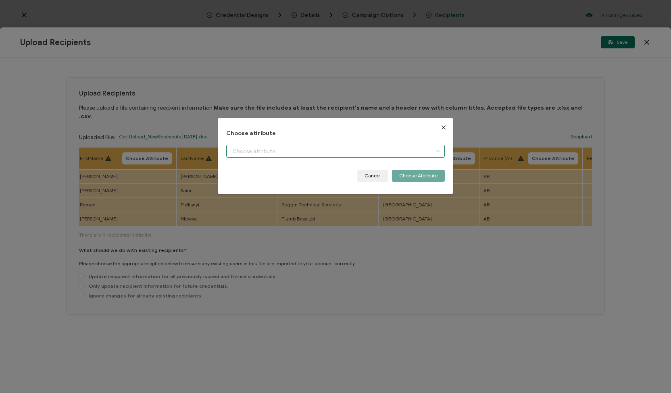
click at [254, 154] on input "dialog" at bounding box center [335, 151] width 219 height 13
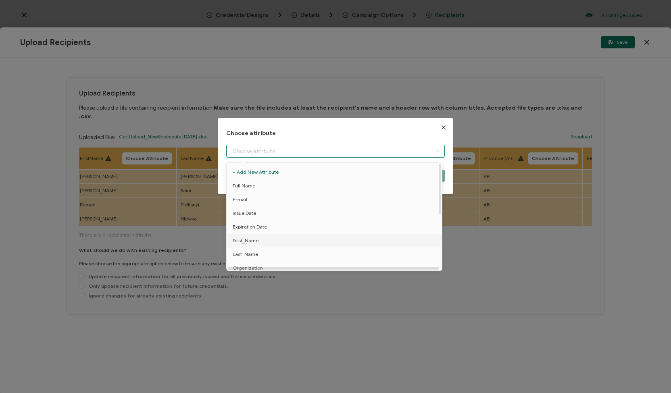
click at [250, 237] on span "First_Name" at bounding box center [246, 241] width 26 height 14
type input "First_Name"
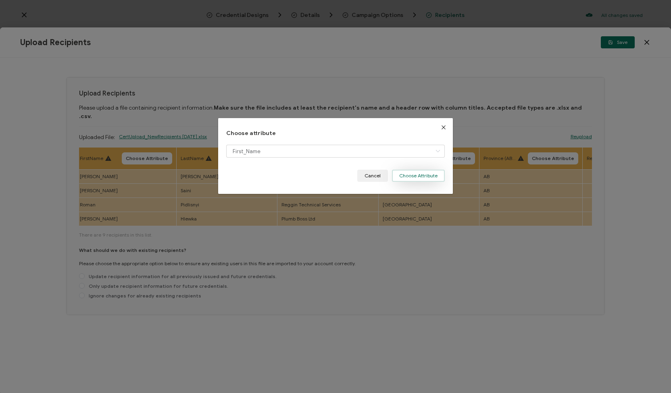
click at [395, 180] on button "Choose Attribute" at bounding box center [418, 176] width 53 height 12
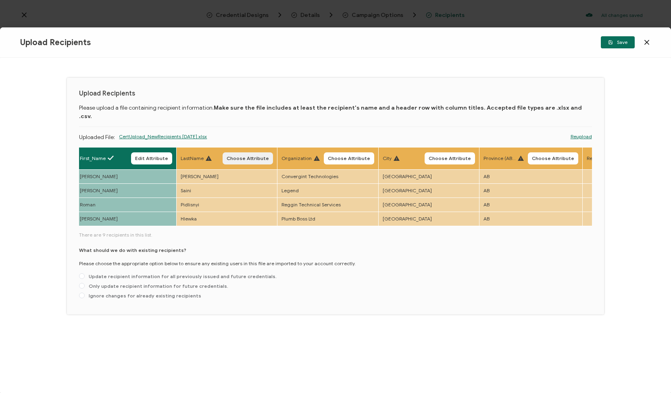
click at [245, 156] on span "Choose Attribute" at bounding box center [248, 158] width 42 height 5
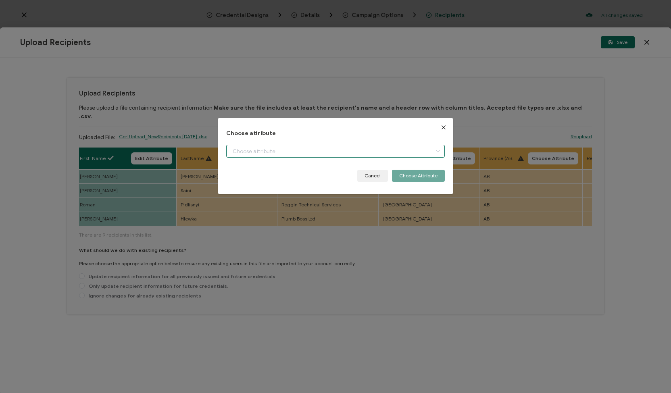
click at [242, 150] on input "dialog" at bounding box center [335, 151] width 219 height 13
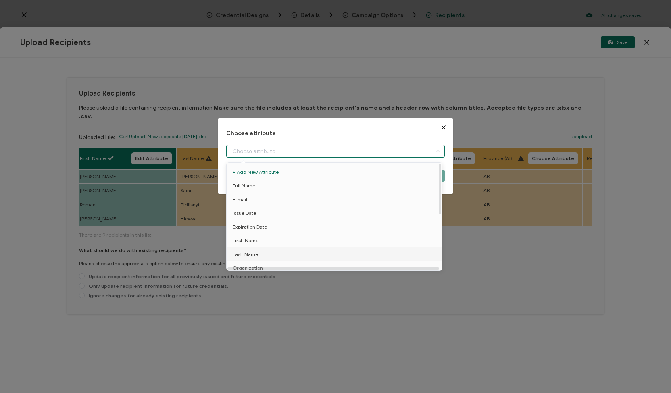
click at [244, 250] on span "Last_Name" at bounding box center [245, 255] width 25 height 14
type input "Last_Name"
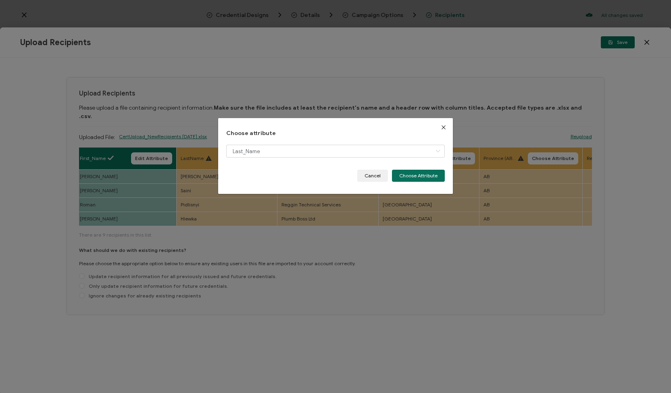
click at [417, 185] on div "Choose attribute Last_Name Cancel Choose Attribute" at bounding box center [335, 156] width 235 height 76
click at [414, 178] on button "Choose Attribute" at bounding box center [418, 176] width 53 height 12
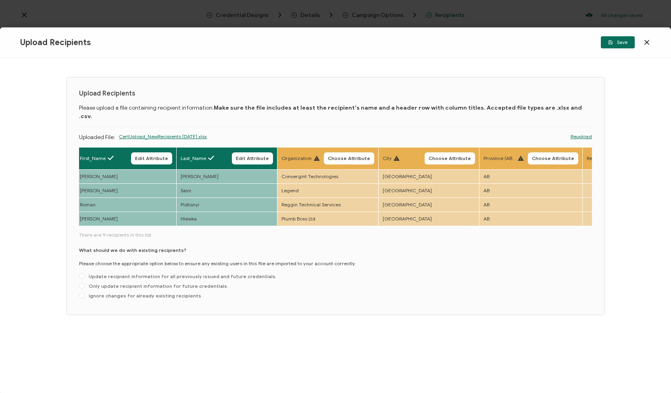
click at [345, 159] on th "Organization Choose Attribute" at bounding box center [327, 159] width 101 height 22
click at [344, 156] on span "Choose Attribute" at bounding box center [349, 158] width 42 height 5
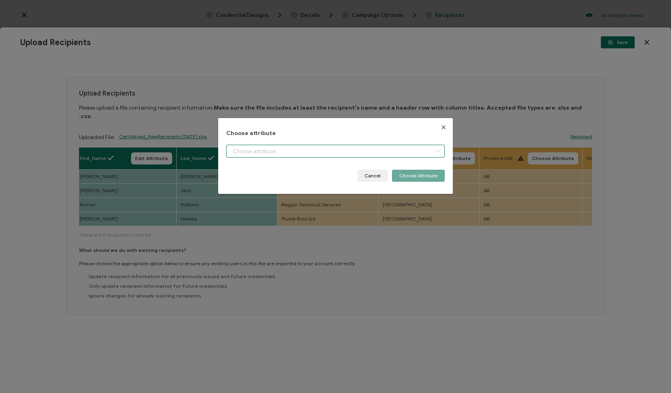
click at [402, 150] on input "dialog" at bounding box center [335, 151] width 219 height 13
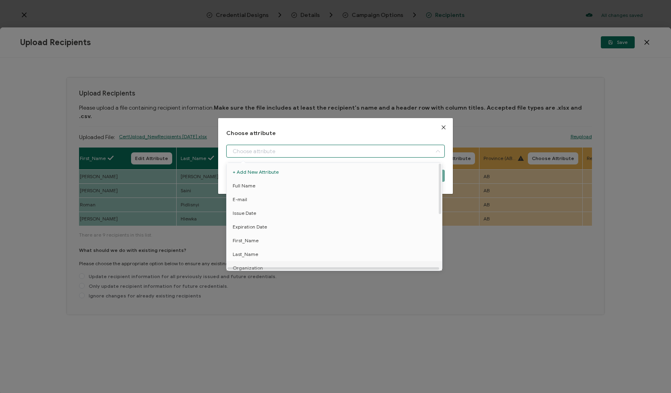
click at [263, 266] on li "Organization" at bounding box center [336, 268] width 222 height 14
type input "Organization"
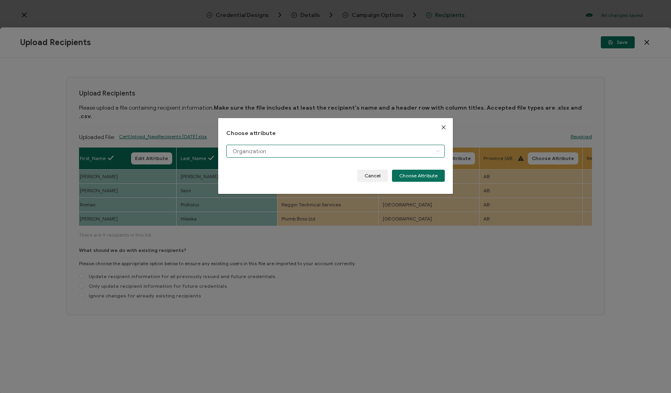
scroll to position [6, 0]
click at [409, 179] on button "Choose Attribute" at bounding box center [418, 176] width 53 height 12
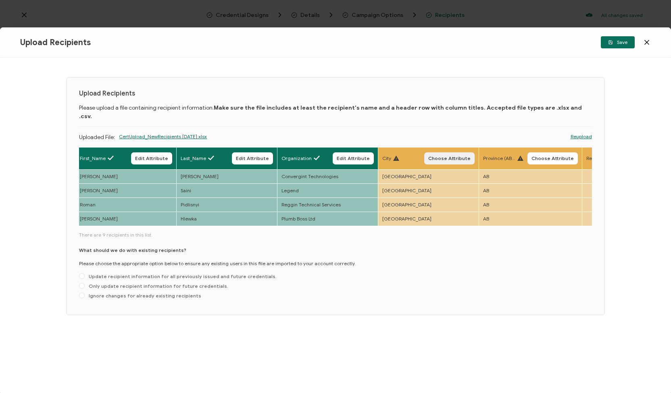
click at [442, 156] on span "Choose Attribute" at bounding box center [449, 158] width 42 height 5
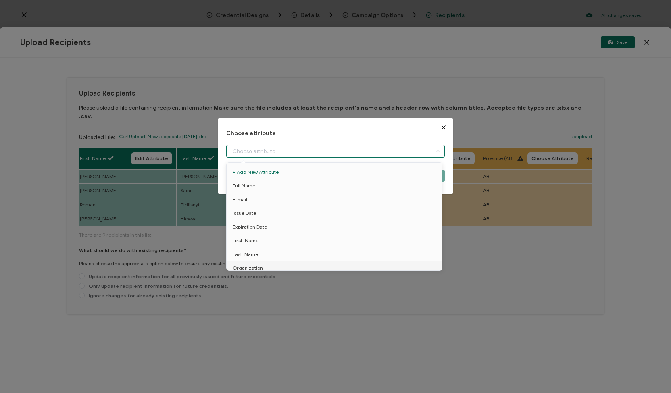
click at [377, 149] on input "dialog" at bounding box center [335, 151] width 219 height 13
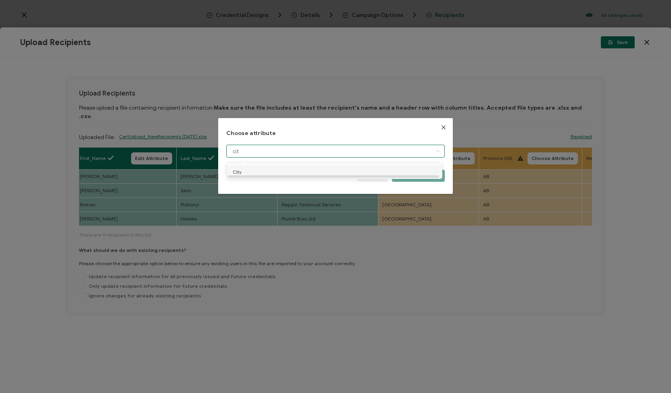
click at [340, 173] on li "City" at bounding box center [336, 172] width 222 height 14
type input "City"
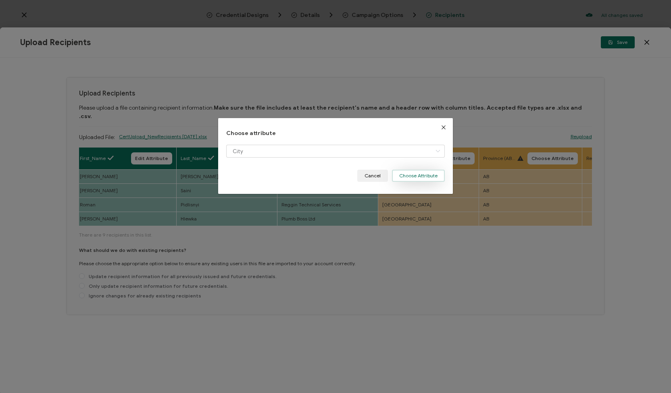
click at [397, 173] on button "Choose Attribute" at bounding box center [418, 176] width 53 height 12
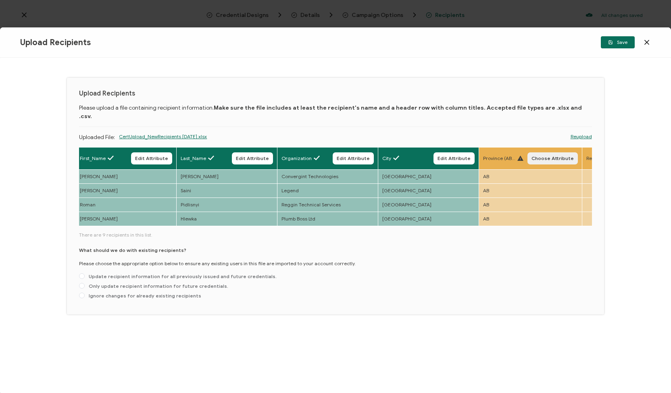
click at [548, 152] on button "Choose Attribute" at bounding box center [552, 158] width 50 height 12
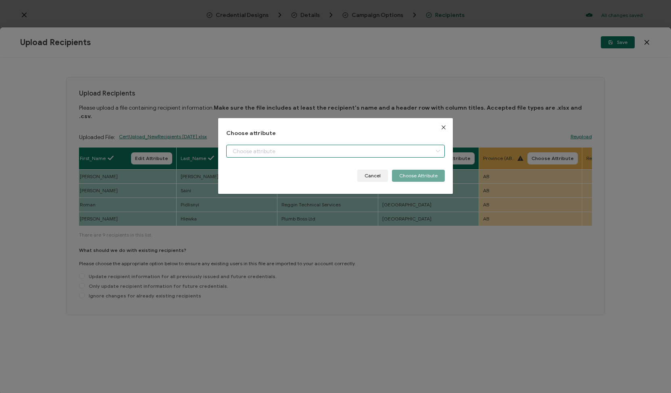
click at [410, 150] on input "dialog" at bounding box center [335, 151] width 219 height 13
click at [278, 171] on li "Province" at bounding box center [336, 172] width 222 height 14
type input "Province"
click at [402, 178] on button "Choose Attribute" at bounding box center [418, 176] width 53 height 12
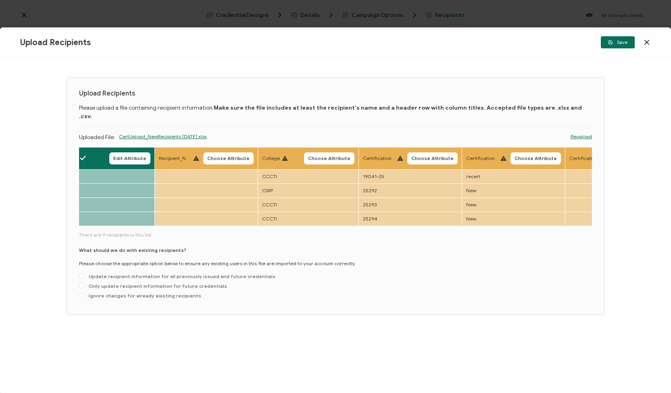
scroll to position [0, 838]
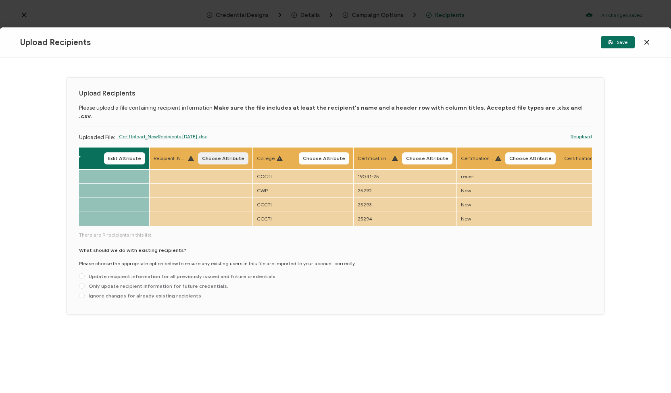
click at [219, 156] on span "Choose Attribute" at bounding box center [223, 158] width 42 height 5
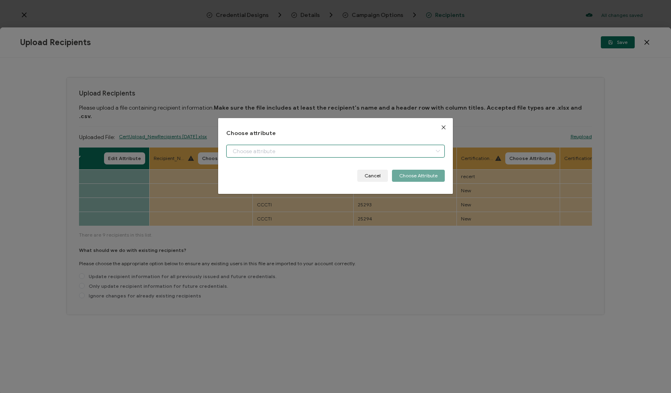
click at [247, 153] on input "dialog" at bounding box center [335, 151] width 219 height 13
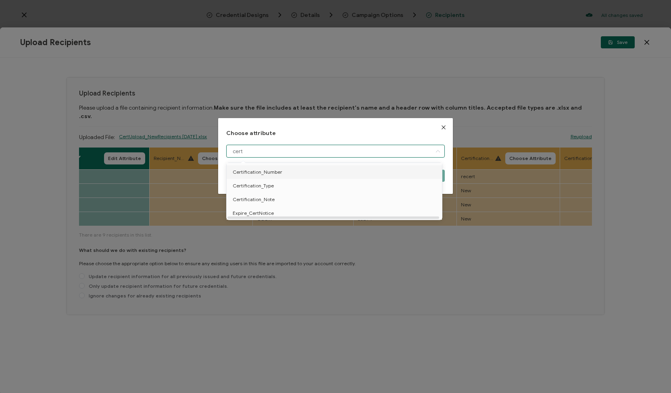
click at [257, 173] on span "Certification_Number" at bounding box center [258, 172] width 50 height 14
type input "Certification_Number"
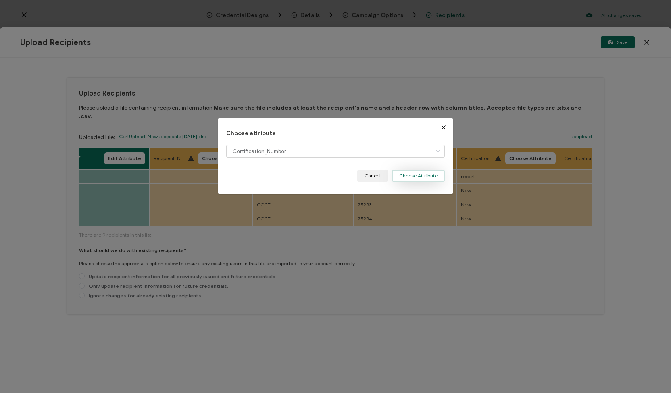
click at [411, 174] on button "Choose Attribute" at bounding box center [418, 176] width 53 height 12
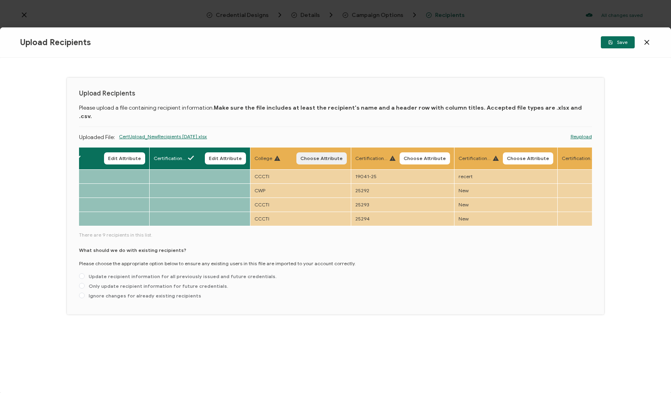
click at [318, 156] on span "Choose Attribute" at bounding box center [321, 158] width 42 height 5
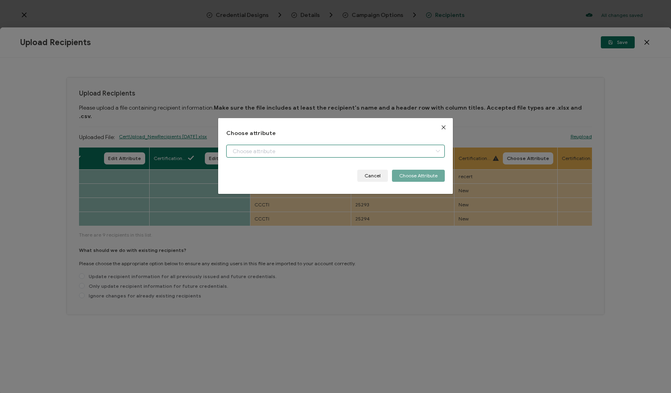
click at [271, 150] on input "dialog" at bounding box center [335, 151] width 219 height 13
click at [253, 175] on li "College" at bounding box center [336, 172] width 222 height 14
type input "College"
click at [408, 175] on button "Choose Attribute" at bounding box center [418, 176] width 53 height 12
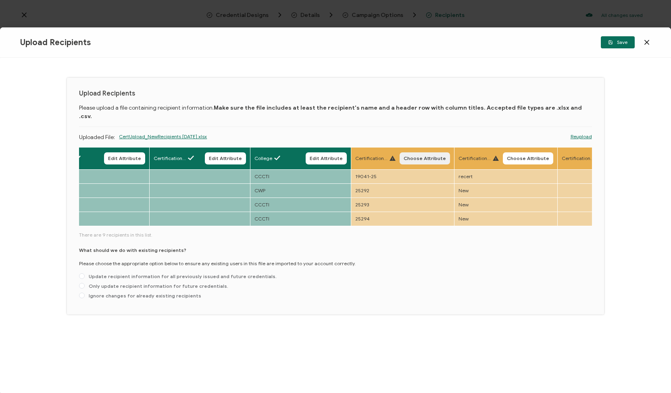
click at [409, 156] on span "Choose Attribute" at bounding box center [425, 158] width 42 height 5
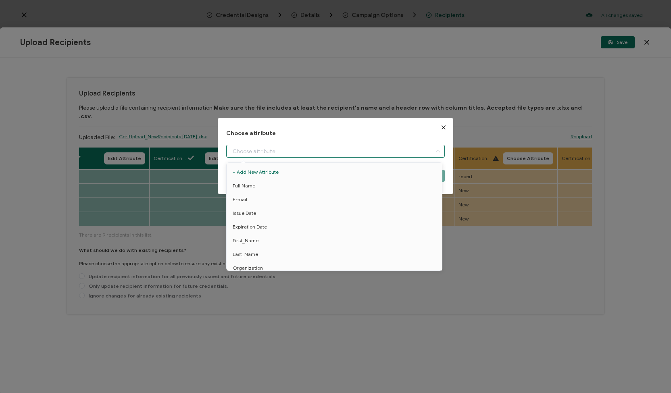
click at [378, 148] on input "dialog" at bounding box center [335, 151] width 219 height 13
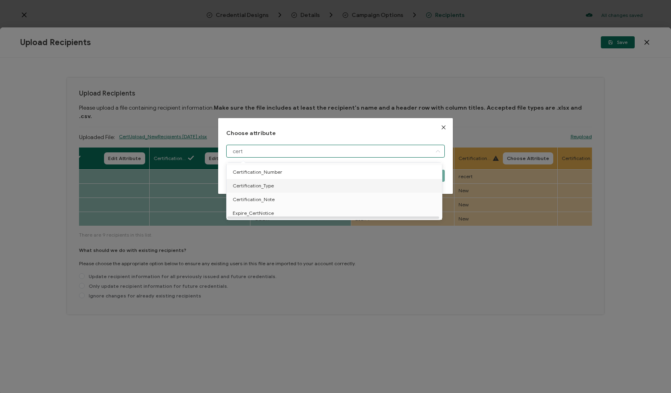
type input "cert"
click at [315, 176] on li "Certification_Number" at bounding box center [336, 172] width 222 height 14
click at [265, 172] on span "Certification_Number" at bounding box center [258, 172] width 50 height 14
click at [406, 269] on div "Choose attribute cert Cancel Choose Attribute" at bounding box center [335, 196] width 671 height 393
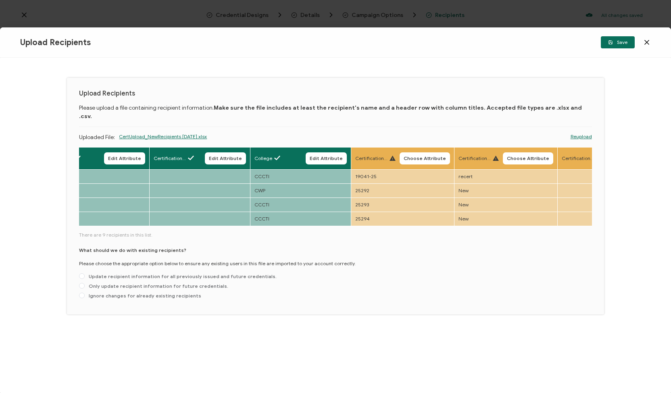
drag, startPoint x: 336, startPoint y: 218, endPoint x: 256, endPoint y: 215, distance: 80.7
click at [256, 215] on div "Full Name Edit Attribute E-mail Edit Attribute Issue Date Edit Attribute Expira…" at bounding box center [335, 187] width 513 height 80
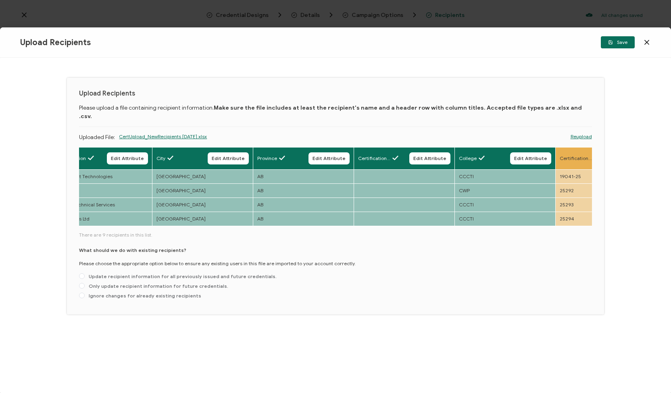
scroll to position [0, 675]
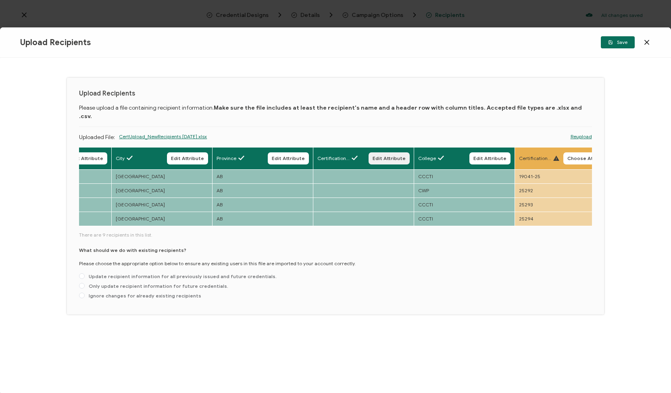
click at [377, 156] on span "Edit Attribute" at bounding box center [389, 158] width 33 height 5
type input "Certification_Number"
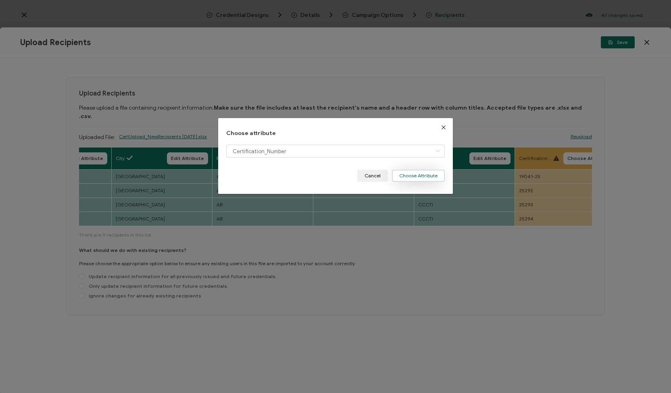
click at [400, 174] on button "Choose Attribute" at bounding box center [418, 176] width 53 height 12
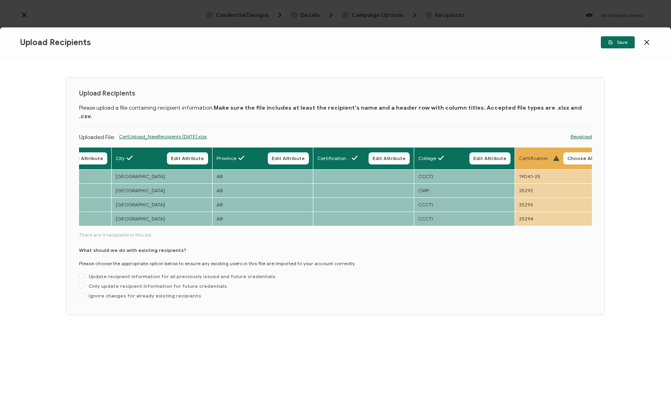
click at [648, 42] on icon at bounding box center [647, 42] width 8 height 8
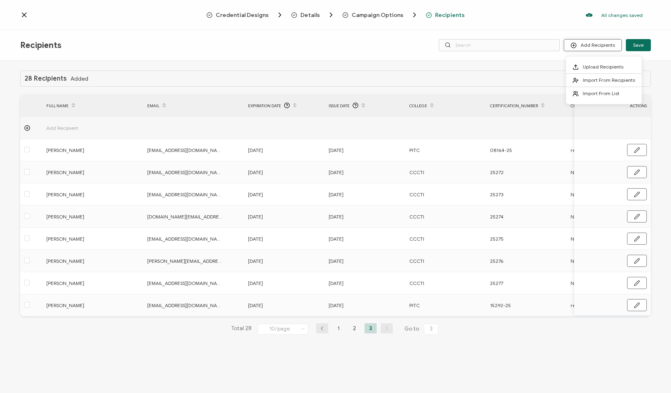
click at [590, 45] on button "Add Recipients" at bounding box center [593, 45] width 58 height 12
click at [587, 67] on span "Upload Recipients" at bounding box center [603, 67] width 41 height 6
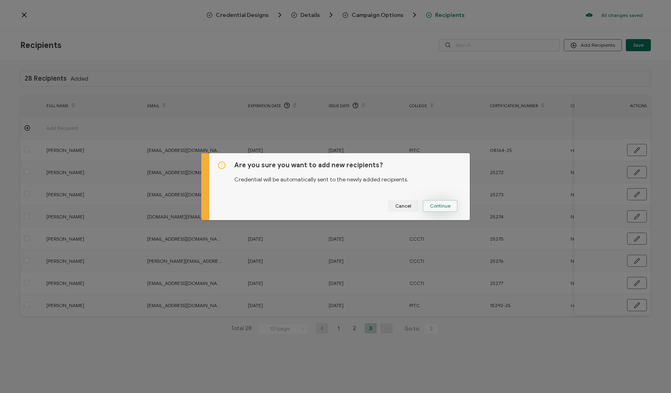
click at [436, 205] on span "Continue" at bounding box center [440, 206] width 21 height 5
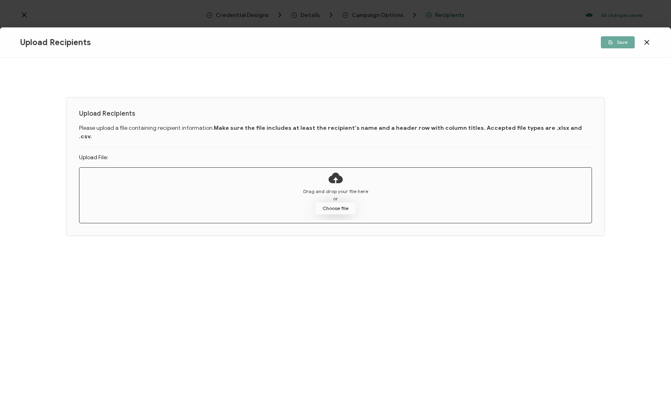
click at [332, 202] on button "Choose file" at bounding box center [335, 208] width 40 height 12
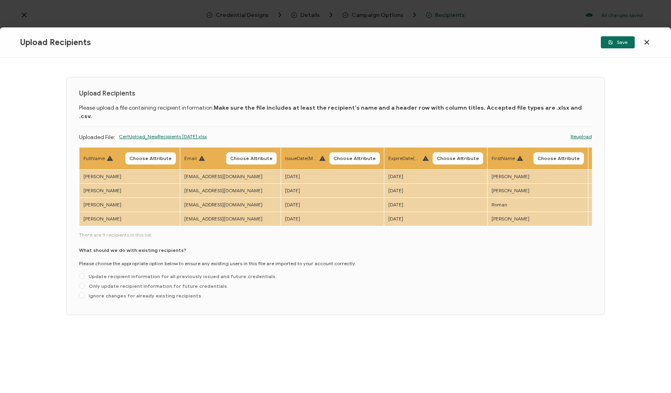
drag, startPoint x: 259, startPoint y: 218, endPoint x: 377, endPoint y: 214, distance: 118.6
click at [377, 214] on div "FullName Choose Attribute Email Choose Attribute IssueDate(Month 25, 2025)) Cho…" at bounding box center [335, 187] width 513 height 80
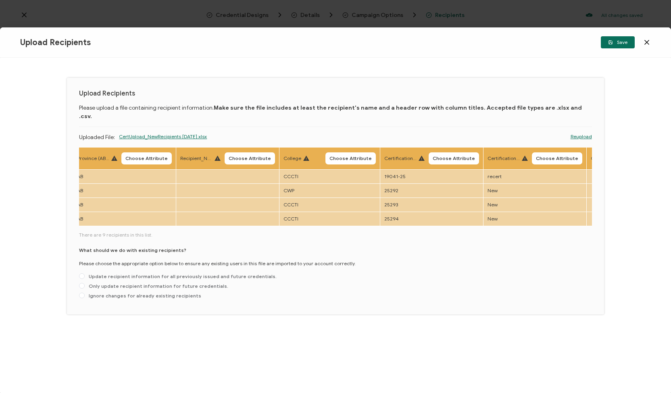
scroll to position [0, 857]
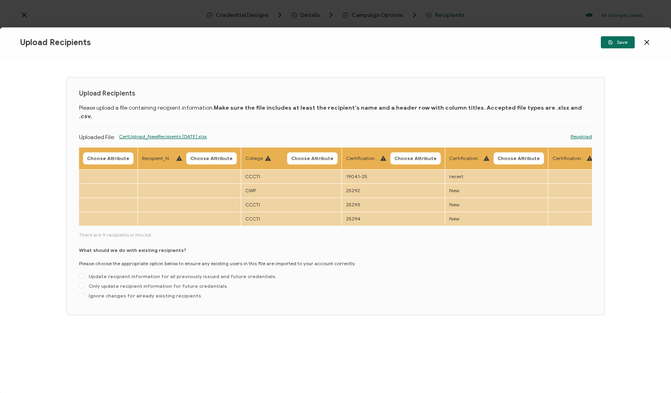
drag, startPoint x: 481, startPoint y: 217, endPoint x: 586, endPoint y: 224, distance: 104.3
click at [586, 224] on div "FullName Choose Attribute Email Choose Attribute IssueDate(Month 25, 2025)) Cho…" at bounding box center [335, 224] width 513 height 155
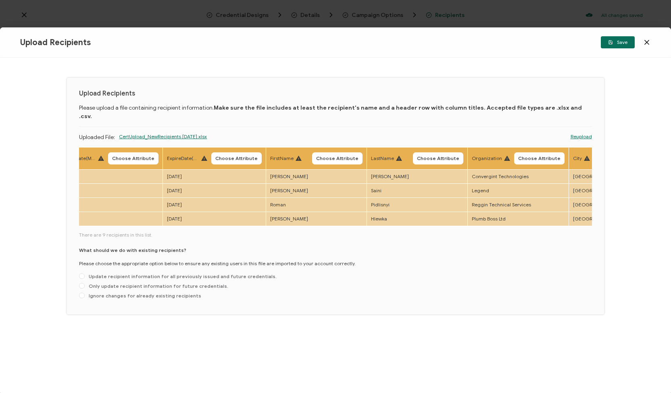
scroll to position [0, 0]
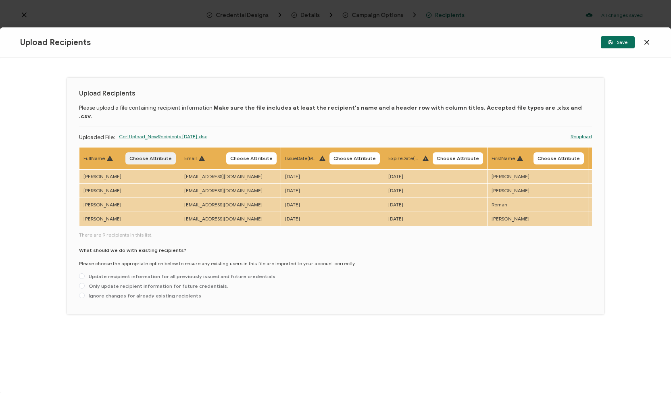
click at [146, 156] on span "Choose Attribute" at bounding box center [150, 158] width 42 height 5
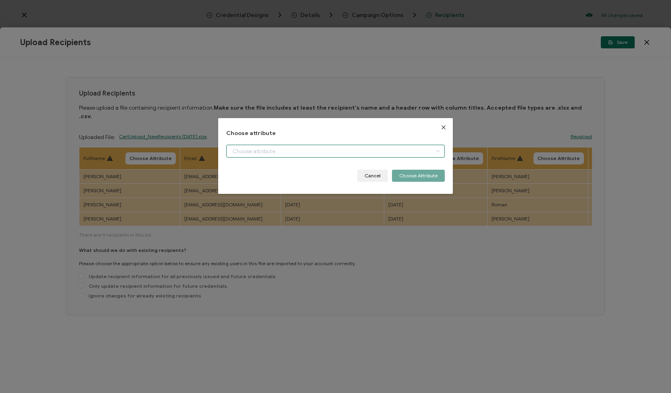
click at [238, 151] on input "dialog" at bounding box center [335, 151] width 219 height 13
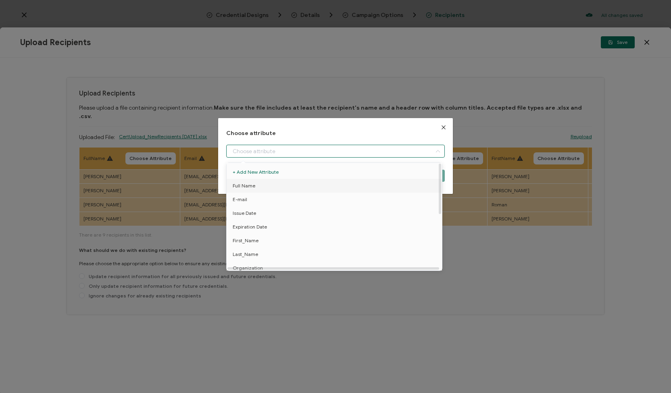
click at [247, 188] on span "Full Name" at bounding box center [244, 186] width 23 height 14
type input "Full Name"
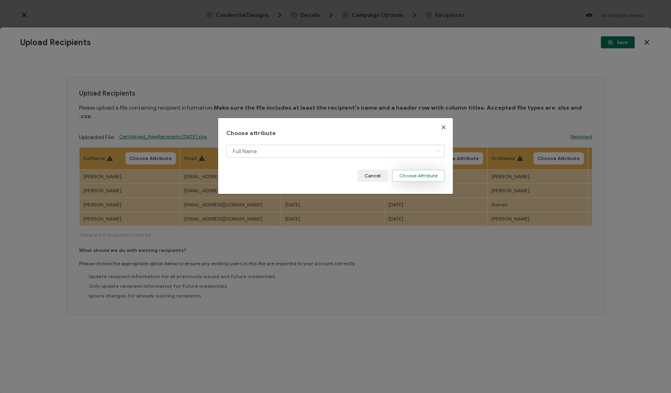
click at [415, 178] on button "Choose Attribute" at bounding box center [418, 176] width 53 height 12
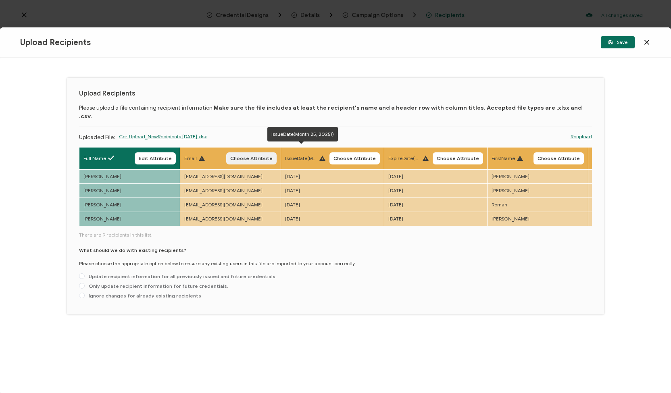
click at [263, 156] on span "Choose Attribute" at bounding box center [251, 158] width 42 height 5
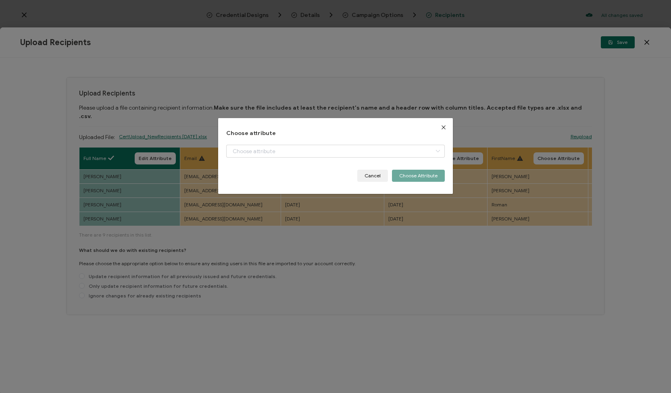
click at [262, 143] on div "Choose attribute Cancel Choose Attribute" at bounding box center [335, 156] width 219 height 52
click at [260, 152] on input "dialog" at bounding box center [335, 151] width 219 height 13
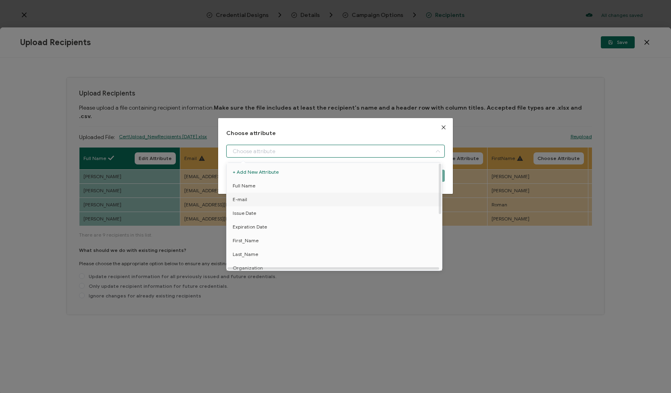
click at [242, 199] on span "E-mail" at bounding box center [240, 200] width 15 height 14
type input "E-mail"
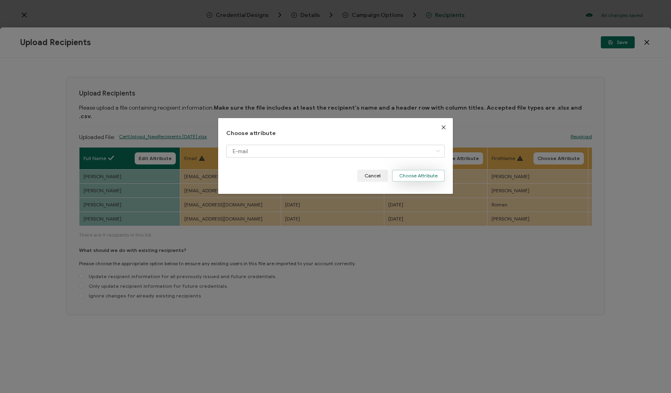
click at [394, 178] on button "Choose Attribute" at bounding box center [418, 176] width 53 height 12
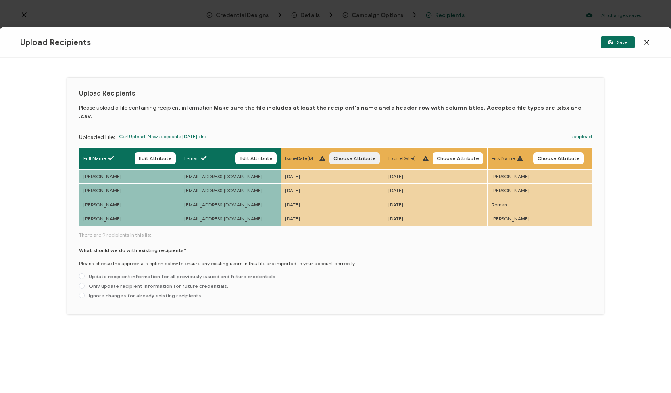
click at [341, 156] on span "Choose Attribute" at bounding box center [354, 158] width 42 height 5
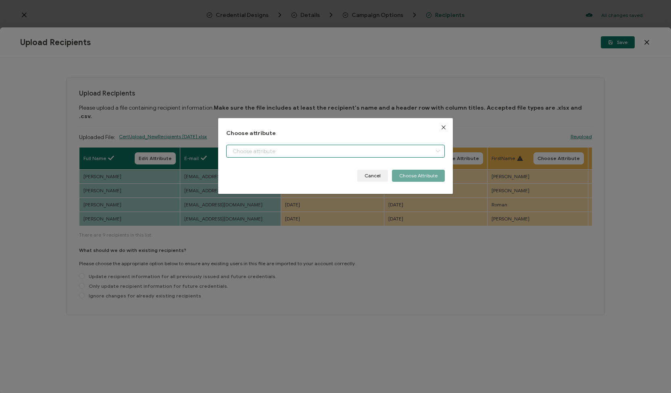
click at [316, 152] on input "dialog" at bounding box center [335, 151] width 219 height 13
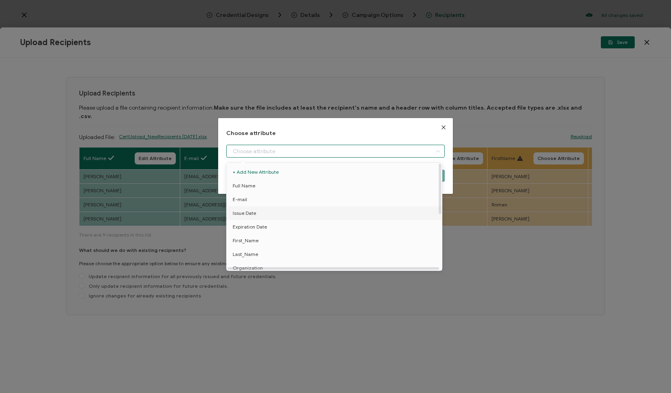
click at [273, 210] on li "Issue Date" at bounding box center [336, 213] width 222 height 14
type input "Issue Date"
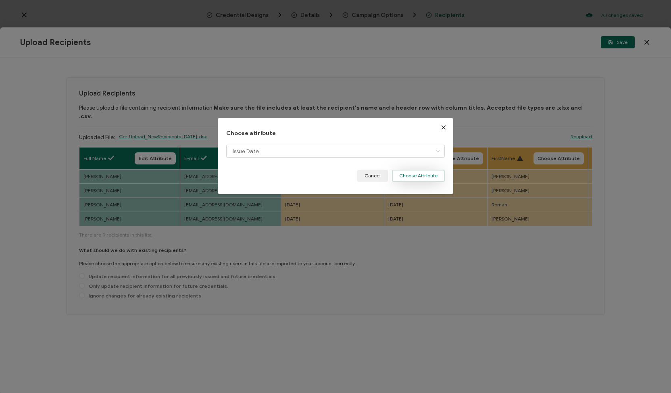
click at [400, 177] on button "Choose Attribute" at bounding box center [418, 176] width 53 height 12
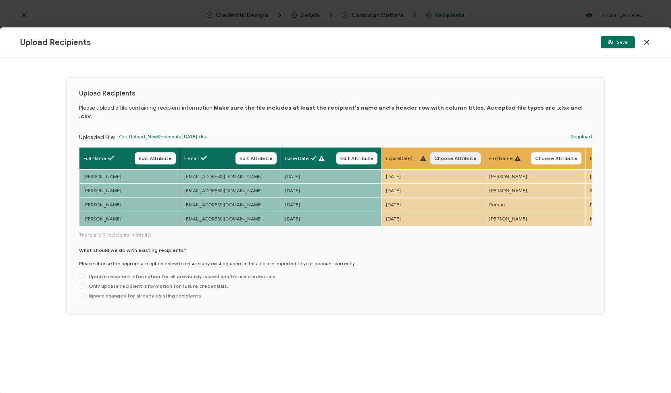
click at [439, 156] on span "Choose Attribute" at bounding box center [455, 158] width 42 height 5
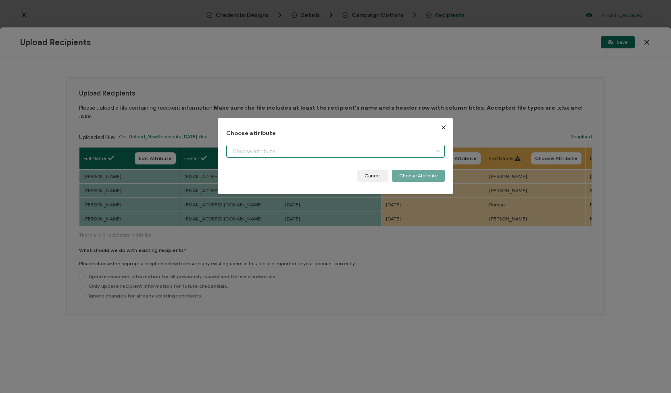
click at [378, 149] on input "dialog" at bounding box center [335, 151] width 219 height 13
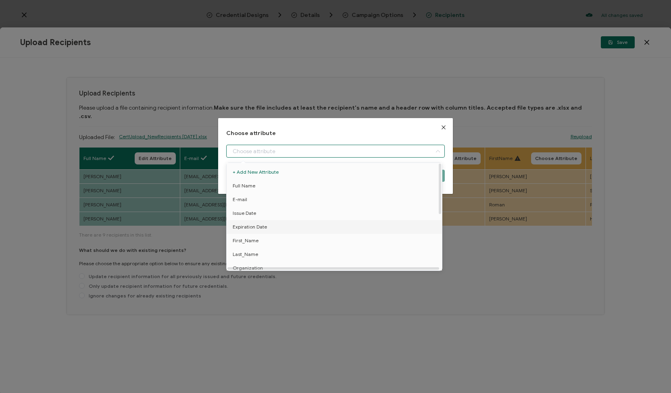
click at [346, 229] on li "Expiration Date" at bounding box center [336, 227] width 222 height 14
type input "Expiration Date"
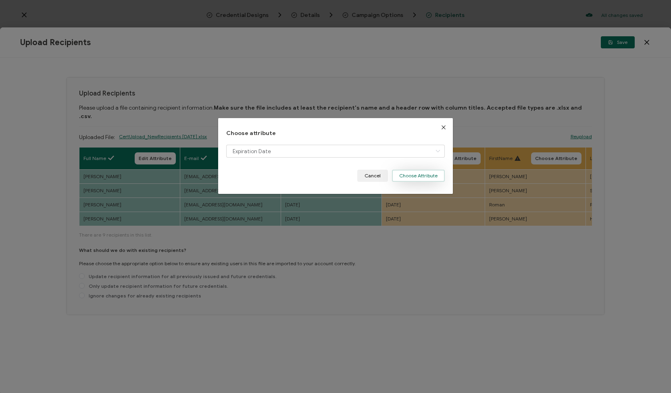
click at [417, 173] on button "Choose Attribute" at bounding box center [418, 176] width 53 height 12
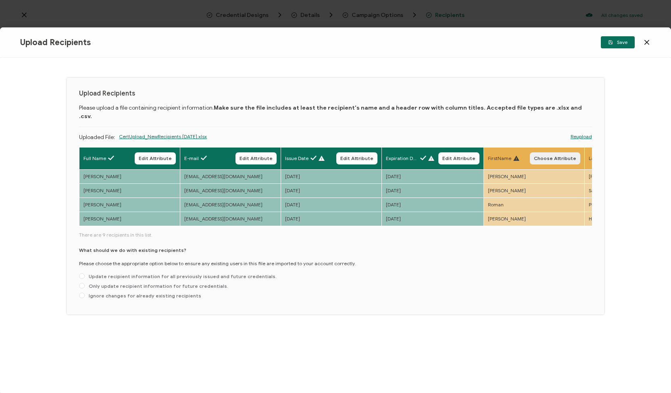
click at [541, 156] on span "Choose Attribute" at bounding box center [555, 158] width 42 height 5
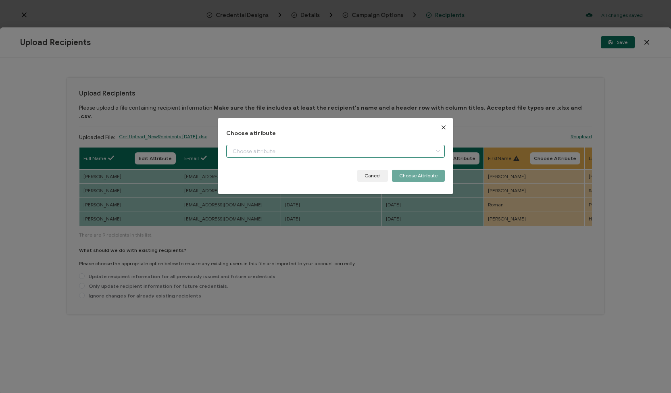
click at [413, 152] on input "dialog" at bounding box center [335, 151] width 219 height 13
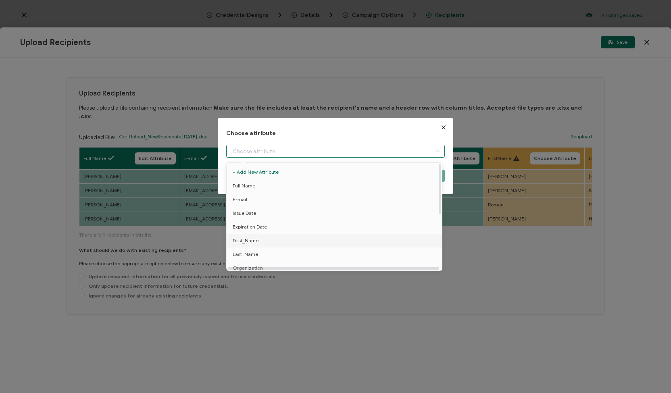
click at [371, 243] on li "First_Name" at bounding box center [336, 241] width 222 height 14
type input "First_Name"
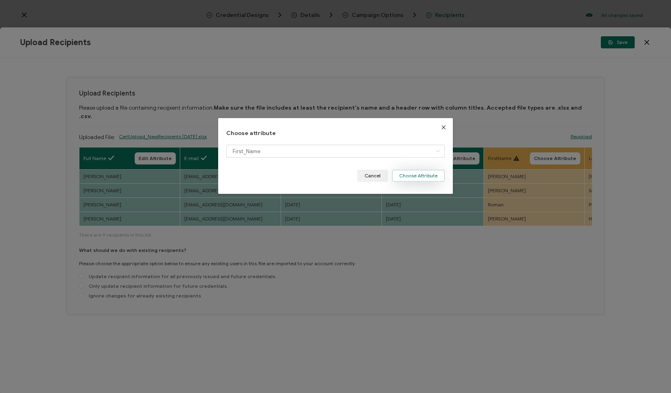
click at [410, 177] on button "Choose Attribute" at bounding box center [418, 176] width 53 height 12
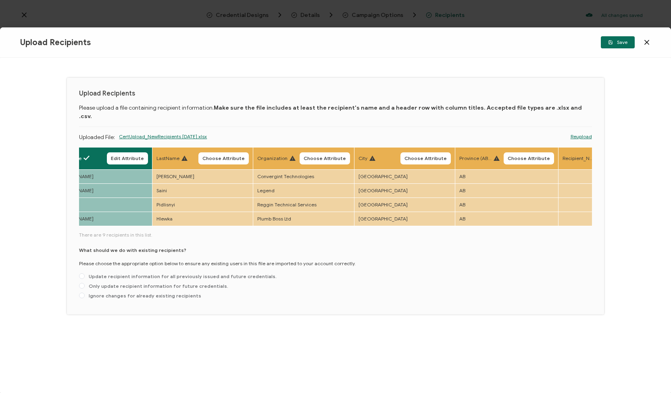
scroll to position [0, 451]
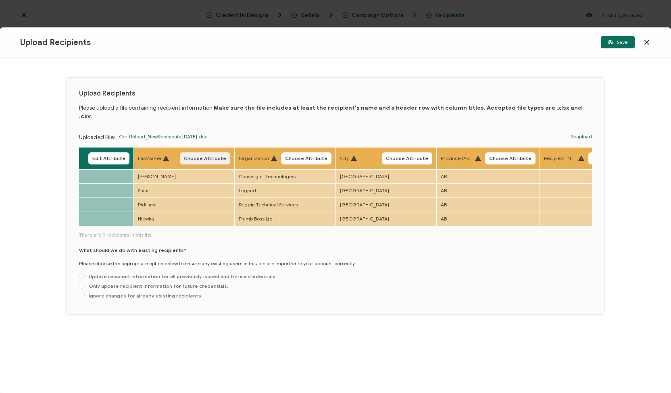
click at [192, 152] on button "Choose Attribute" at bounding box center [205, 158] width 50 height 12
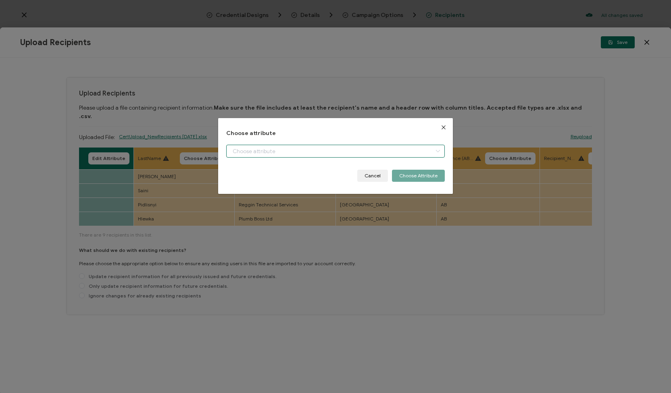
click at [266, 152] on input "dialog" at bounding box center [335, 151] width 219 height 13
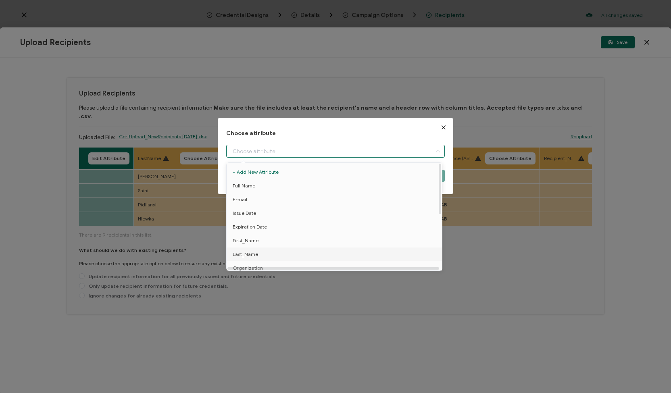
click at [243, 256] on span "Last_Name" at bounding box center [245, 255] width 25 height 14
type input "Last_Name"
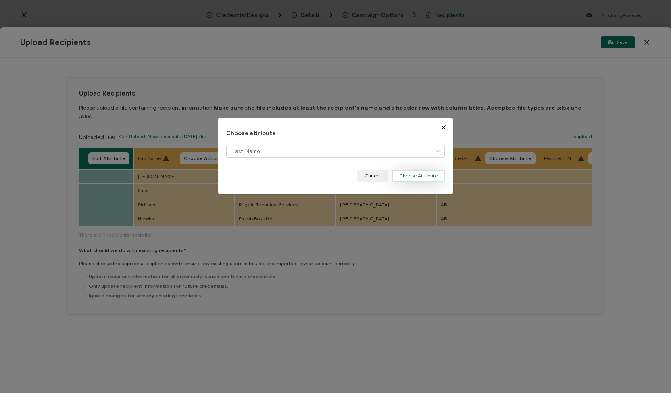
click at [407, 178] on button "Choose Attribute" at bounding box center [418, 176] width 53 height 12
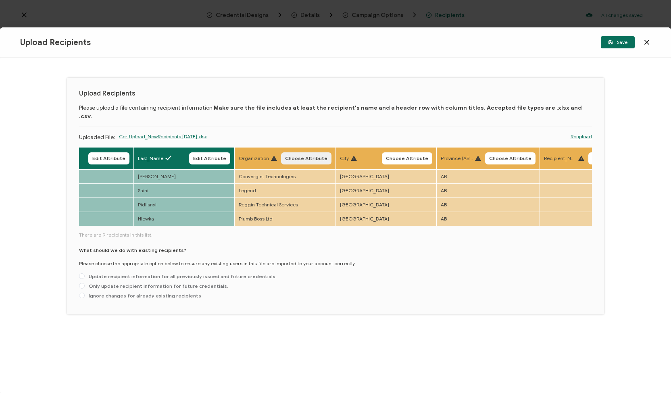
click at [297, 152] on button "Choose Attribute" at bounding box center [306, 158] width 50 height 12
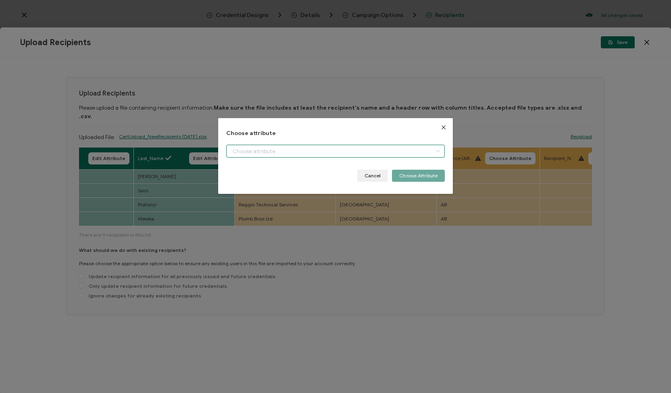
click at [274, 151] on input "dialog" at bounding box center [335, 151] width 219 height 13
click at [268, 169] on li "Organization" at bounding box center [336, 172] width 222 height 14
type input "Organization"
click at [416, 173] on button "Choose Attribute" at bounding box center [418, 176] width 53 height 12
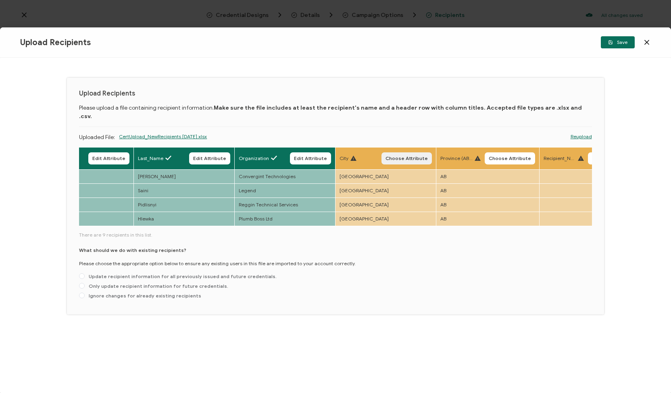
click at [393, 156] on span "Choose Attribute" at bounding box center [407, 158] width 42 height 5
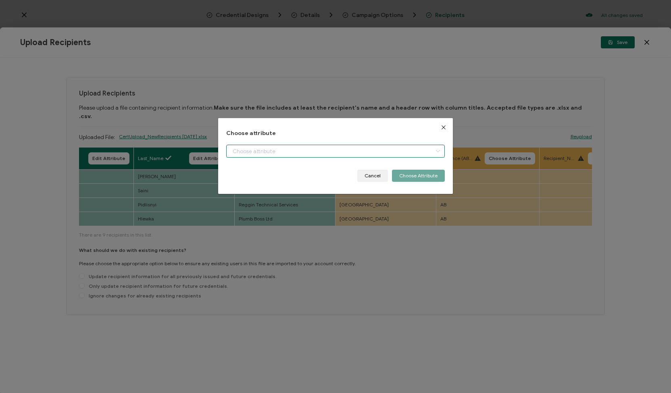
click at [325, 148] on input "dialog" at bounding box center [335, 151] width 219 height 13
click at [319, 172] on li "City" at bounding box center [336, 172] width 222 height 14
type input "City"
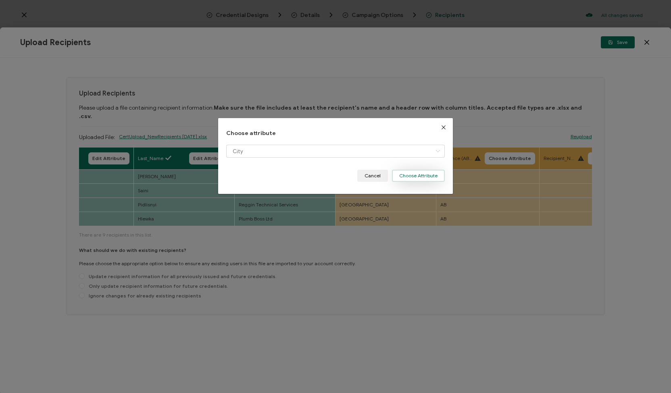
click at [425, 177] on button "Choose Attribute" at bounding box center [418, 176] width 53 height 12
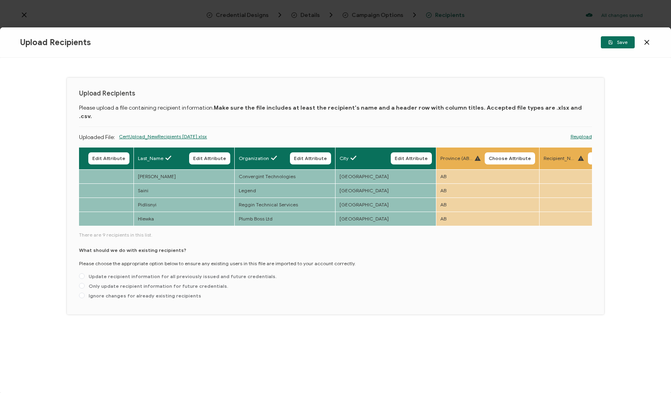
click at [476, 155] on div "Province (ABrev)" at bounding box center [460, 158] width 40 height 7
click at [509, 156] on span "Choose Attribute" at bounding box center [510, 158] width 42 height 5
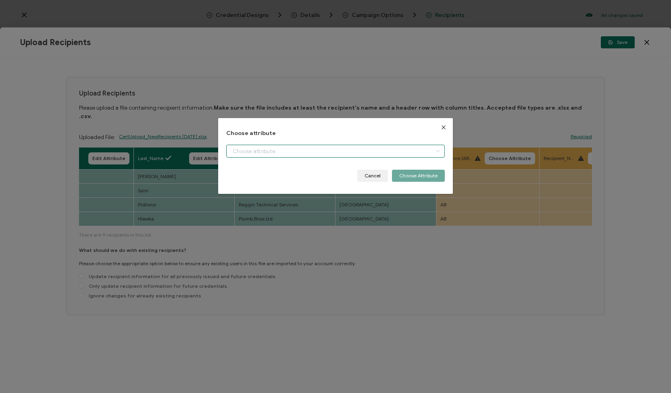
click at [346, 146] on input "dialog" at bounding box center [335, 151] width 219 height 13
click at [288, 170] on li "Province" at bounding box center [336, 172] width 222 height 14
type input "Province"
click at [394, 174] on button "Choose Attribute" at bounding box center [418, 176] width 53 height 12
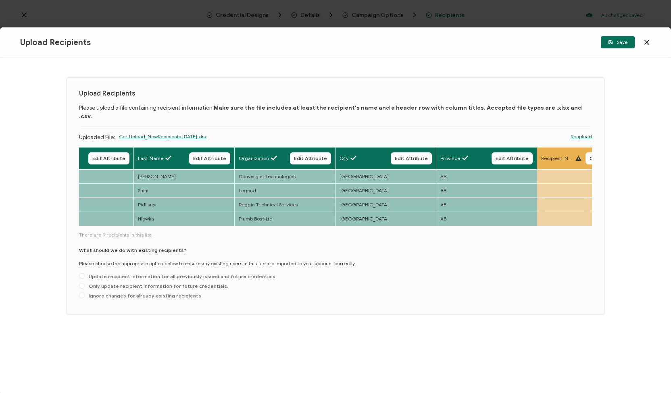
drag, startPoint x: 380, startPoint y: 221, endPoint x: 459, endPoint y: 216, distance: 79.6
click at [461, 215] on div "Full Name Edit Attribute E-mail Edit Attribute Issue Date Edit Attribute Expira…" at bounding box center [335, 187] width 513 height 80
drag, startPoint x: 406, startPoint y: 221, endPoint x: 450, endPoint y: 220, distance: 44.0
click at [450, 220] on div "Full Name Edit Attribute E-mail Edit Attribute Issue Date Edit Attribute Expira…" at bounding box center [335, 187] width 513 height 80
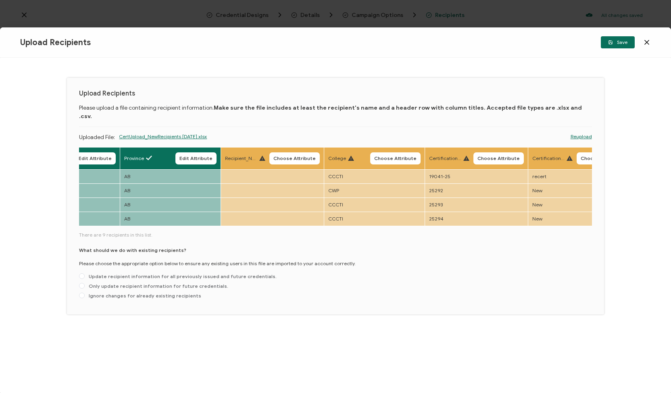
scroll to position [0, 769]
click at [282, 156] on span "Choose Attribute" at bounding box center [293, 158] width 42 height 5
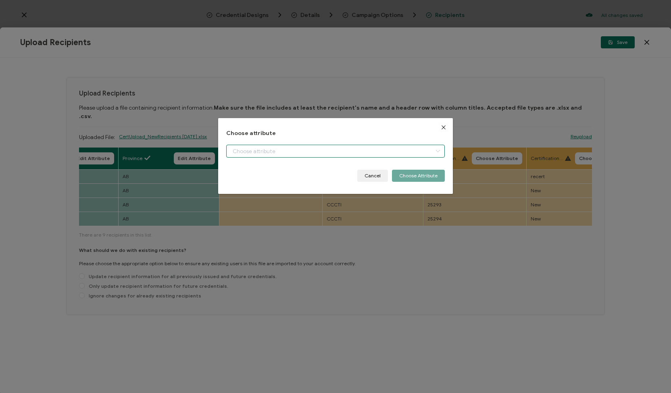
click at [281, 152] on input "dialog" at bounding box center [335, 151] width 219 height 13
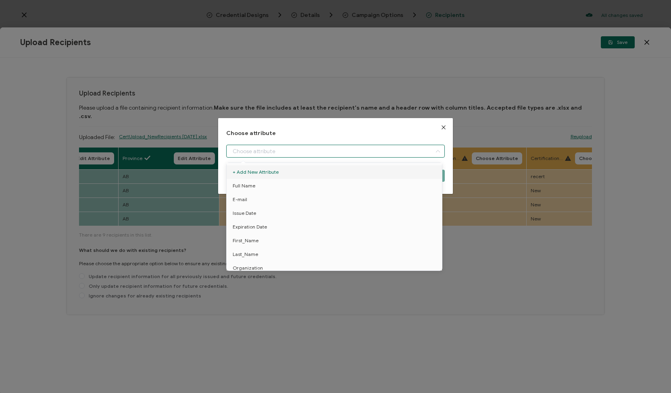
click at [444, 129] on icon "Close" at bounding box center [443, 127] width 6 height 6
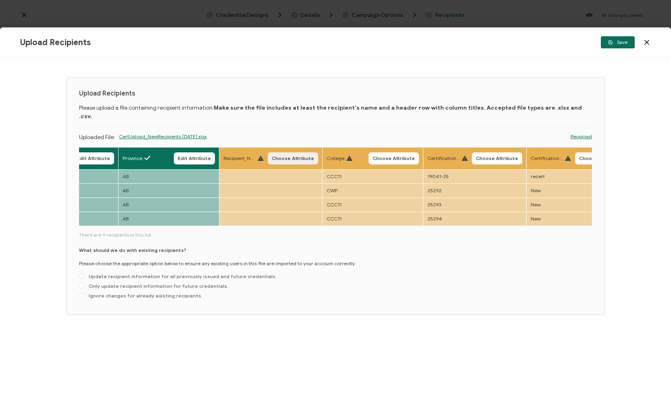
click at [271, 152] on button "Choose Attribute" at bounding box center [293, 158] width 50 height 12
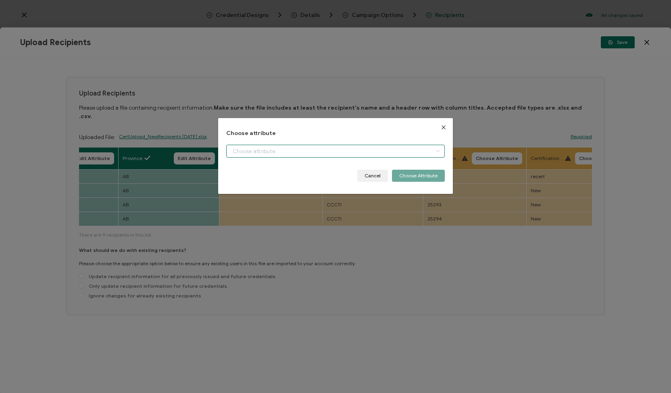
click at [271, 150] on input "dialog" at bounding box center [335, 151] width 219 height 13
click at [262, 172] on span "Recipient_Note" at bounding box center [250, 172] width 34 height 14
type input "Recipient_Note"
click at [405, 175] on button "Choose Attribute" at bounding box center [418, 176] width 53 height 12
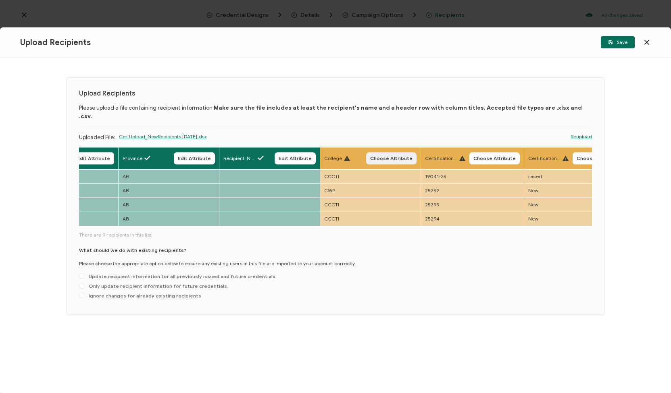
click at [377, 156] on span "Choose Attribute" at bounding box center [391, 158] width 42 height 5
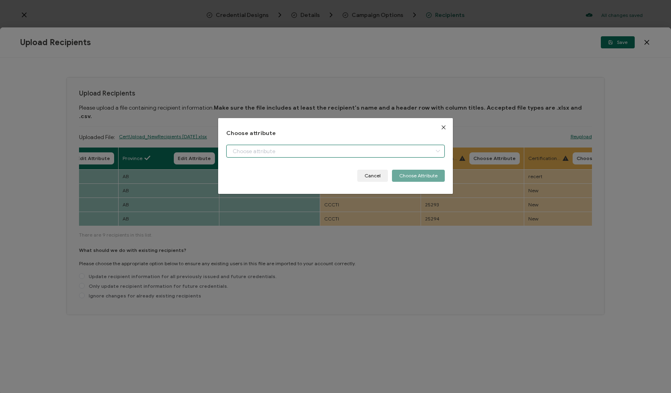
click at [354, 148] on input "dialog" at bounding box center [335, 151] width 219 height 13
click at [291, 175] on li "College" at bounding box center [336, 172] width 222 height 14
type input "College"
click at [398, 176] on button "Choose Attribute" at bounding box center [418, 176] width 53 height 12
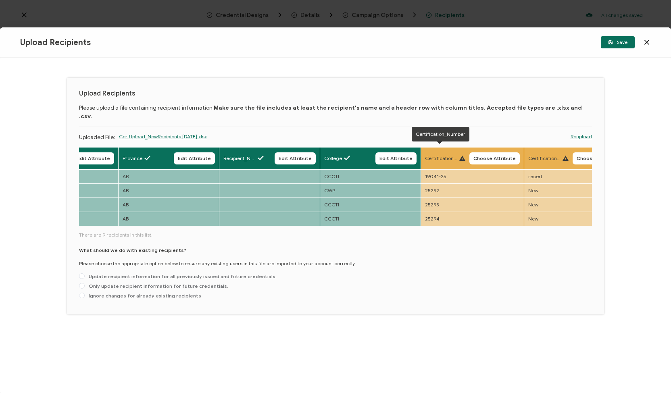
click at [438, 155] on span "Certification_Number" at bounding box center [441, 158] width 32 height 7
click at [484, 156] on span "Choose Attribute" at bounding box center [494, 158] width 42 height 5
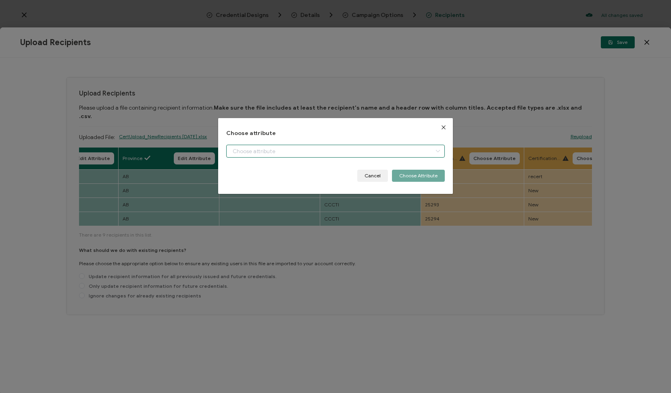
click at [404, 154] on input "dialog" at bounding box center [335, 151] width 219 height 13
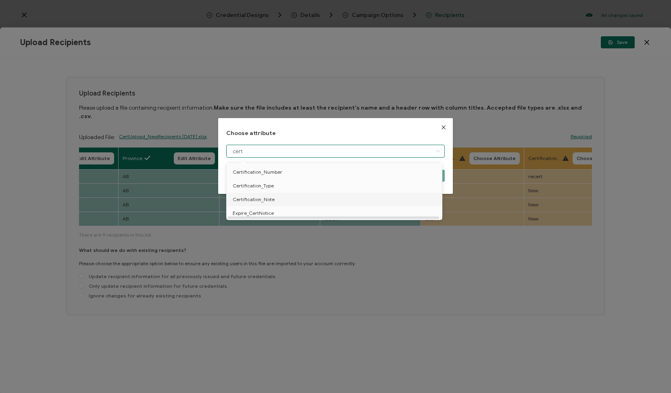
click at [353, 194] on li "Certification_Note" at bounding box center [336, 200] width 222 height 14
type input "Certification_Note"
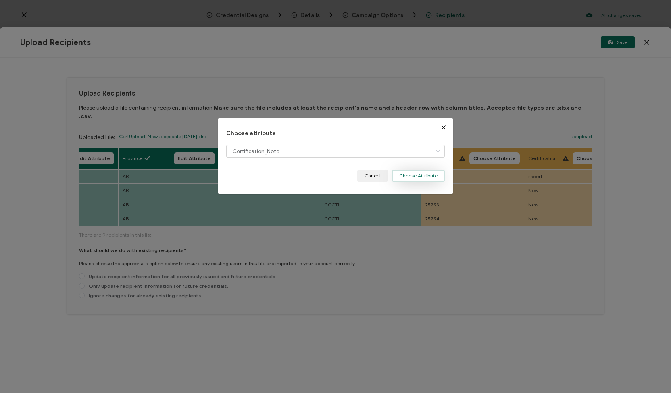
click at [416, 175] on button "Choose Attribute" at bounding box center [418, 176] width 53 height 12
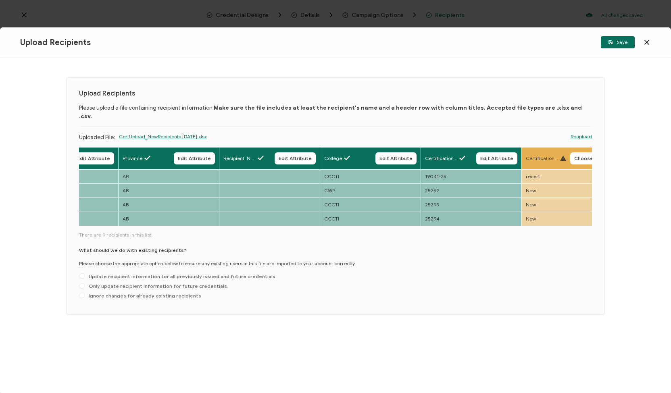
drag, startPoint x: 477, startPoint y: 221, endPoint x: 534, endPoint y: 221, distance: 57.3
click at [534, 221] on div "Full Name Edit Attribute E-mail Edit Attribute Issue Date Edit Attribute Expira…" at bounding box center [335, 224] width 513 height 155
drag, startPoint x: 534, startPoint y: 221, endPoint x: 578, endPoint y: 213, distance: 44.9
click at [578, 213] on div "Full Name Edit Attribute E-mail Edit Attribute Issue Date Edit Attribute Expira…" at bounding box center [335, 224] width 513 height 155
click at [252, 155] on span "Recipient_Note" at bounding box center [239, 158] width 32 height 7
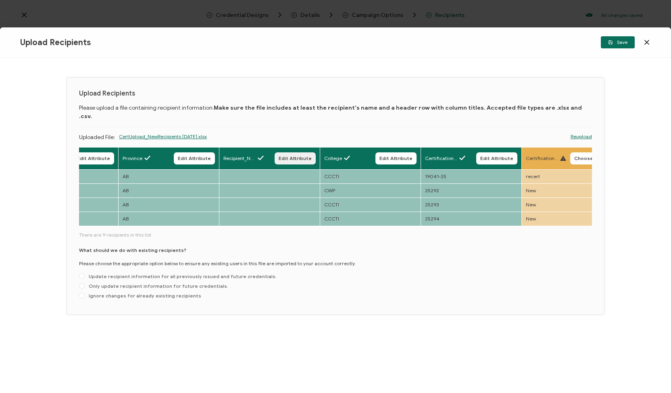
click at [277, 152] on button "Edit Attribute" at bounding box center [295, 158] width 41 height 12
type input "Recipient_Note"
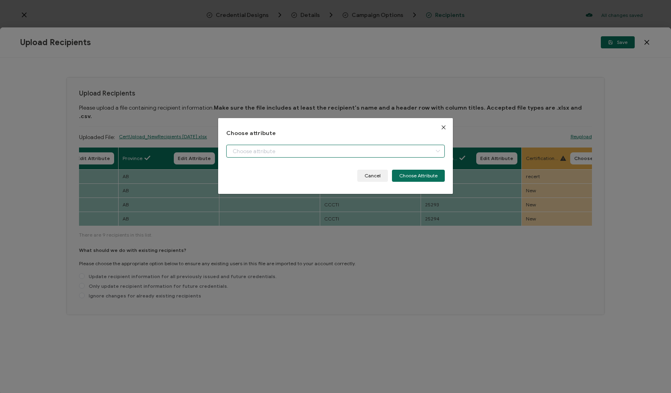
scroll to position [47, 0]
click at [277, 150] on input "dialog" at bounding box center [335, 151] width 219 height 13
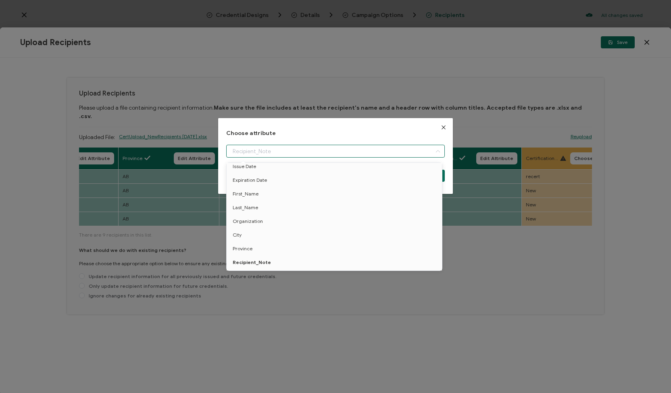
click at [441, 127] on icon "Close" at bounding box center [443, 127] width 6 height 6
type input "Recipient_Note"
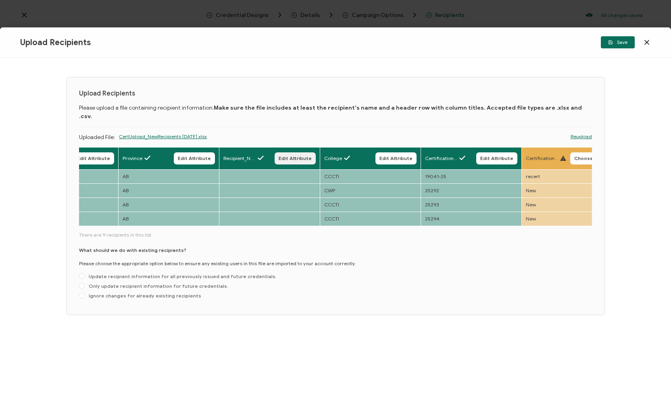
click at [298, 156] on span "Edit Attribute" at bounding box center [295, 158] width 33 height 5
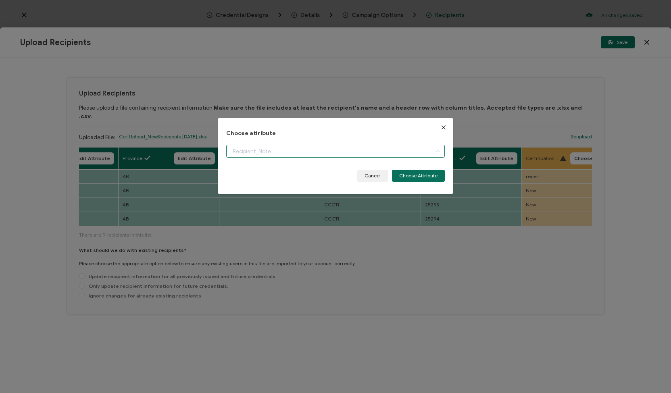
click at [367, 150] on input "dialog" at bounding box center [335, 151] width 219 height 13
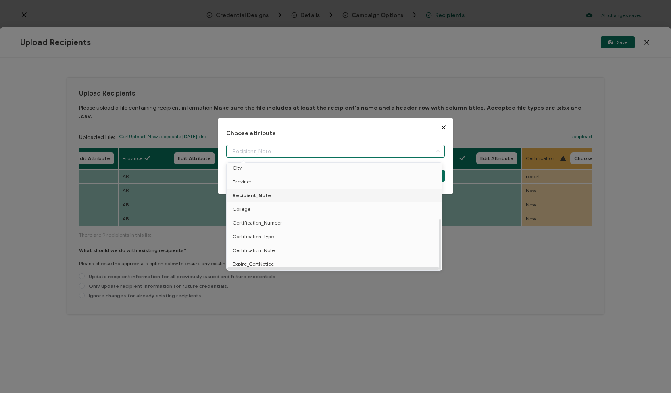
scroll to position [118, 0]
drag, startPoint x: 440, startPoint y: 222, endPoint x: 440, endPoint y: 270, distance: 47.6
click at [440, 270] on div "+ Add New Attribute Full Name E-mail Issue Date Expiration Date First_Name Last…" at bounding box center [334, 217] width 215 height 108
click at [273, 192] on li "Recipient_Note" at bounding box center [336, 196] width 222 height 14
click at [480, 266] on div "Choose attribute Cancel Choose Attribute" at bounding box center [335, 196] width 671 height 393
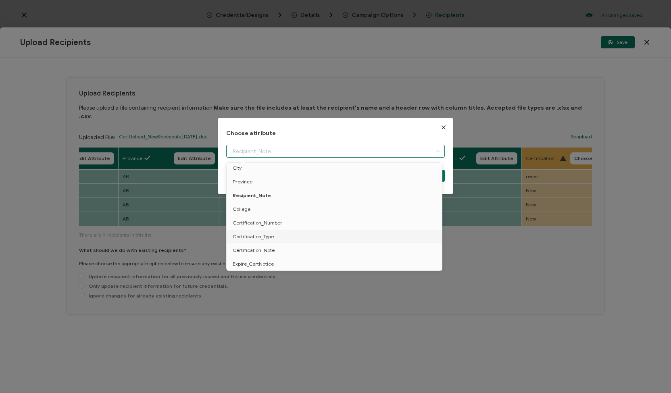
type input "Recipient_Note"
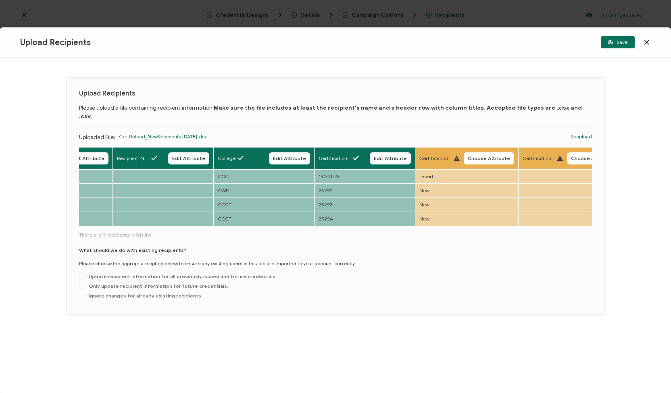
scroll to position [0, 899]
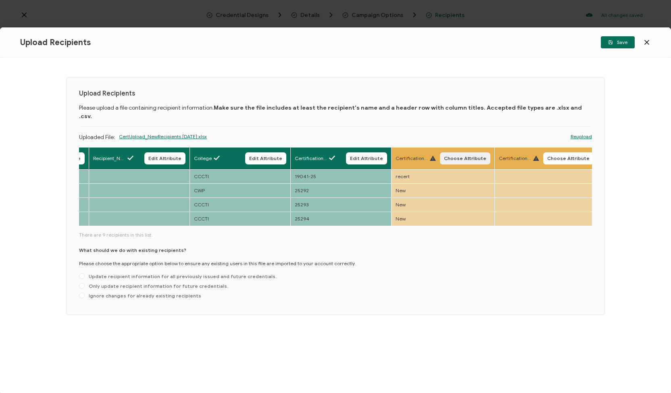
click at [448, 152] on button "Choose Attribute" at bounding box center [465, 158] width 50 height 12
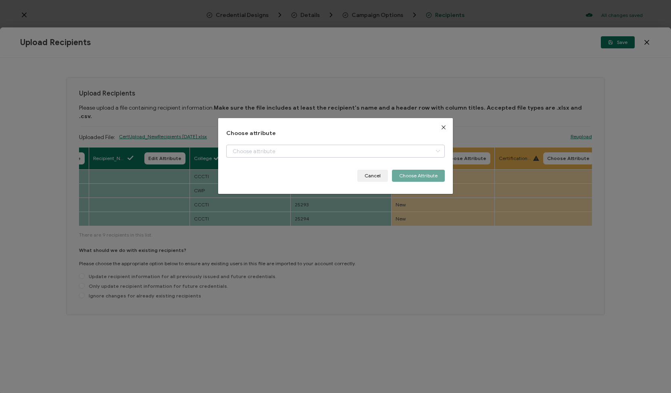
click at [437, 152] on icon "dialog" at bounding box center [438, 151] width 10 height 13
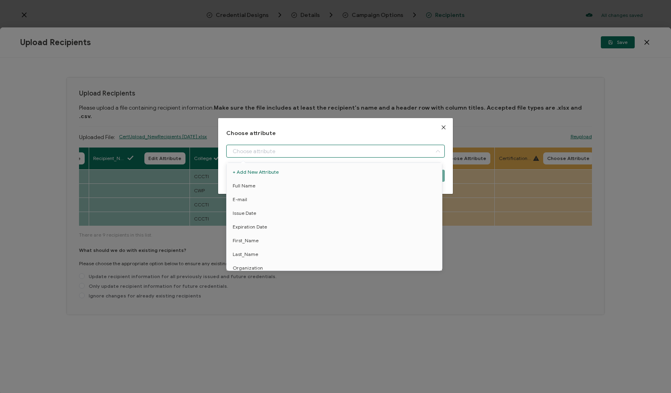
click at [486, 204] on div "Choose attribute Cancel Choose Attribute" at bounding box center [335, 196] width 671 height 393
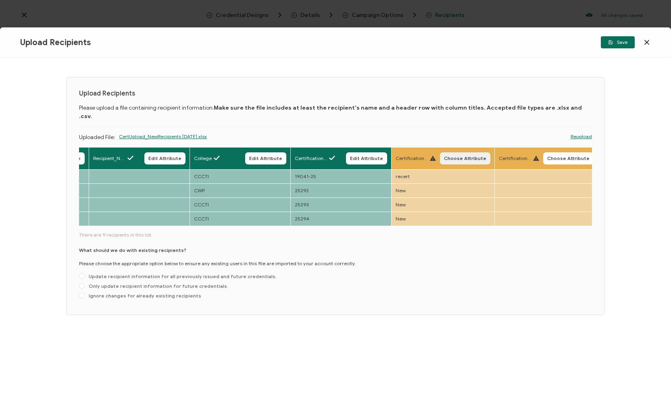
click at [446, 156] on span "Choose Attribute" at bounding box center [465, 158] width 42 height 5
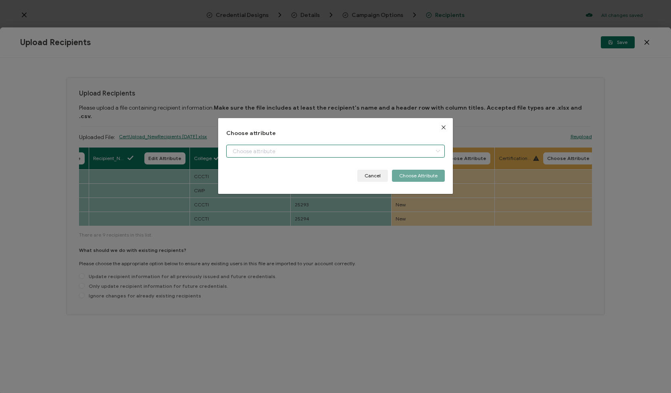
click at [400, 153] on input "dialog" at bounding box center [335, 151] width 219 height 13
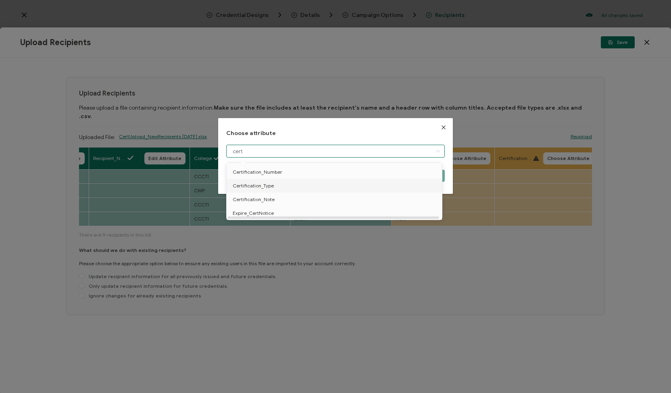
click at [290, 184] on li "Certification_Type" at bounding box center [336, 186] width 222 height 14
type input "Certification_Type"
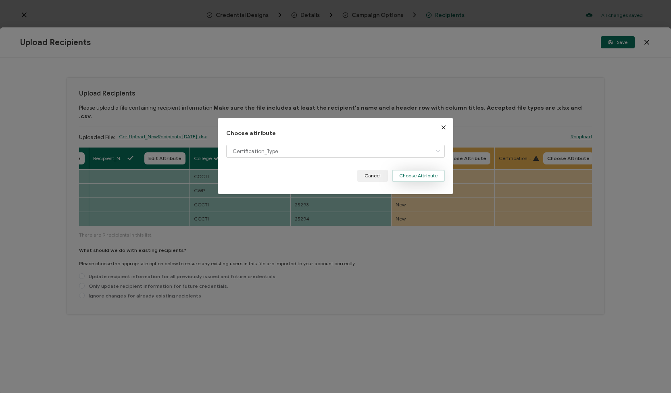
click at [415, 176] on button "Choose Attribute" at bounding box center [418, 176] width 53 height 12
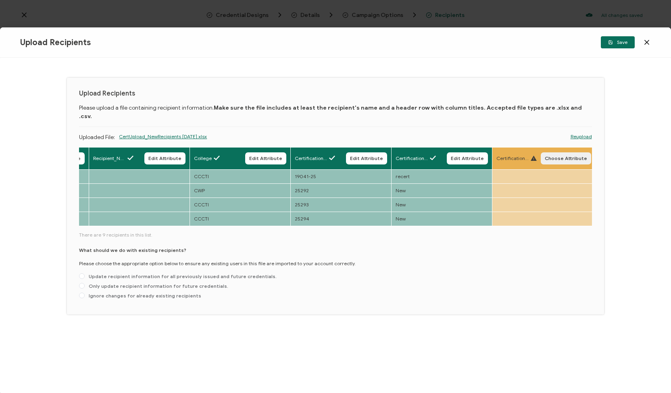
click at [545, 156] on span "Choose Attribute" at bounding box center [566, 158] width 42 height 5
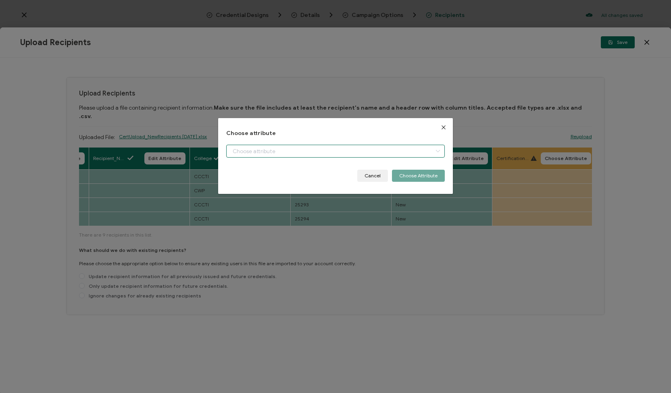
click at [412, 150] on input "dialog" at bounding box center [335, 151] width 219 height 13
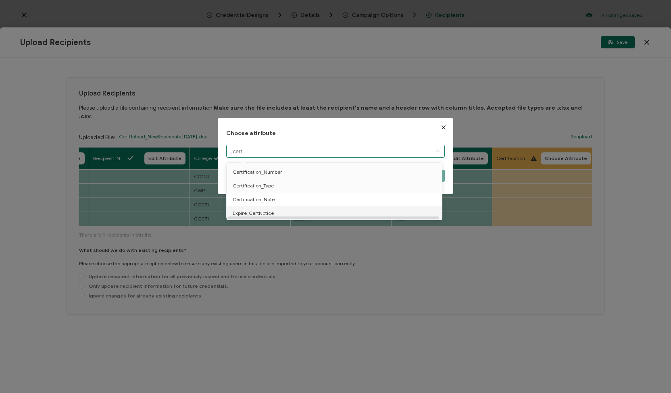
type input "cert"
click at [337, 202] on li "Certification_Note" at bounding box center [336, 200] width 222 height 14
click at [278, 203] on li "Certification_Note" at bounding box center [336, 200] width 222 height 14
click at [268, 202] on span "Certification_Note" at bounding box center [254, 200] width 42 height 14
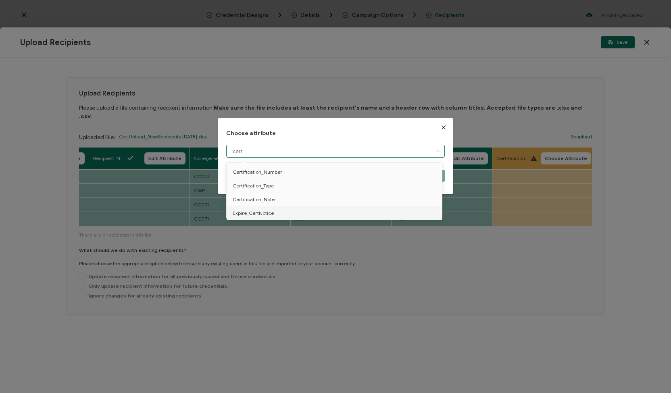
click at [344, 281] on div "Choose attribute cert Cancel Choose Attribute" at bounding box center [335, 196] width 671 height 393
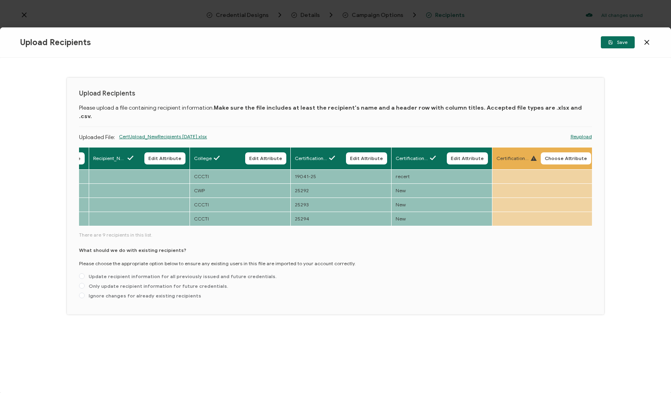
drag, startPoint x: 508, startPoint y: 218, endPoint x: 392, endPoint y: 217, distance: 116.6
click at [392, 217] on div "Full Name Edit Attribute E-mail Edit Attribute Issue Date Edit Attribute Expira…" at bounding box center [335, 187] width 513 height 80
click at [532, 156] on icon at bounding box center [534, 158] width 6 height 5
drag, startPoint x: 483, startPoint y: 221, endPoint x: 317, endPoint y: 225, distance: 166.2
click at [317, 225] on div "Full Name Edit Attribute E-mail Edit Attribute Issue Date Edit Attribute Expira…" at bounding box center [335, 224] width 513 height 155
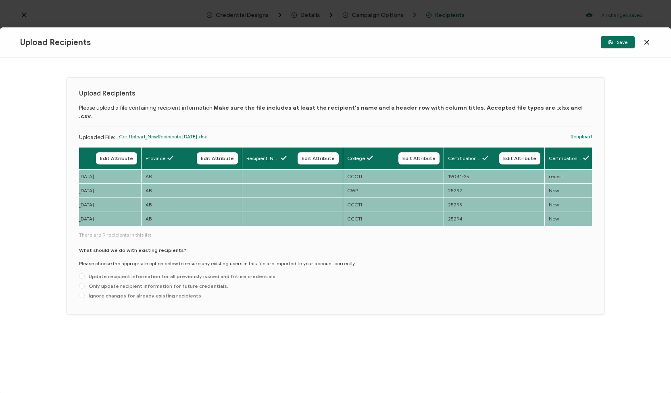
scroll to position [0, 747]
click at [501, 152] on button "Edit Attribute" at bounding box center [518, 158] width 41 height 12
type input "Certification_Note"
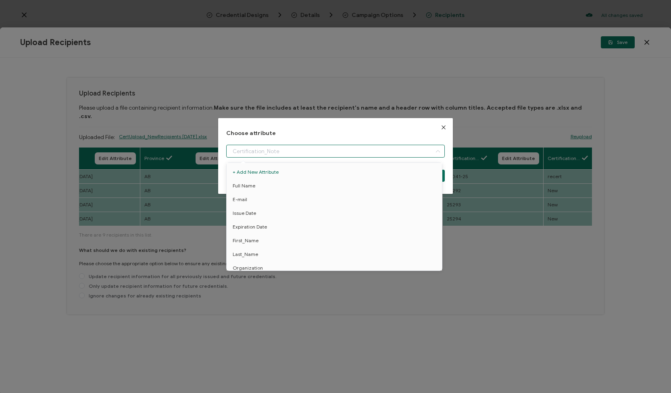
click at [293, 148] on input "dialog" at bounding box center [335, 151] width 219 height 13
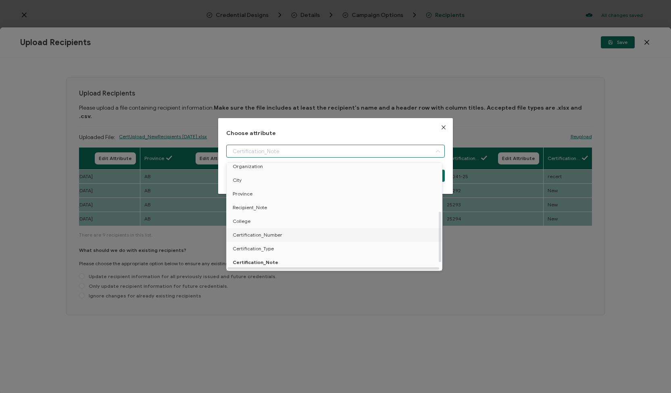
click at [271, 234] on span "Certification_Number" at bounding box center [258, 235] width 50 height 14
type input "Certification_Number"
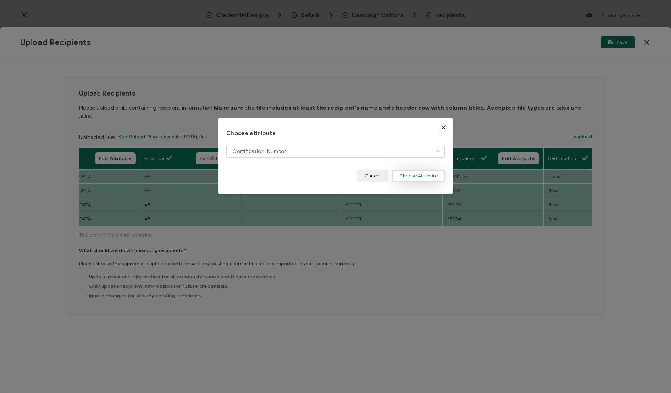
click at [403, 176] on button "Choose Attribute" at bounding box center [418, 176] width 53 height 12
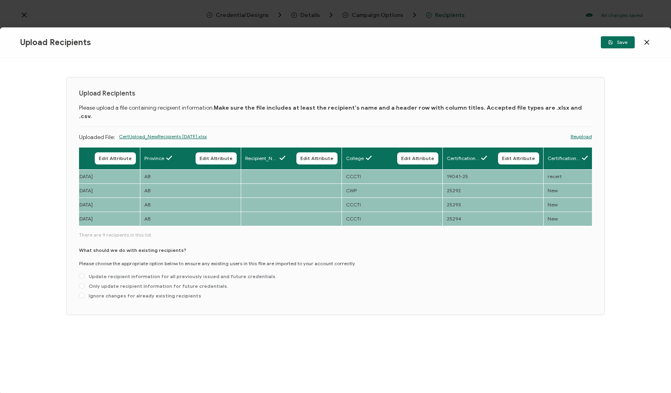
drag, startPoint x: 468, startPoint y: 221, endPoint x: 531, endPoint y: 216, distance: 63.1
click at [531, 216] on div "Full Name Edit Attribute E-mail Edit Attribute Issue Date Edit Attribute Expira…" at bounding box center [335, 224] width 513 height 155
drag, startPoint x: 525, startPoint y: 221, endPoint x: 597, endPoint y: 213, distance: 72.2
click at [597, 213] on div "Upload Recipients Please upload a file containing recipient information. Make s…" at bounding box center [335, 196] width 537 height 237
click at [522, 247] on div "What should we do with existing recipients? Please choose the appropriate optio…" at bounding box center [335, 275] width 513 height 56
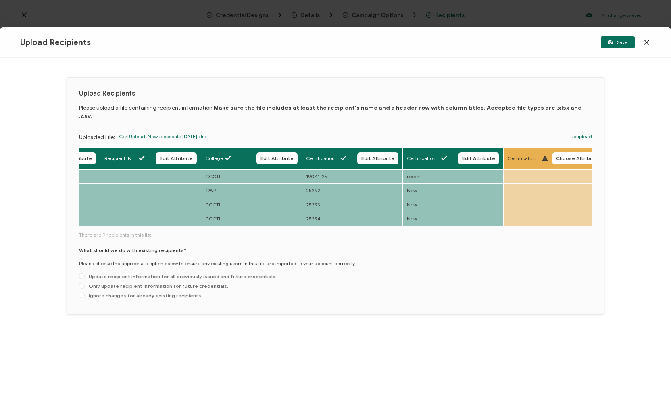
scroll to position [0, 899]
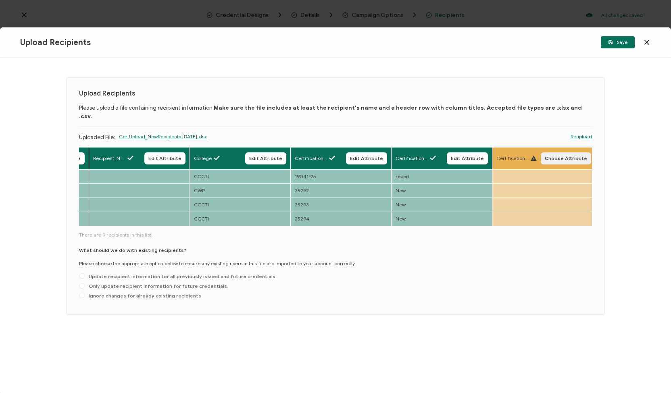
click at [556, 156] on span "Choose Attribute" at bounding box center [566, 158] width 42 height 5
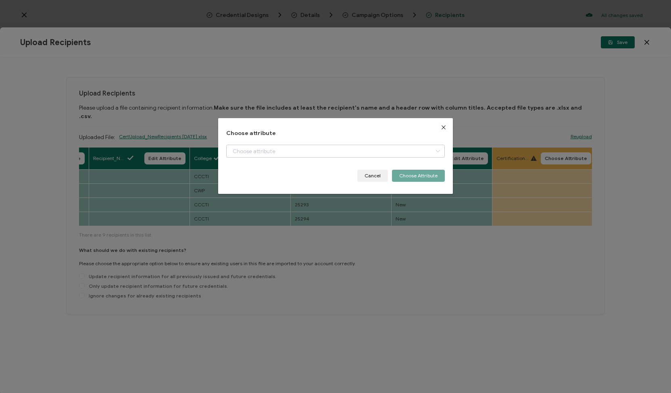
click at [438, 150] on icon "dialog" at bounding box center [438, 151] width 10 height 13
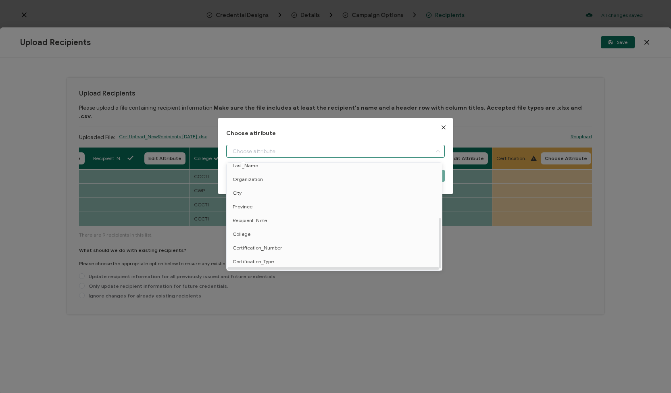
scroll to position [118, 0]
drag, startPoint x: 440, startPoint y: 212, endPoint x: 440, endPoint y: 283, distance: 71.8
click at [440, 283] on body "Credential Designs Details Campaign Options Recipients All changes saved We sav…" at bounding box center [335, 196] width 671 height 393
click at [258, 245] on span "Certification_Note" at bounding box center [254, 251] width 42 height 14
type input "Certification_Note"
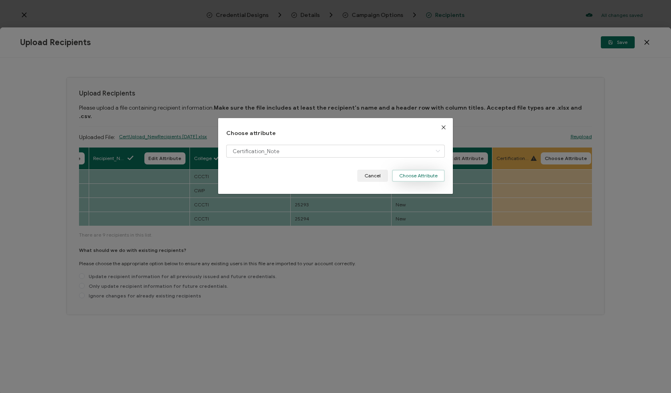
click at [425, 175] on button "Choose Attribute" at bounding box center [418, 176] width 53 height 12
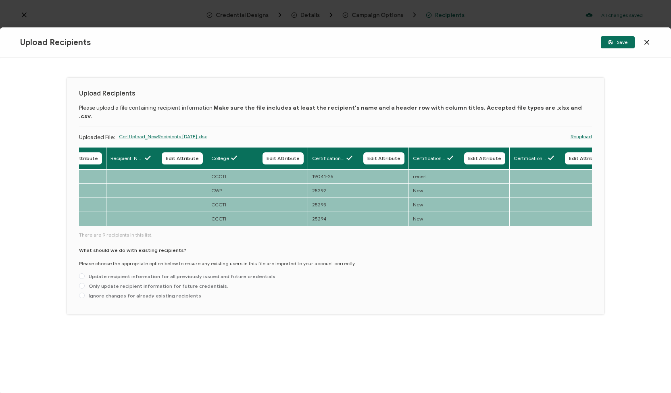
scroll to position [0, 899]
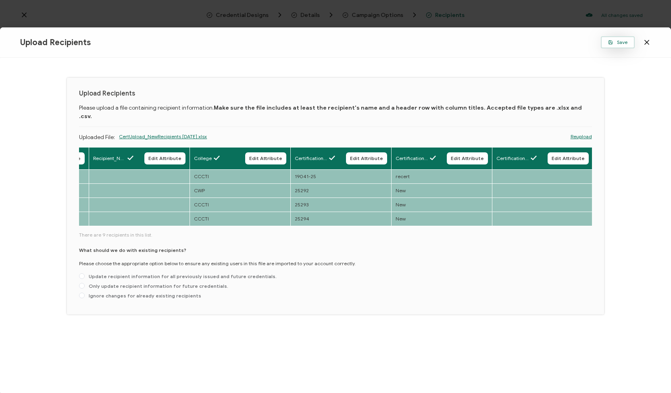
click at [622, 41] on span "Save" at bounding box center [617, 42] width 19 height 5
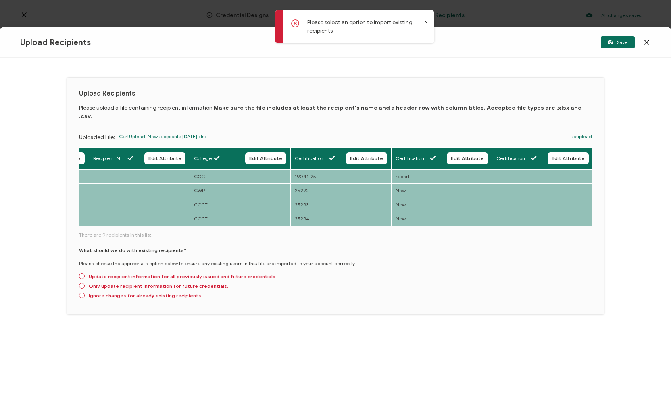
click at [647, 114] on div "Upload Recipients Please upload a file containing recipient information. Make s…" at bounding box center [335, 226] width 671 height 336
click at [81, 283] on span at bounding box center [82, 286] width 6 height 6
click at [81, 283] on input "Only update recipient information for future credentials." at bounding box center [82, 286] width 6 height 6
radio input "true"
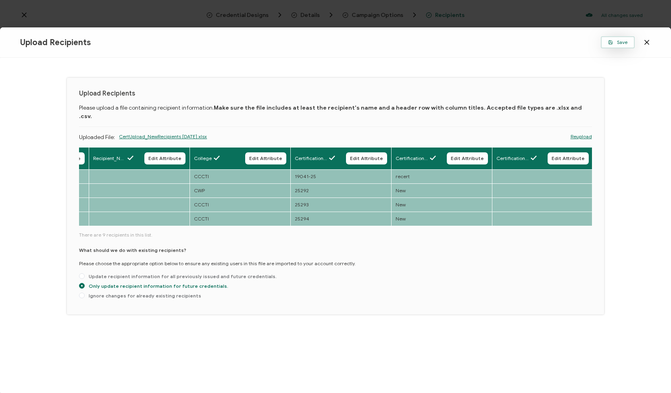
click at [618, 41] on span "Save" at bounding box center [617, 42] width 19 height 5
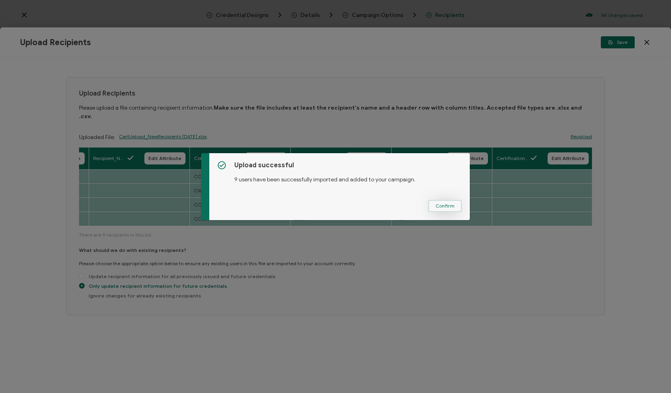
click at [447, 205] on span "Confirm" at bounding box center [445, 206] width 19 height 5
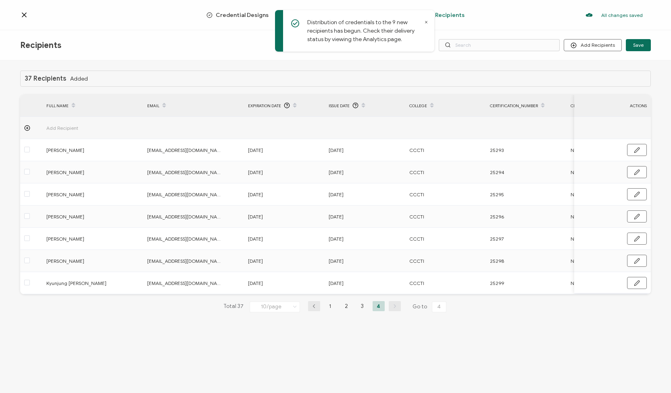
click at [425, 21] on icon at bounding box center [426, 22] width 2 height 2
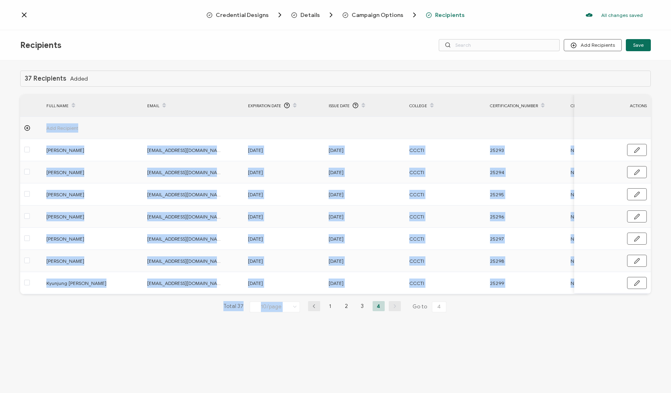
drag, startPoint x: 396, startPoint y: 296, endPoint x: 497, endPoint y: 295, distance: 101.2
click at [497, 295] on div "37 Recipients Added FULL NAME EMAIL Expiration Date Issue Date College Certific…" at bounding box center [335, 198] width 631 height 255
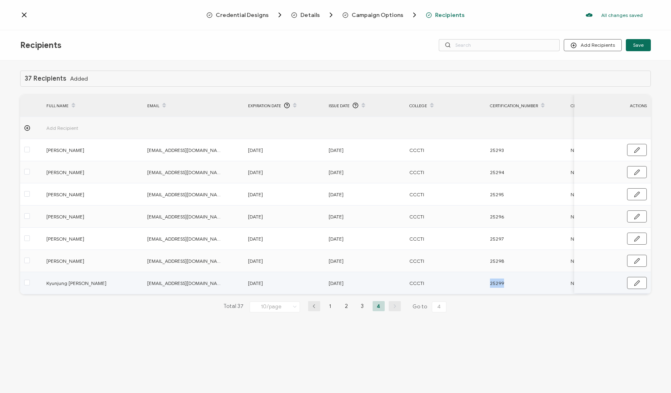
drag, startPoint x: 477, startPoint y: 294, endPoint x: 553, endPoint y: 291, distance: 76.3
click at [553, 291] on tr "Kyunjung [PERSON_NAME] [EMAIL_ADDRESS][DOMAIN_NAME] [DATE] [DATE] CCCTI 25299 N…" at bounding box center [452, 283] width 865 height 22
drag, startPoint x: 82, startPoint y: 282, endPoint x: 47, endPoint y: 280, distance: 35.5
click at [47, 280] on span "Kyunjung [PERSON_NAME]" at bounding box center [84, 283] width 77 height 9
copy span "Kyunjung [PERSON_NAME]"
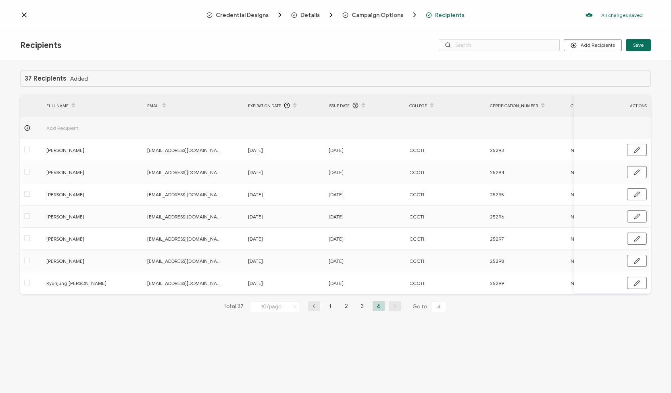
click at [23, 11] on icon at bounding box center [24, 15] width 8 height 8
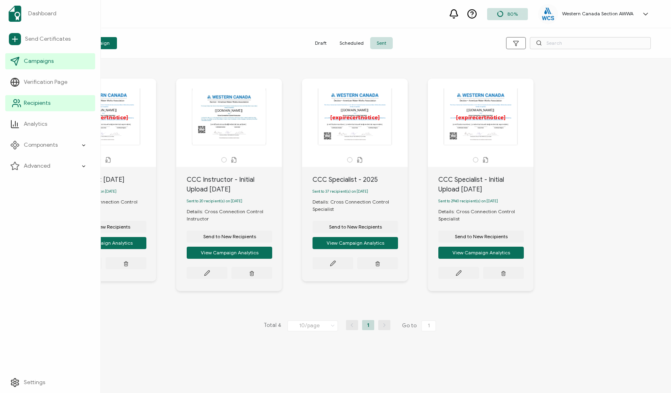
click at [35, 101] on span "Recipients" at bounding box center [37, 103] width 27 height 8
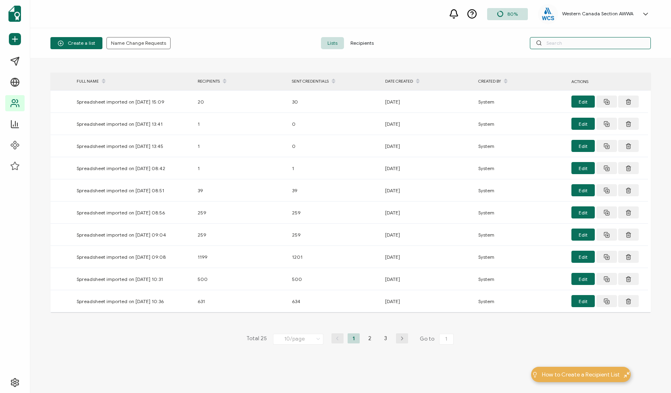
click at [606, 42] on input "text" at bounding box center [590, 43] width 121 height 12
click at [367, 44] on span "Recipients" at bounding box center [362, 43] width 36 height 12
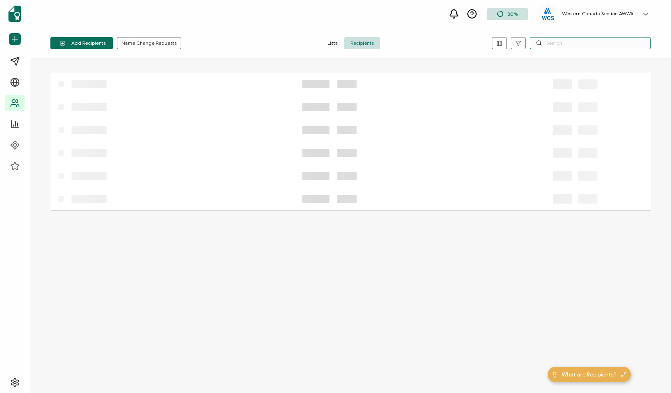
click at [581, 44] on input "text" at bounding box center [590, 43] width 121 height 12
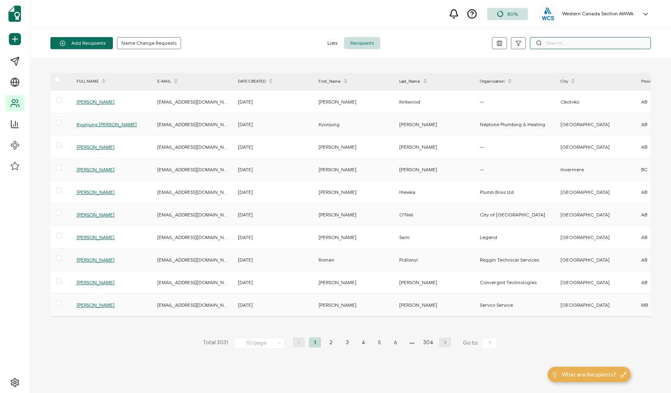
paste input "Kyunjung [PERSON_NAME]"
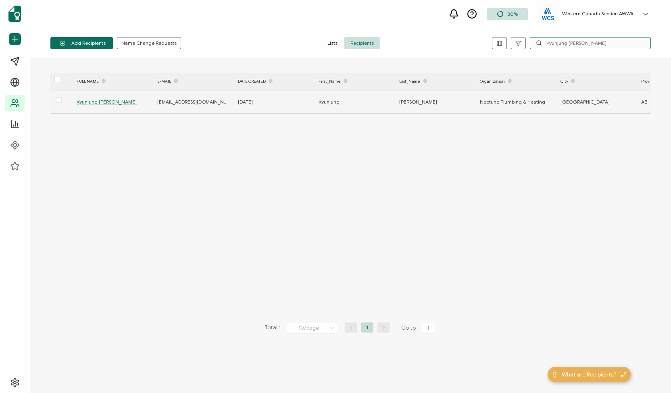
type input "Kyunjung [PERSON_NAME]"
click at [98, 101] on span "Kyunjung [PERSON_NAME]" at bounding box center [107, 102] width 60 height 6
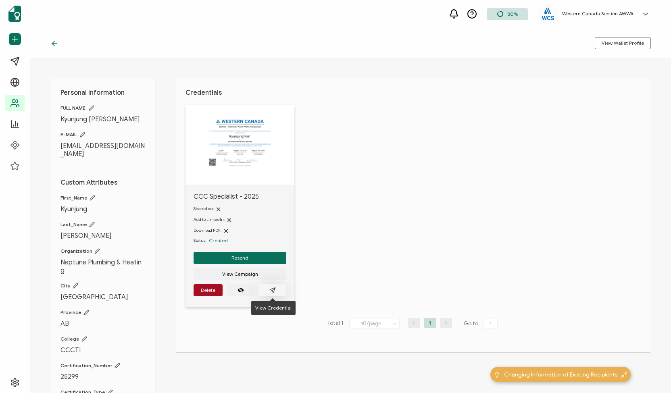
click at [273, 288] on icon "paper plane outline" at bounding box center [272, 290] width 6 height 6
click at [56, 43] on icon at bounding box center [54, 44] width 8 height 8
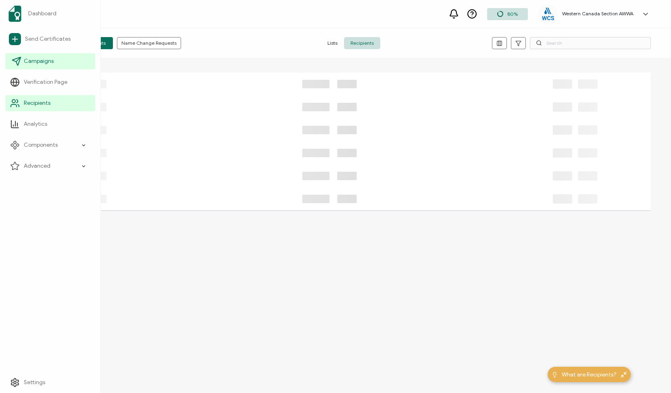
click at [30, 60] on span "Campaigns" at bounding box center [39, 61] width 30 height 8
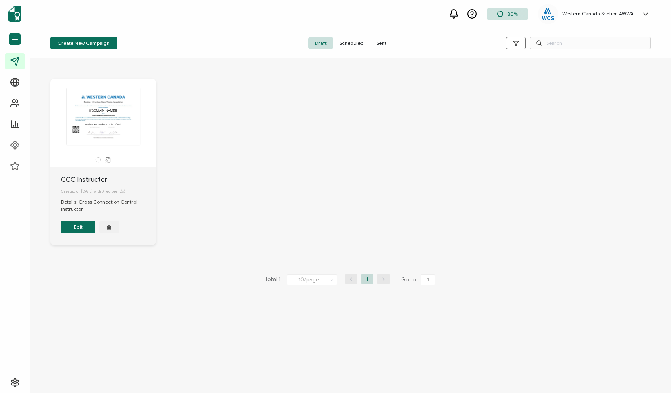
click at [387, 41] on span "Sent" at bounding box center [381, 43] width 23 height 12
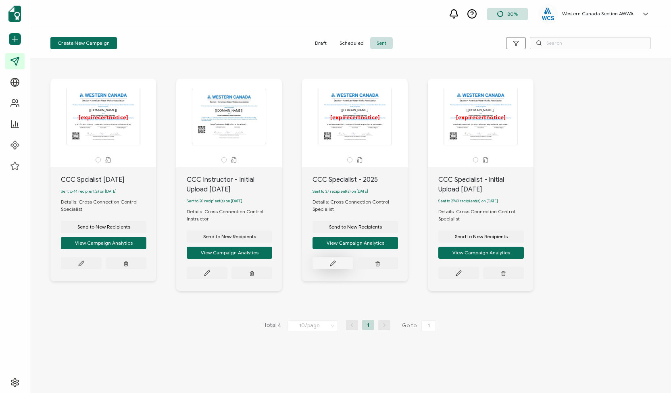
click at [331, 264] on icon at bounding box center [333, 263] width 6 height 6
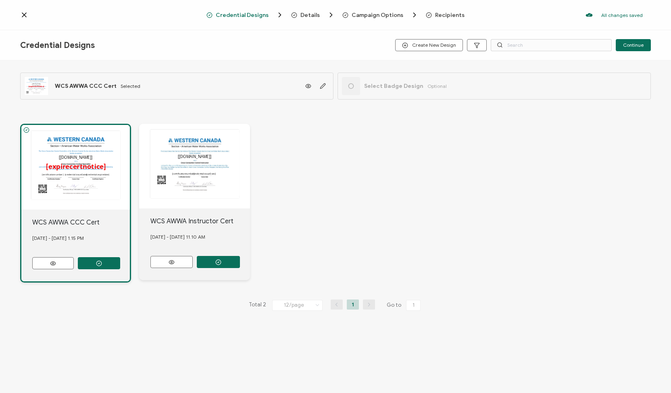
click at [448, 12] on span "Recipients" at bounding box center [449, 15] width 29 height 6
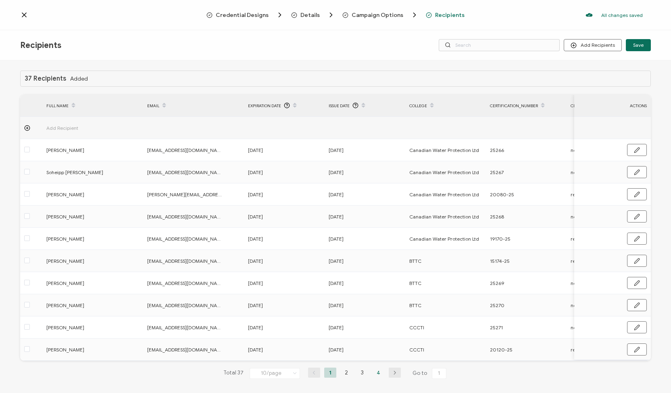
click at [375, 371] on li "4" at bounding box center [379, 373] width 12 height 10
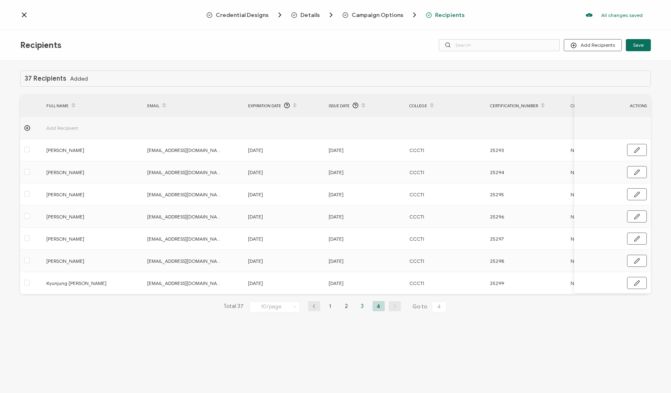
click at [361, 308] on li "3" at bounding box center [362, 306] width 12 height 10
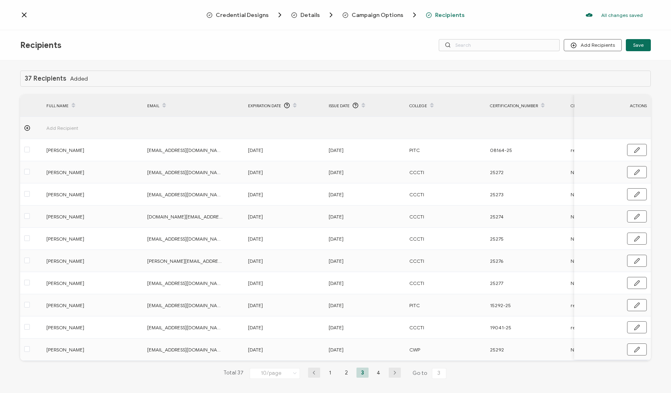
scroll to position [4, 0]
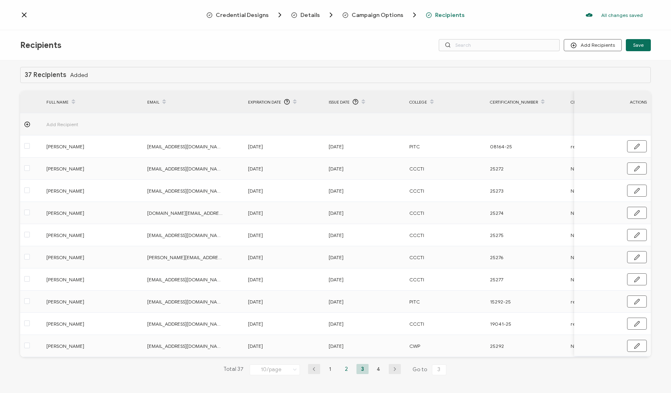
click at [344, 370] on li "2" at bounding box center [346, 369] width 12 height 10
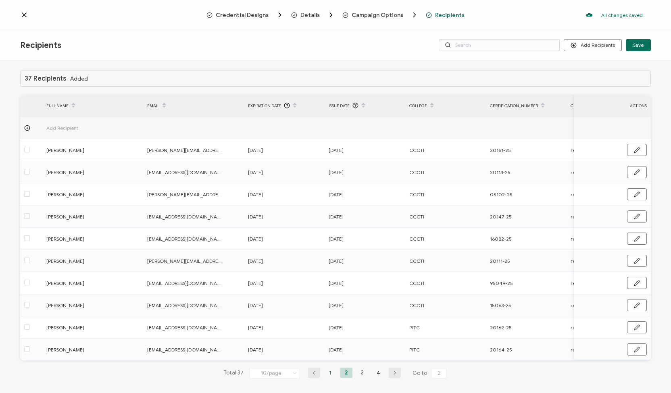
click at [328, 372] on li "1" at bounding box center [330, 373] width 12 height 10
click at [23, 13] on icon at bounding box center [24, 15] width 8 height 8
